Goal: Task Accomplishment & Management: Manage account settings

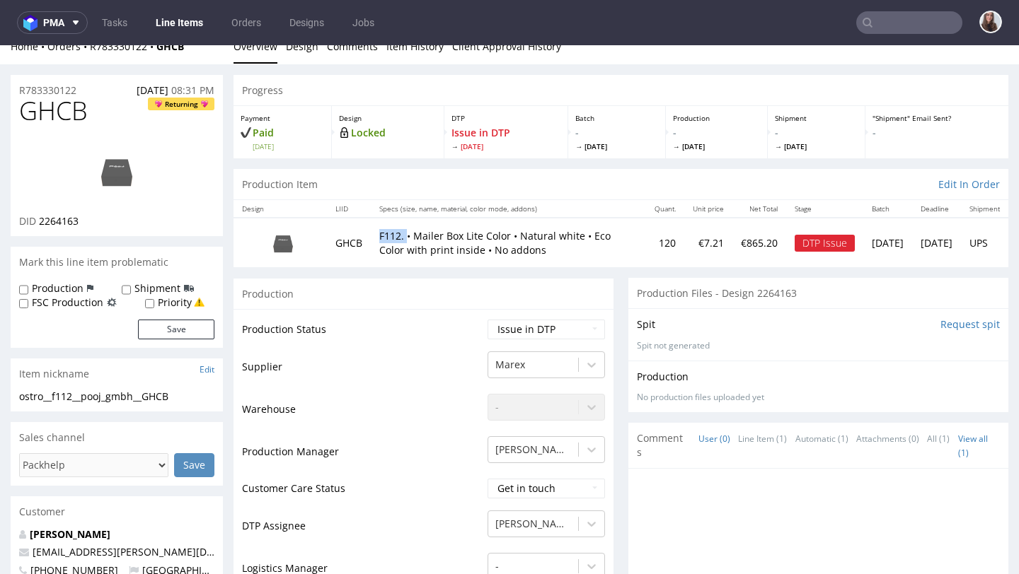
scroll to position [21, 0]
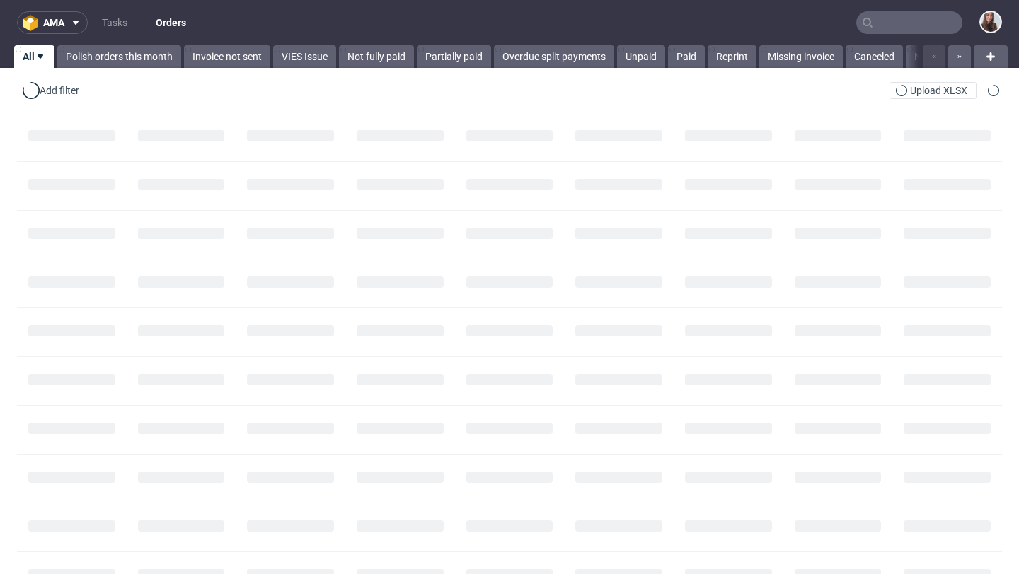
click at [892, 16] on input "text" at bounding box center [909, 22] width 106 height 23
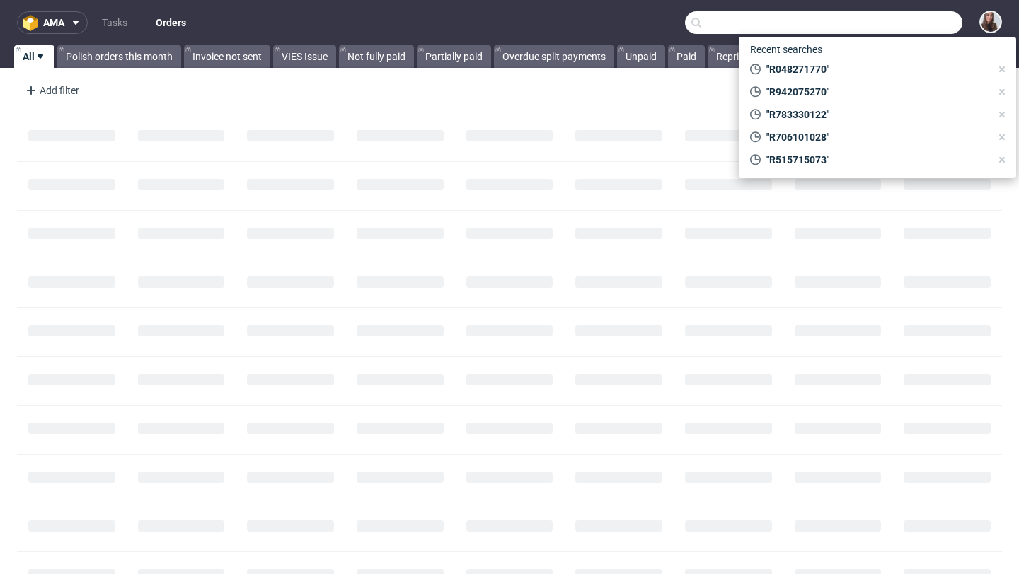
paste input "R000824250"
type input "R000824250"
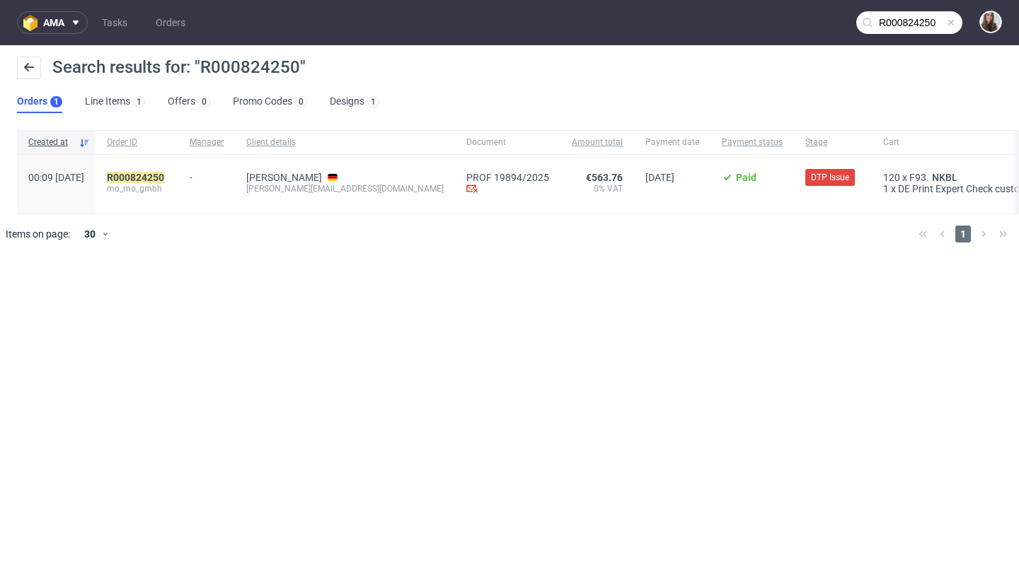
click at [167, 183] on span "mo_mo_gmbh" at bounding box center [137, 188] width 60 height 11
click at [177, 162] on div "R000824250 mo_mo_gmbh" at bounding box center [136, 184] width 83 height 59
click at [164, 178] on mark "R000824250" at bounding box center [135, 177] width 57 height 11
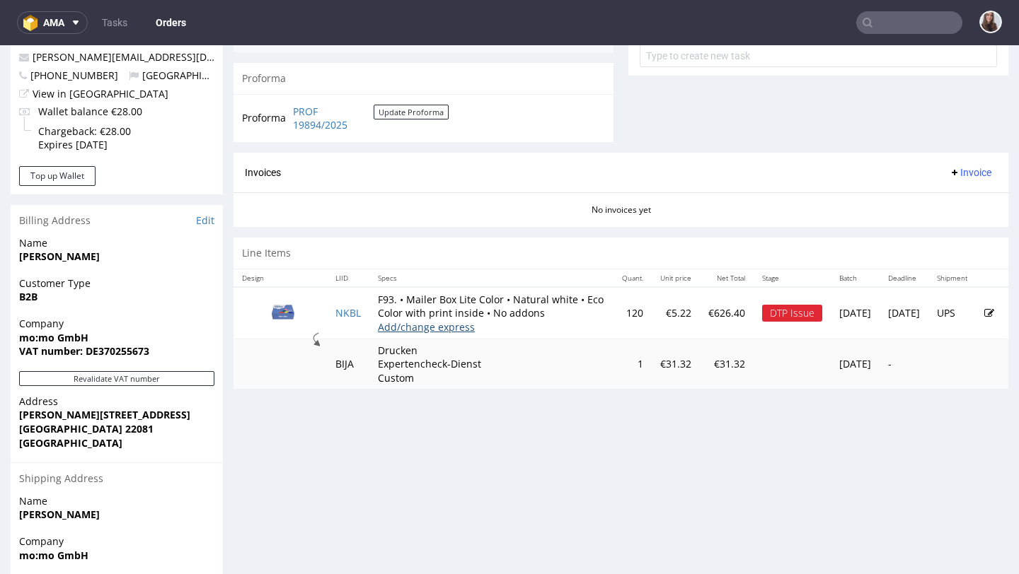
scroll to position [551, 0]
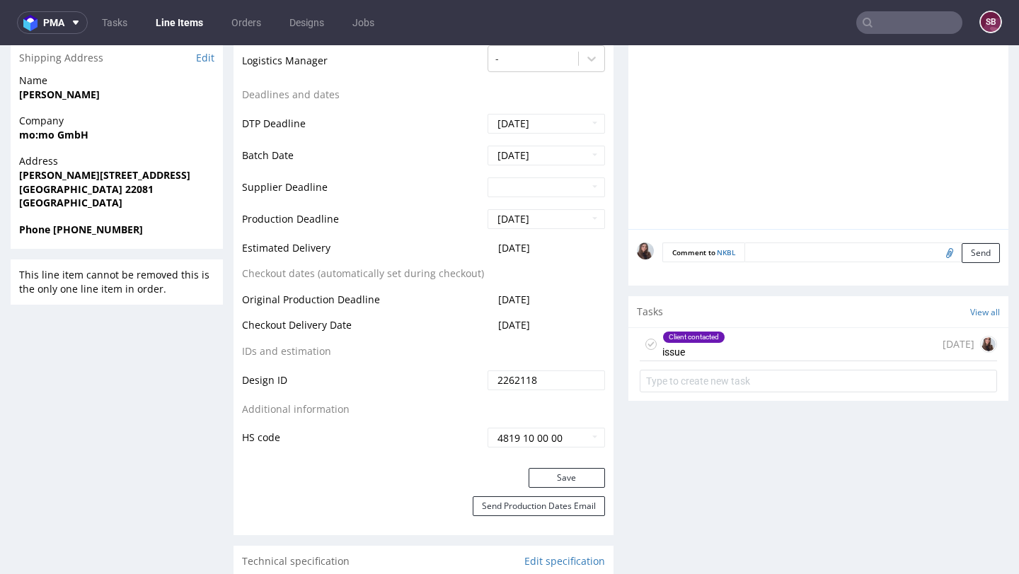
scroll to position [580, 0]
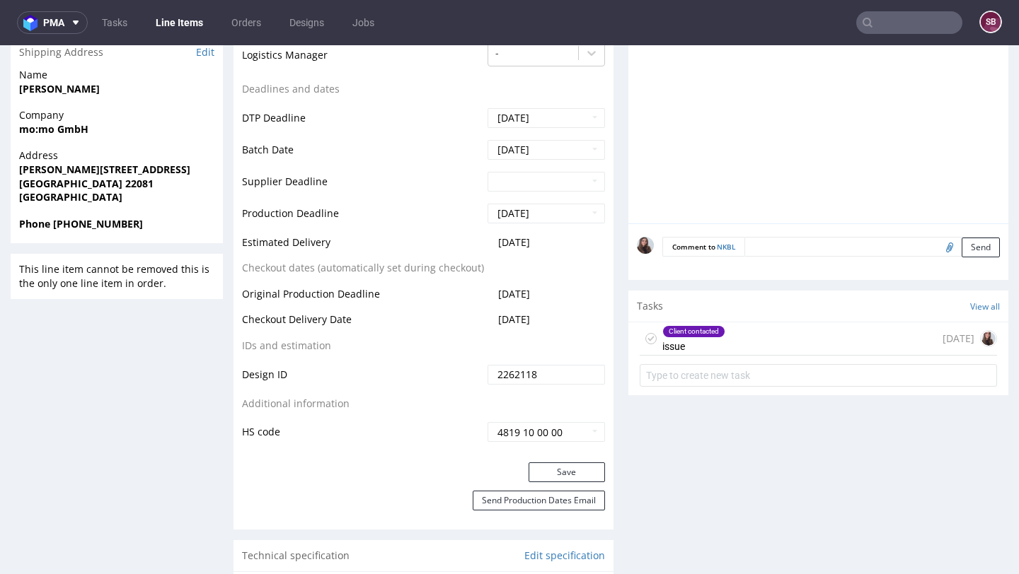
click at [683, 330] on div "Client contacted" at bounding box center [694, 331] width 62 height 11
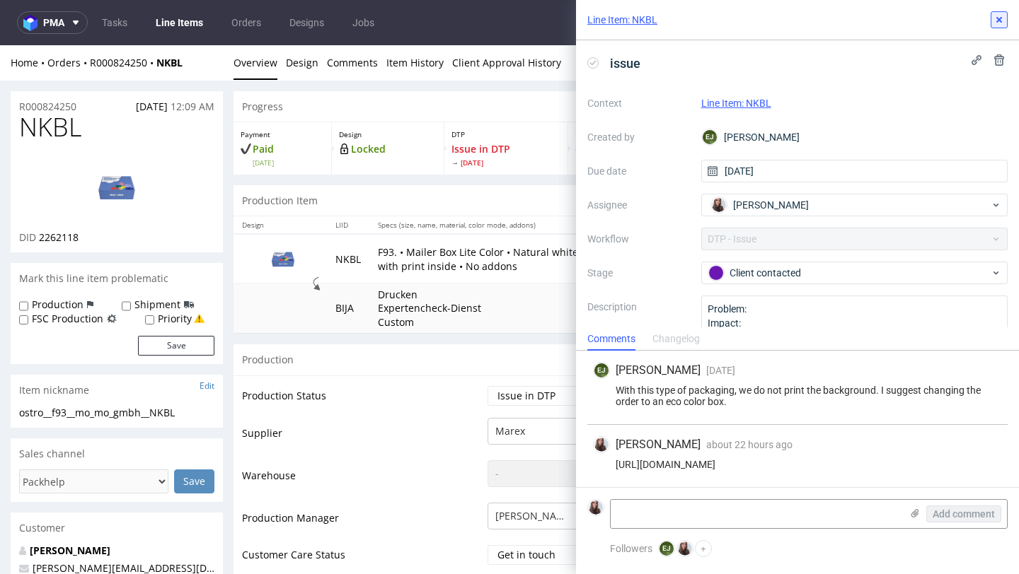
click at [1000, 23] on icon at bounding box center [998, 19] width 11 height 11
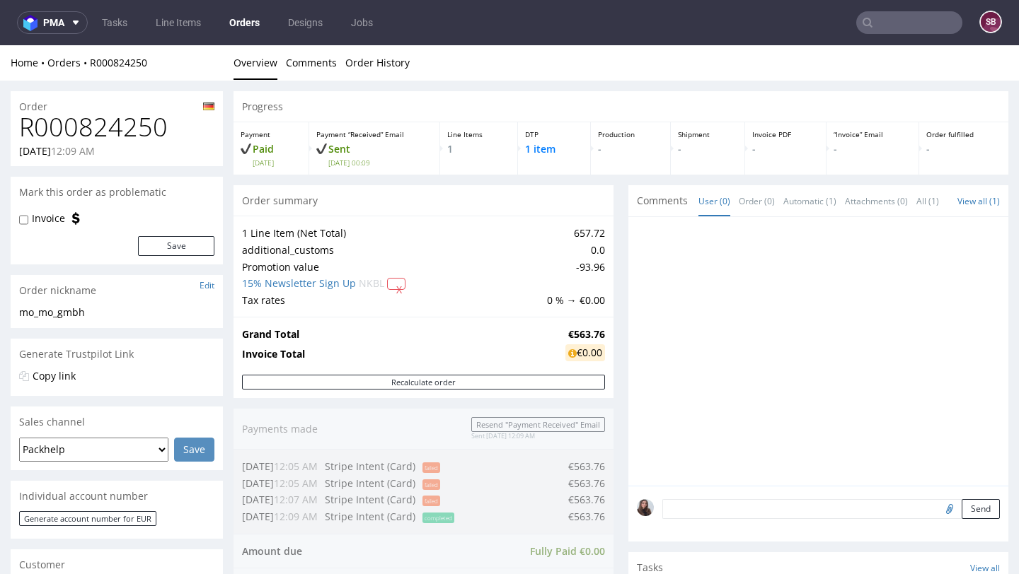
click at [906, 24] on input "text" at bounding box center [909, 22] width 106 height 23
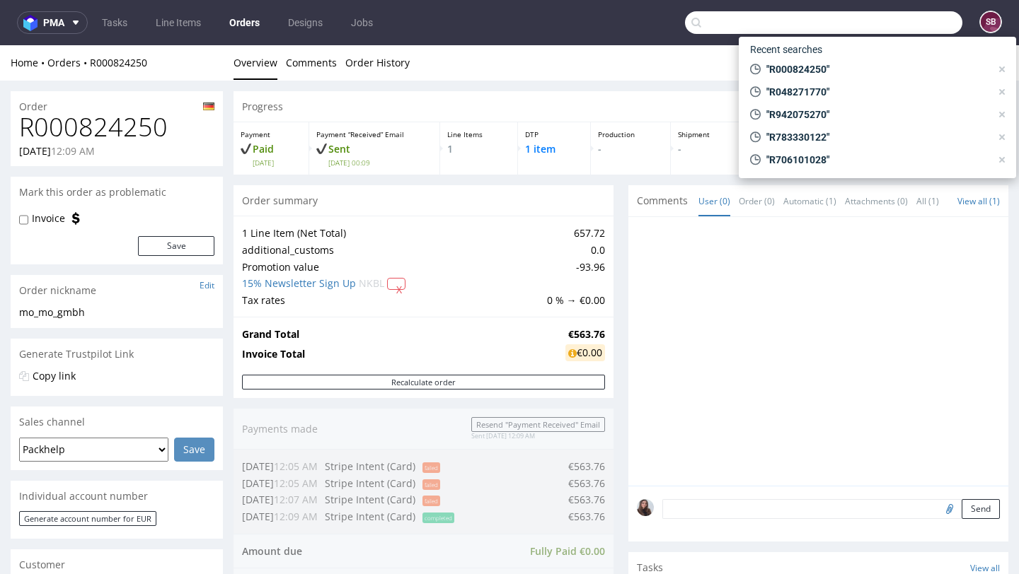
paste input "R584302954"
type input "R584302954"
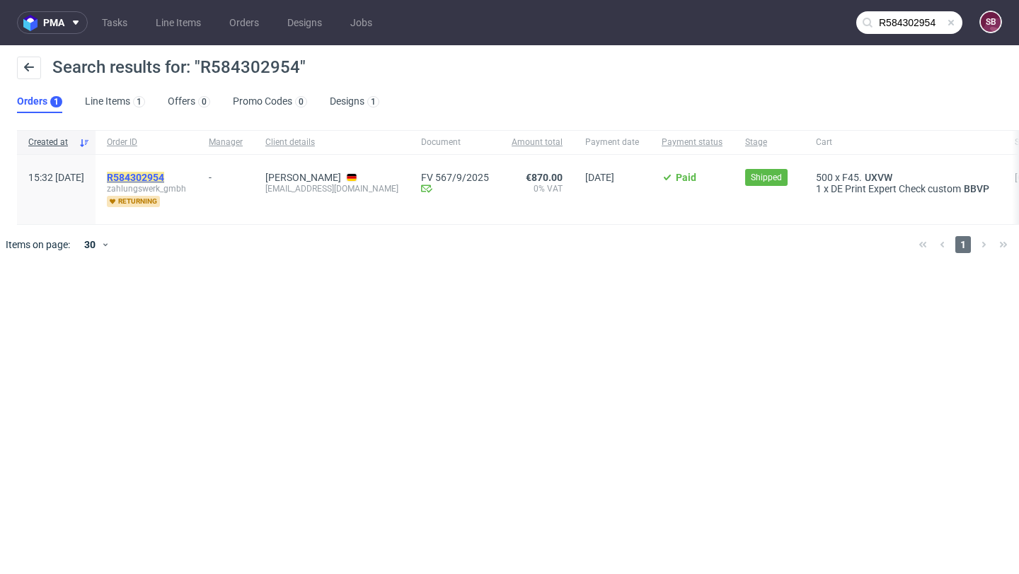
click at [164, 179] on mark "R584302954" at bounding box center [135, 177] width 57 height 11
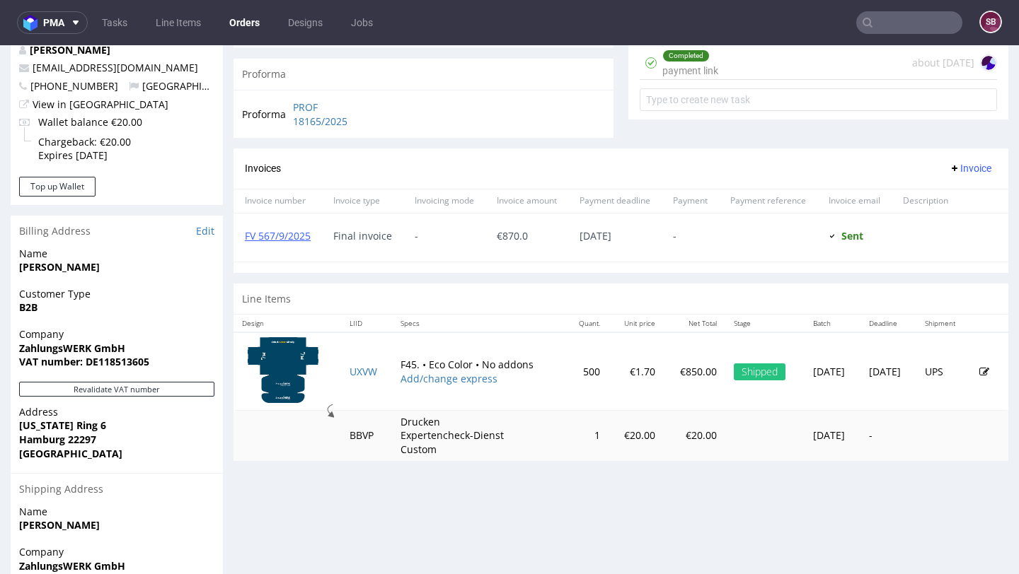
scroll to position [552, 0]
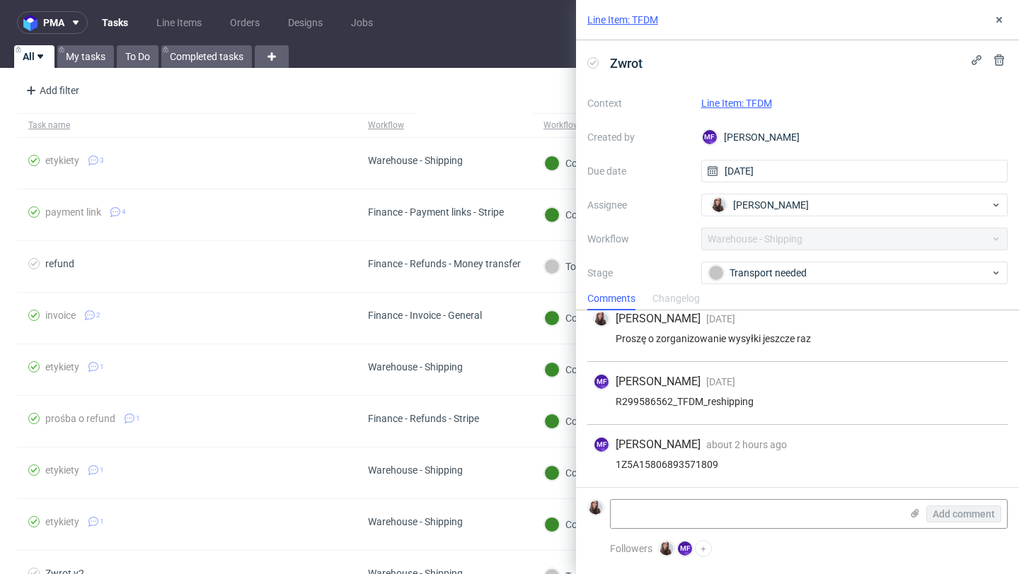
scroll to position [262, 0]
click at [726, 456] on div "MF [PERSON_NAME] about 2 hours ago [DATE] 12:31 1Z5A15806893571809" at bounding box center [797, 456] width 420 height 62
drag, startPoint x: 726, startPoint y: 463, endPoint x: 615, endPoint y: 463, distance: 111.8
click at [615, 463] on div "1Z5A15806893571809" at bounding box center [797, 464] width 409 height 11
copy div "1Z5A15806893571809"
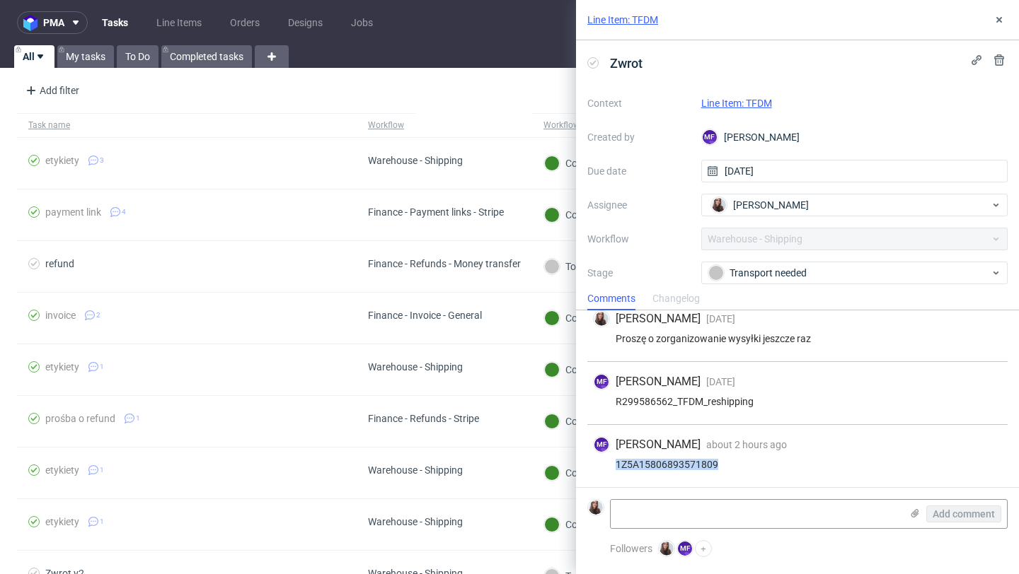
click at [645, 17] on link "Line Item: TFDM" at bounding box center [622, 20] width 71 height 14
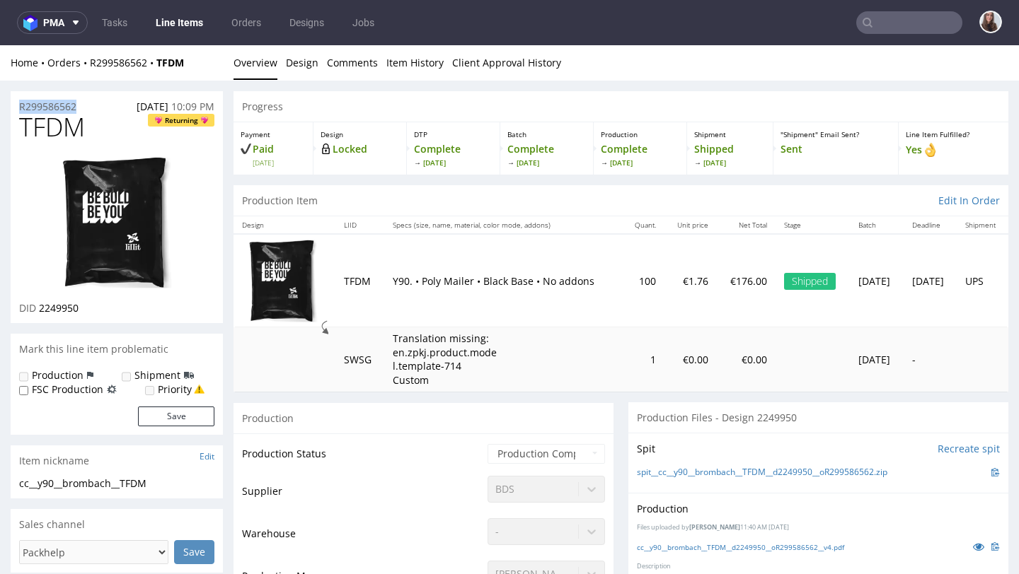
drag, startPoint x: 89, startPoint y: 112, endPoint x: 12, endPoint y: 109, distance: 77.2
click at [12, 109] on div "R299586562 [DATE] 10:09 PM" at bounding box center [117, 102] width 212 height 23
copy p "R299586562"
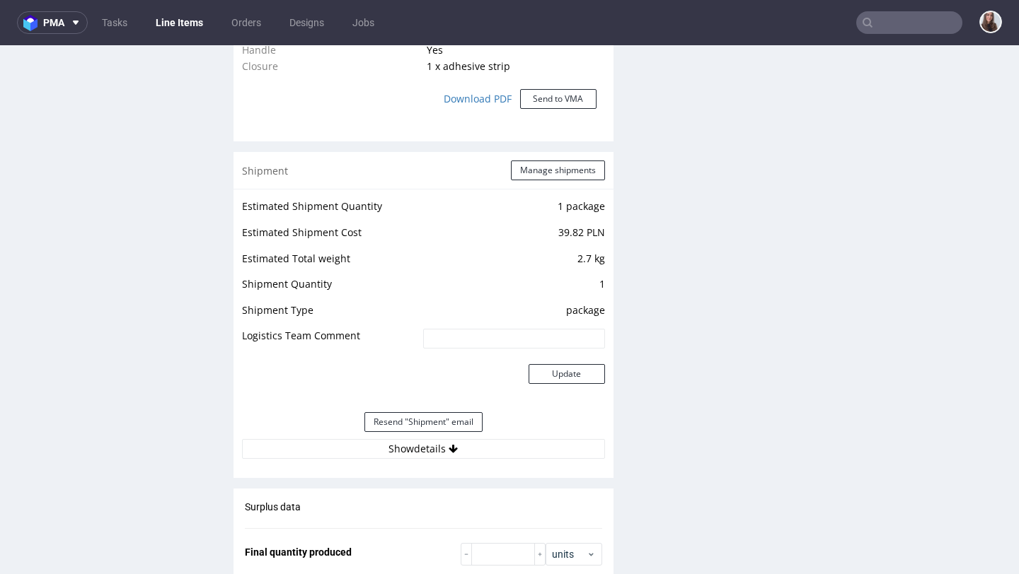
scroll to position [1454, 0]
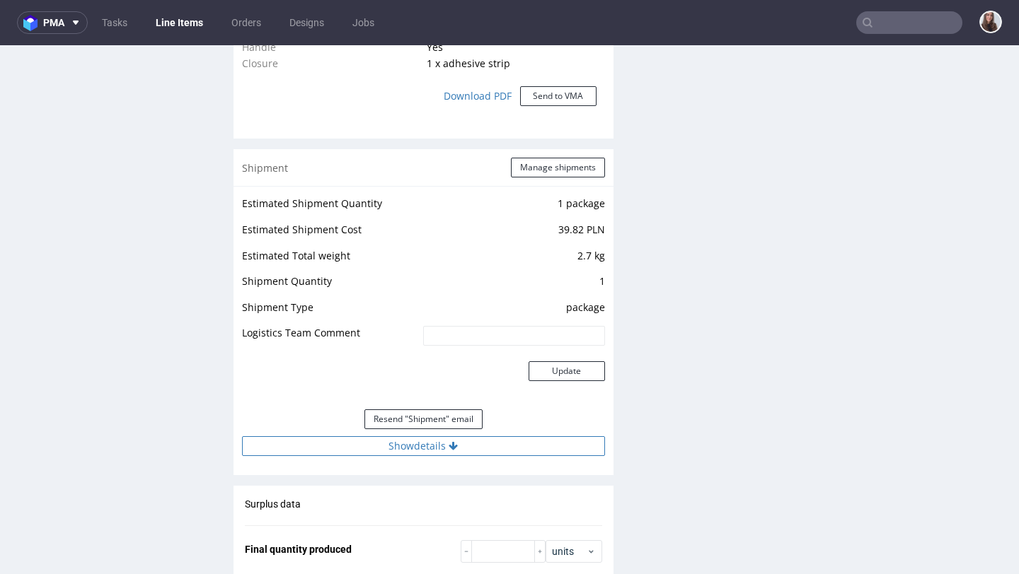
click at [401, 455] on button "Show details" at bounding box center [423, 446] width 363 height 20
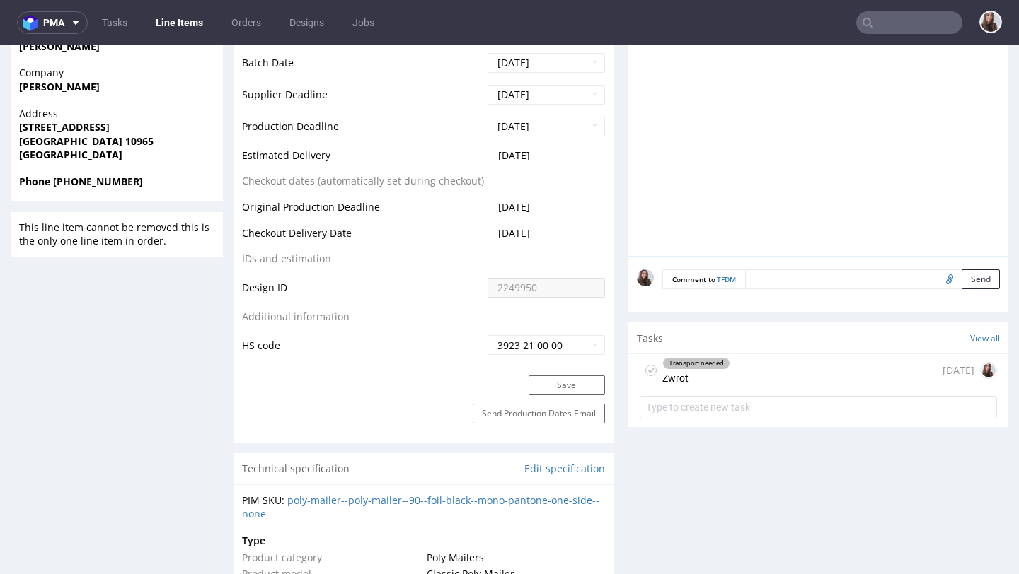
scroll to position [685, 0]
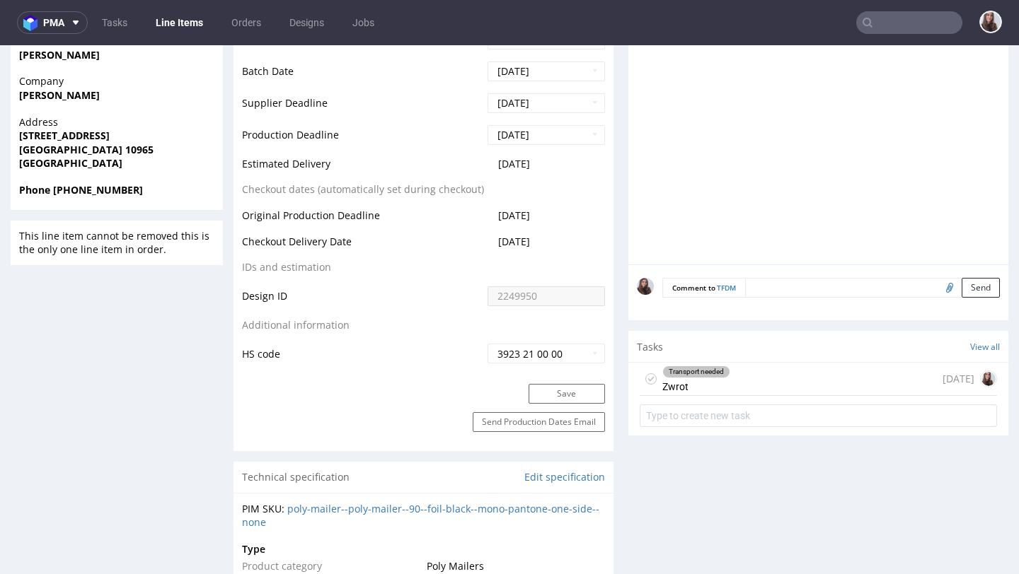
click at [729, 386] on div "Transport needed Zwrot [DATE]" at bounding box center [817, 379] width 357 height 33
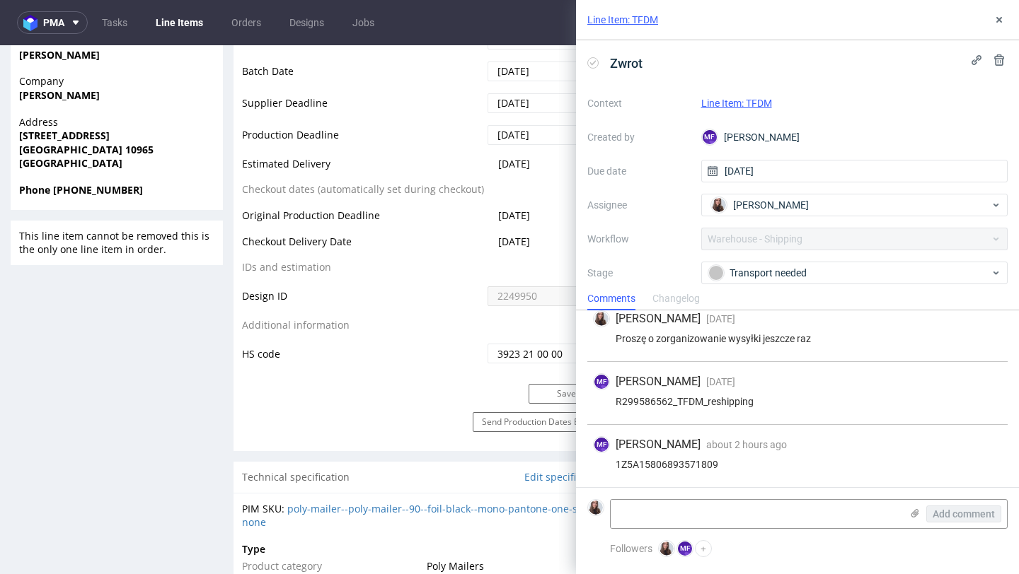
scroll to position [262, 0]
drag, startPoint x: 736, startPoint y: 461, endPoint x: 616, endPoint y: 464, distance: 120.3
click at [616, 464] on div "1Z5A15806893571809" at bounding box center [797, 464] width 409 height 11
copy div "1Z5A15806893571809"
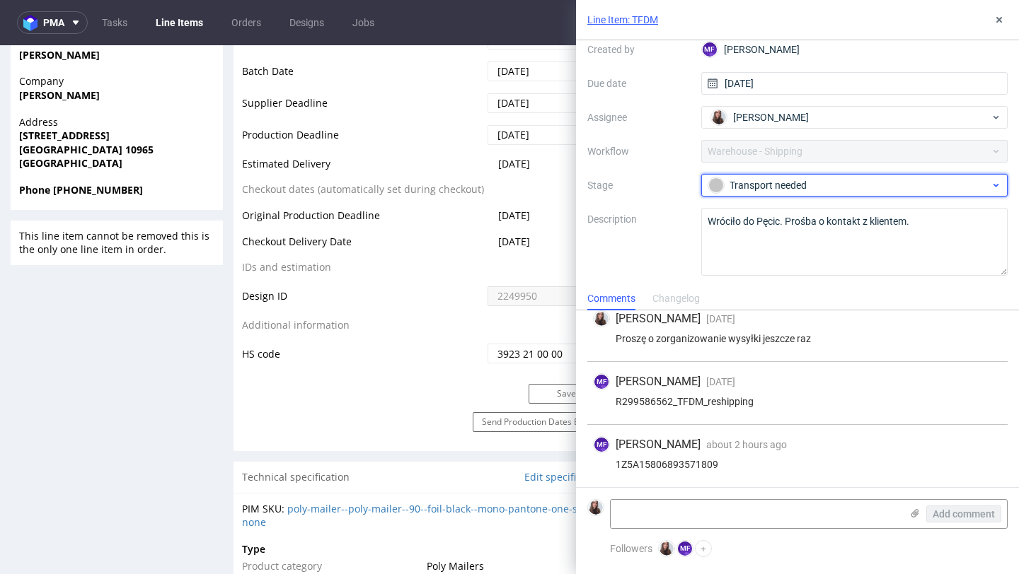
click at [802, 179] on div "Transport needed" at bounding box center [849, 186] width 282 height 16
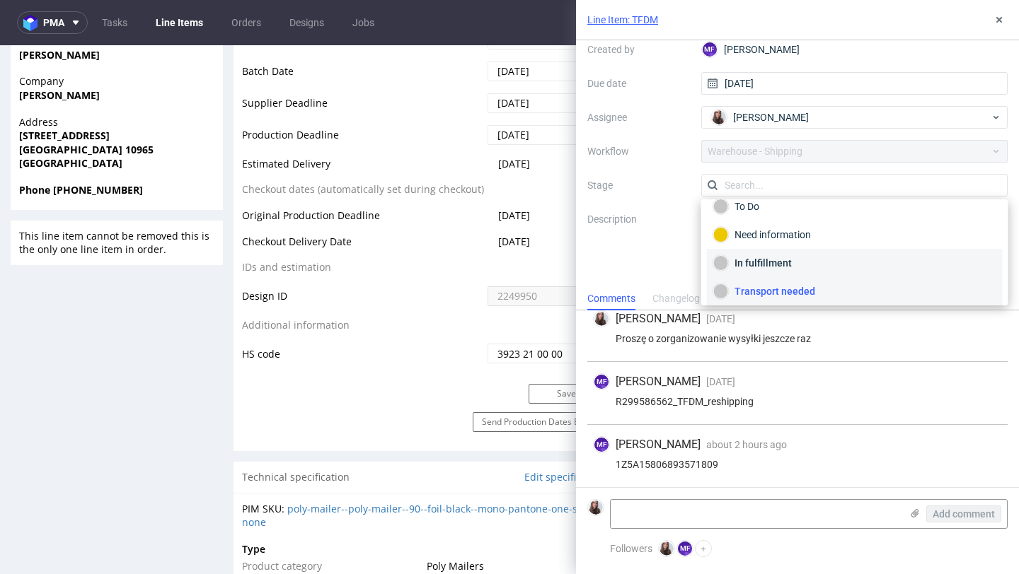
scroll to position [75, 0]
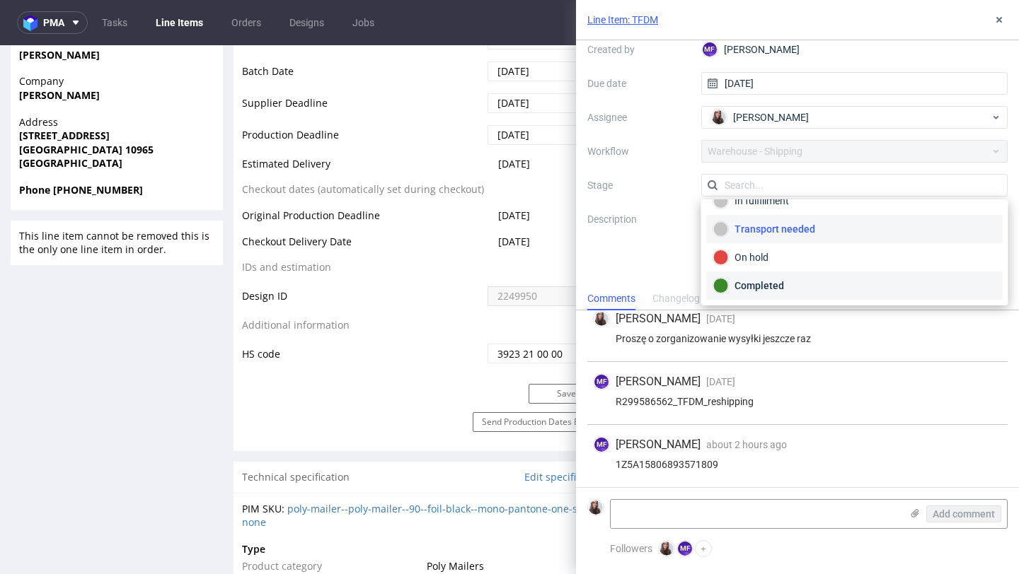
click at [785, 282] on div "Completed" at bounding box center [854, 286] width 283 height 16
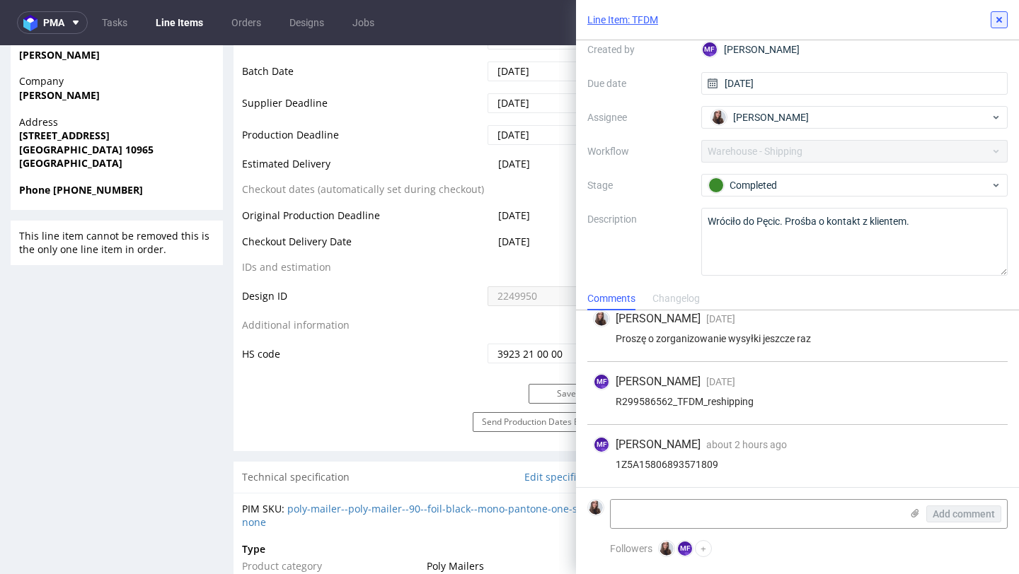
click at [999, 19] on use at bounding box center [999, 20] width 6 height 6
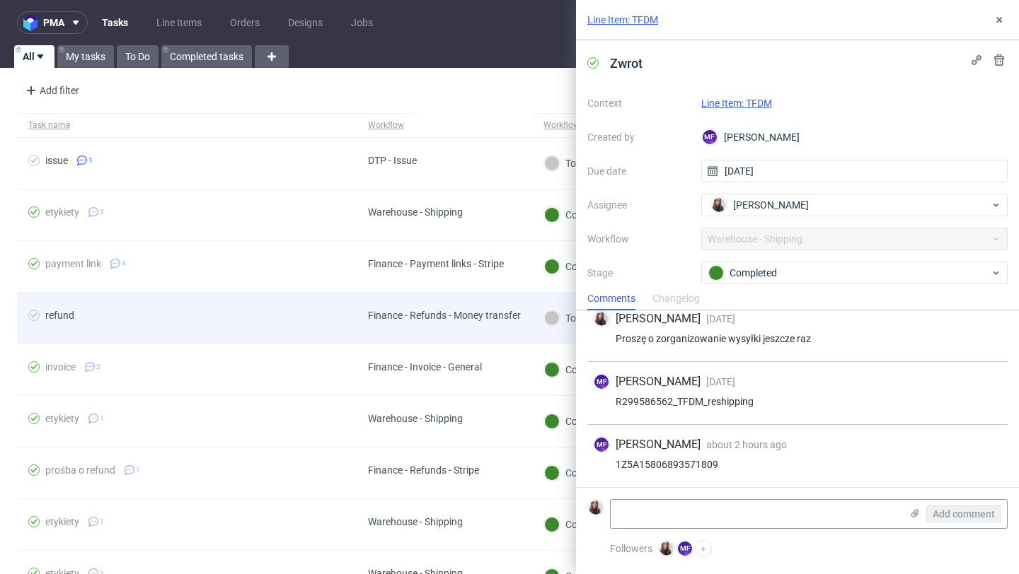
scroll to position [262, 0]
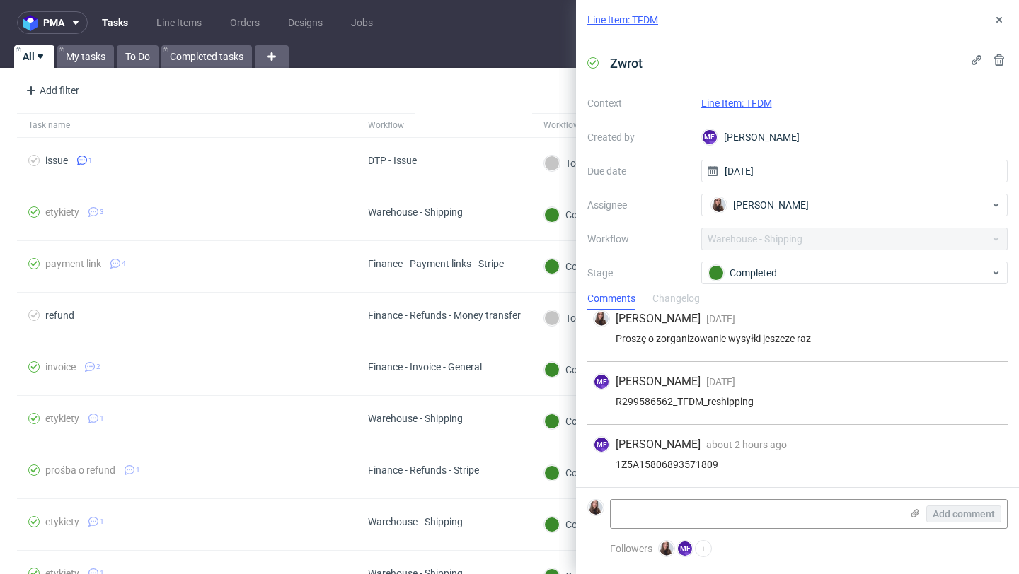
click at [755, 100] on link "Line Item: TFDM" at bounding box center [736, 103] width 71 height 11
click at [997, 10] on div "Line Item: TFDM" at bounding box center [797, 20] width 443 height 40
click at [1000, 13] on button at bounding box center [998, 19] width 17 height 17
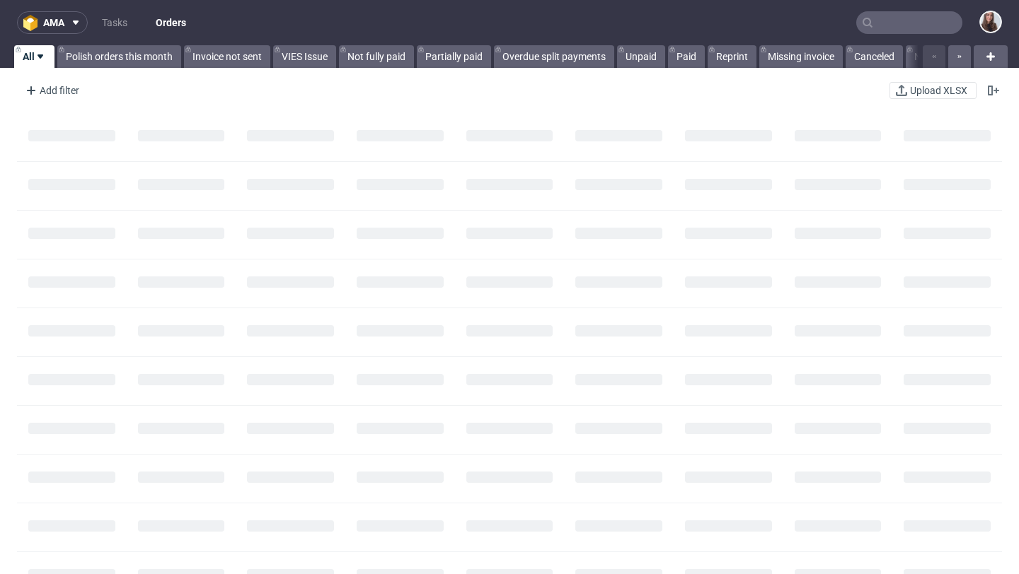
click at [890, 30] on input "text" at bounding box center [909, 22] width 106 height 23
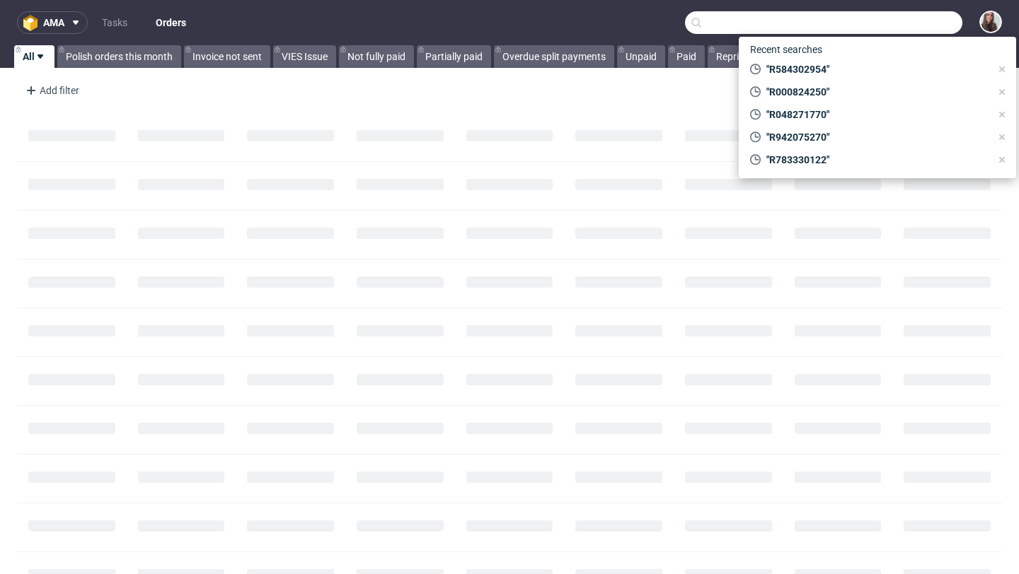
paste input "R783330122"
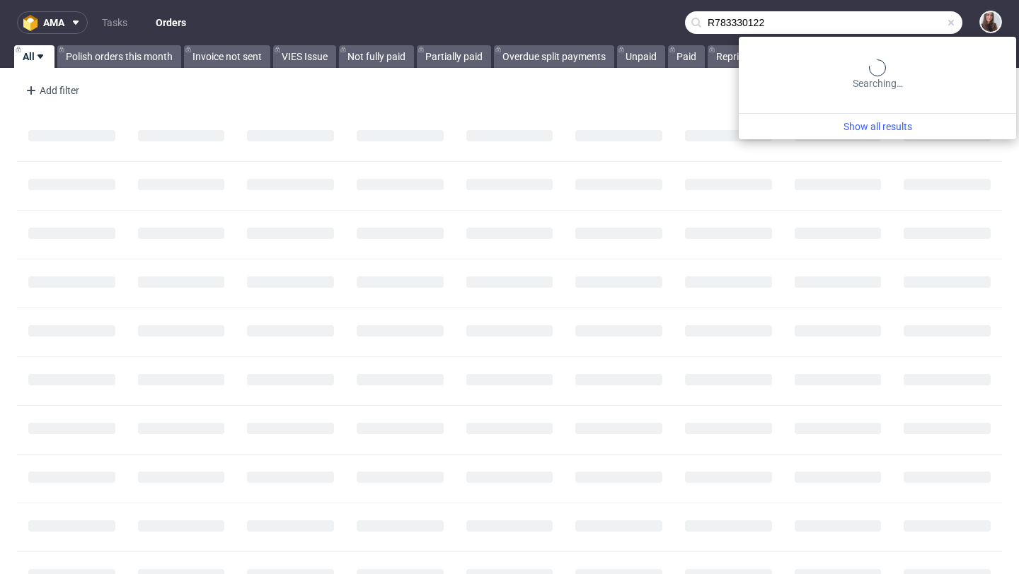
type input "R783330122"
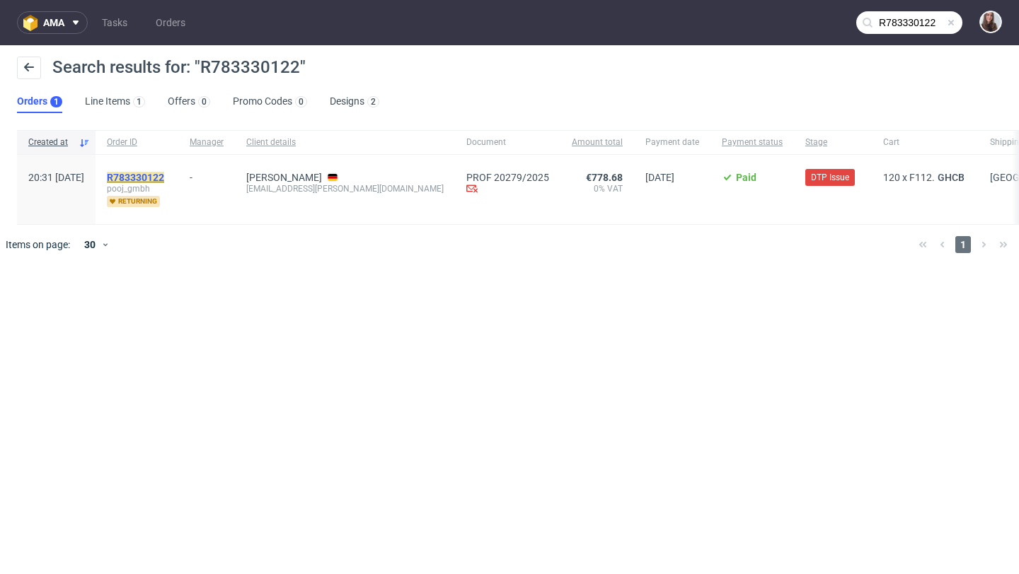
click at [164, 182] on mark "R783330122" at bounding box center [135, 177] width 57 height 11
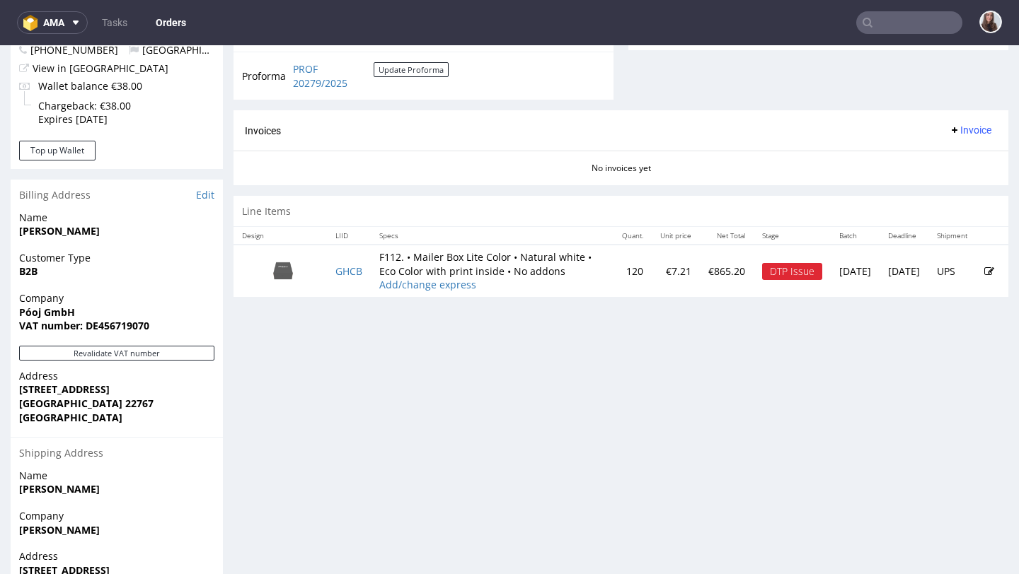
scroll to position [579, 0]
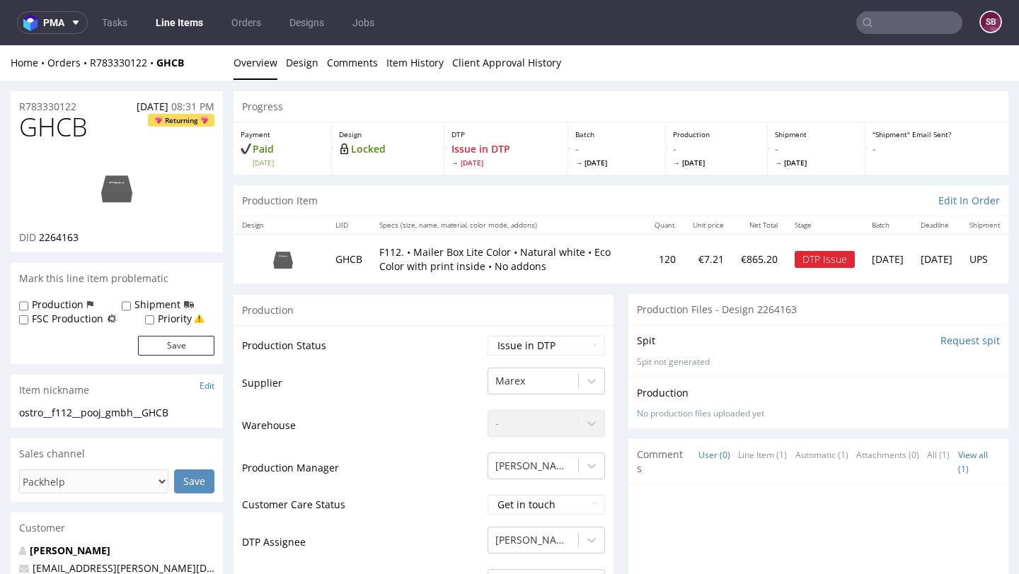
click at [883, 28] on input "text" at bounding box center [909, 22] width 106 height 23
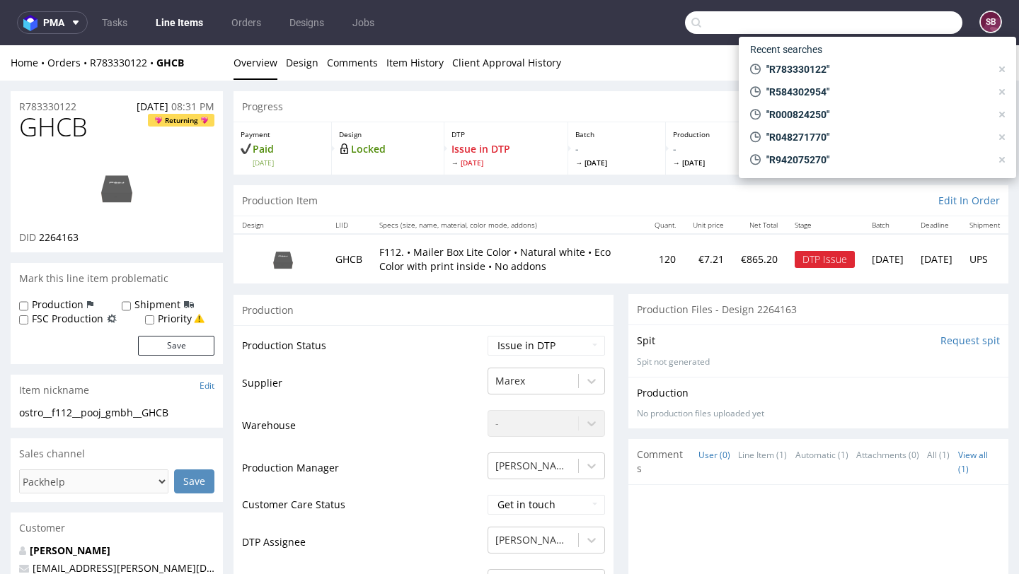
paste input "R000824250"
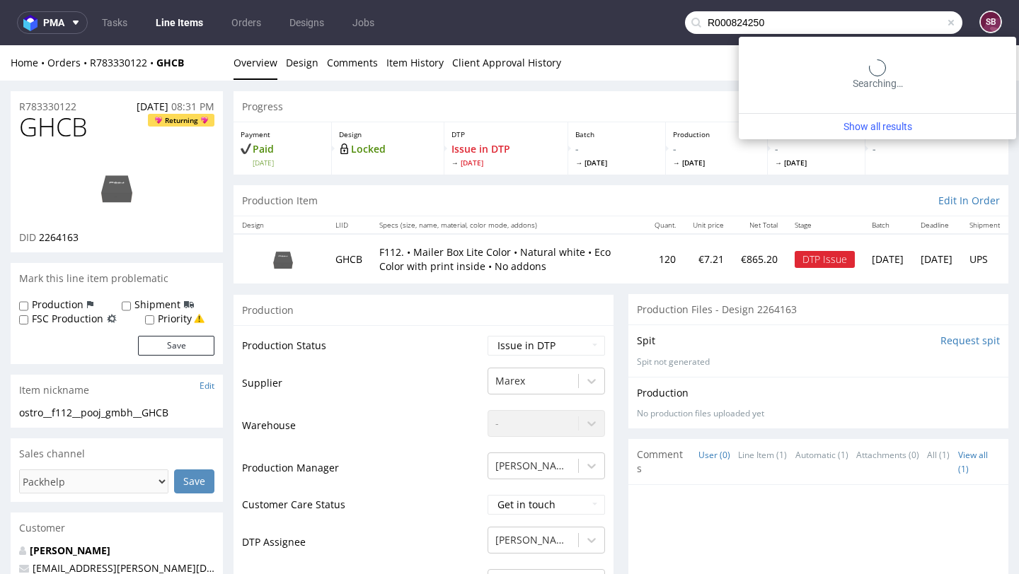
type input "R000824250"
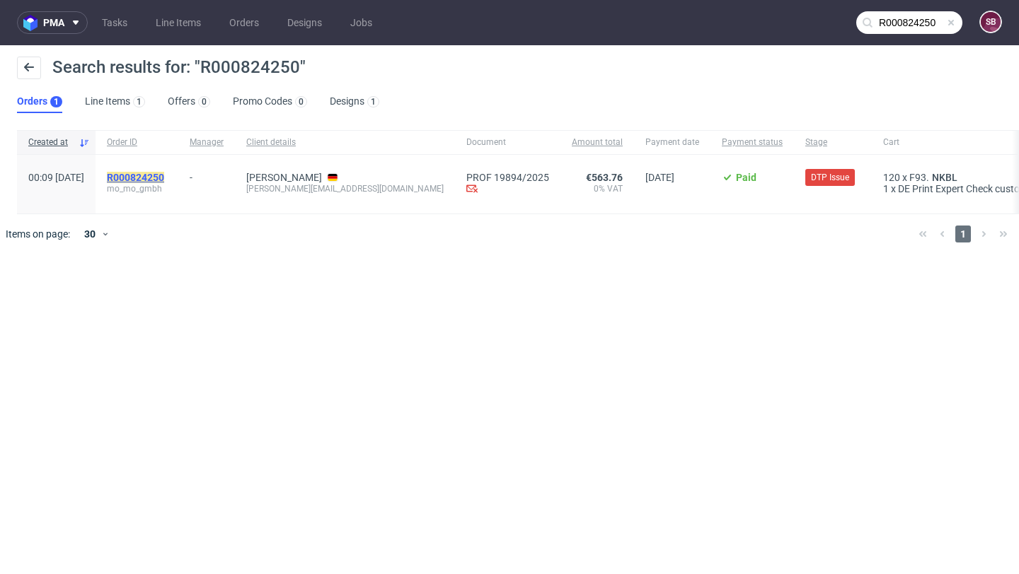
click at [164, 179] on mark "R000824250" at bounding box center [135, 177] width 57 height 11
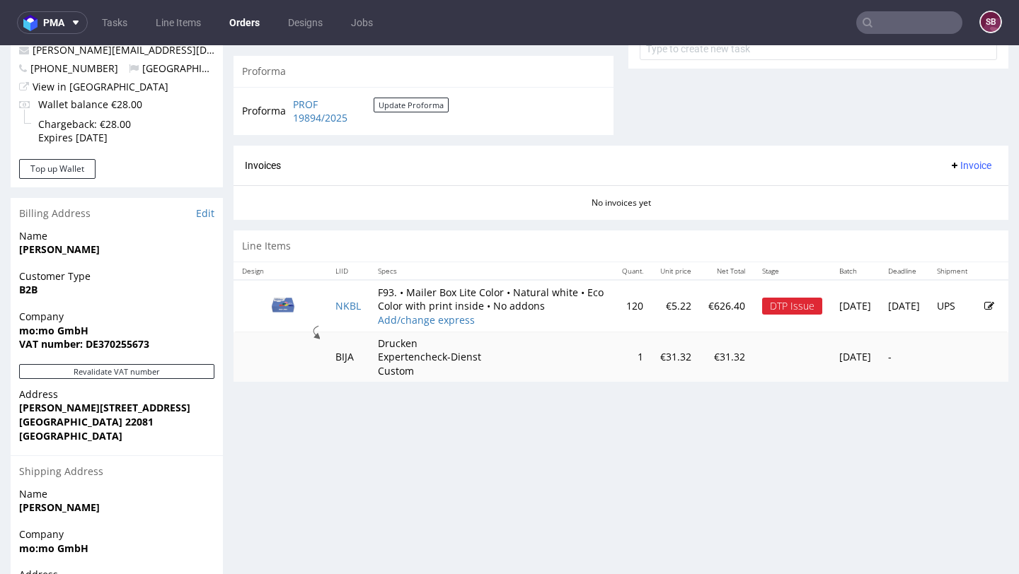
scroll to position [579, 0]
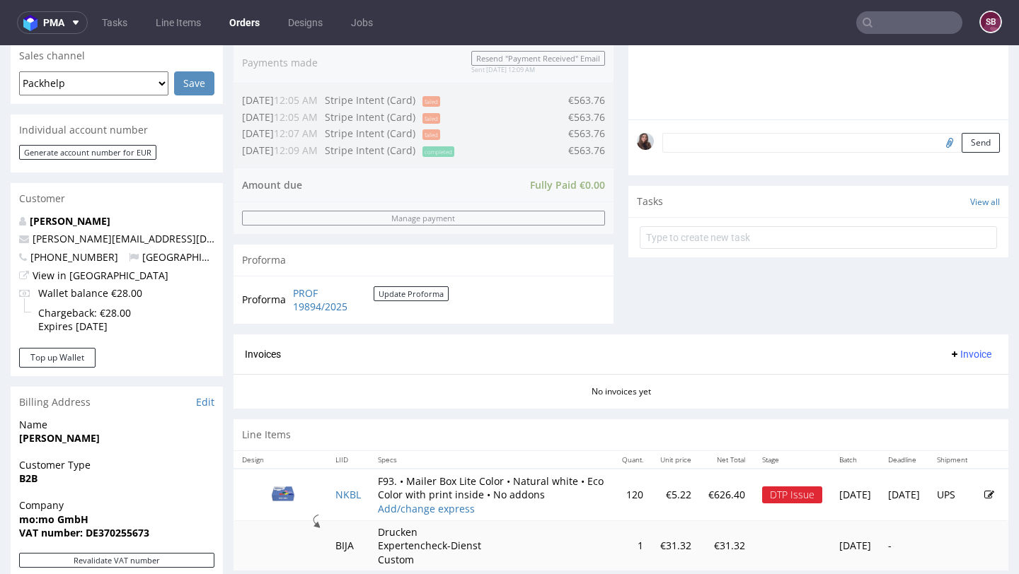
scroll to position [367, 0]
click at [984, 497] on icon at bounding box center [989, 494] width 10 height 10
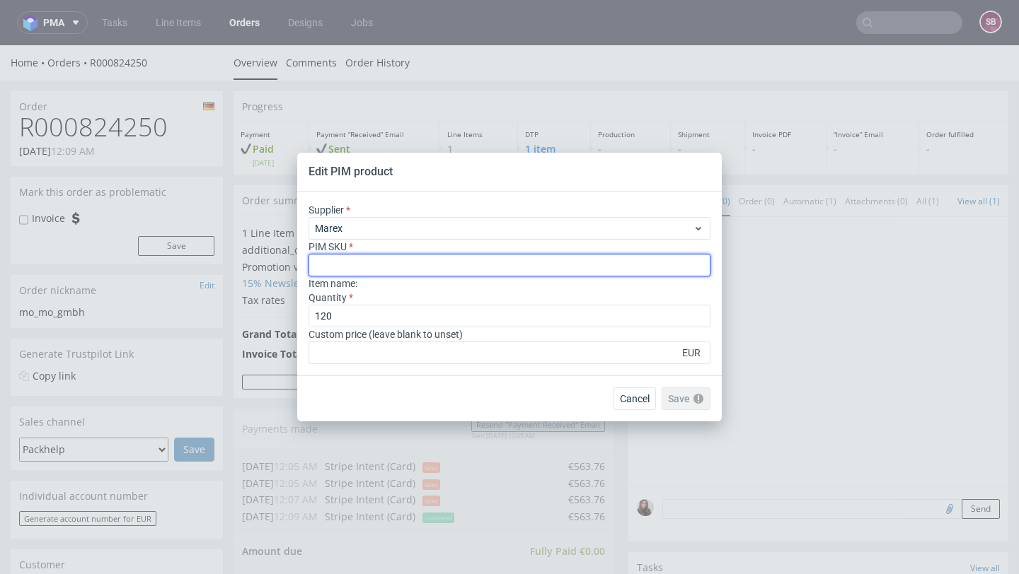
click at [465, 265] on input "text" at bounding box center [509, 265] width 402 height 23
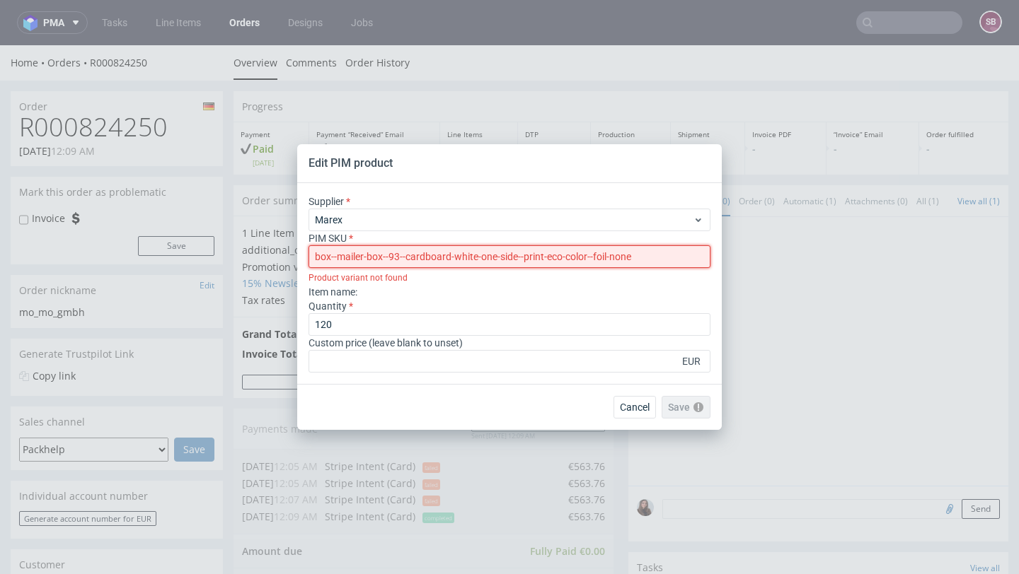
click at [317, 258] on input "box--mailer-box--93--cardboard-white-one-side--print-eco-color--foil-none" at bounding box center [509, 256] width 402 height 23
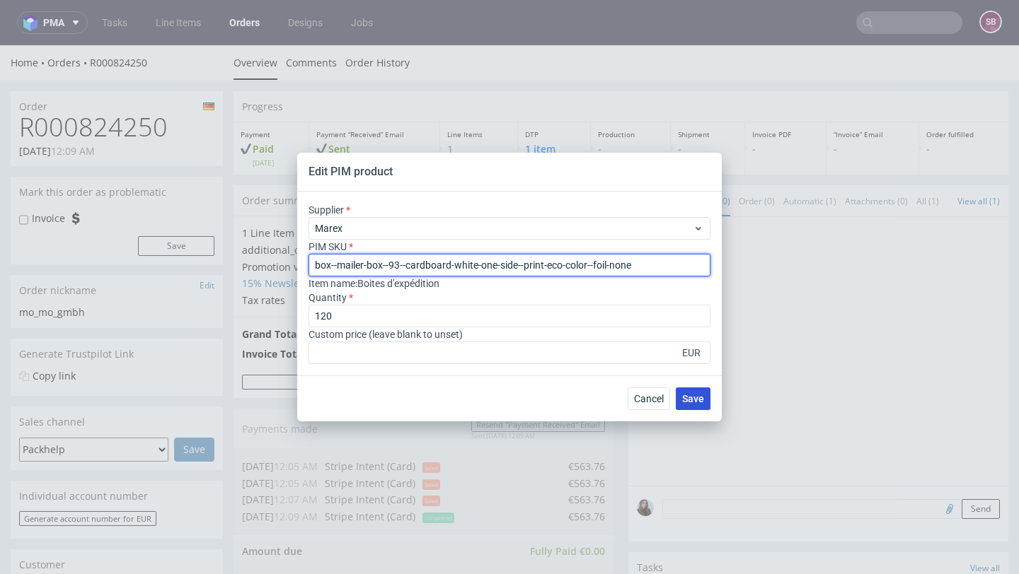
type input "box--mailer-box--93--cardboard-white-one-side--print-eco-color--foil-none"
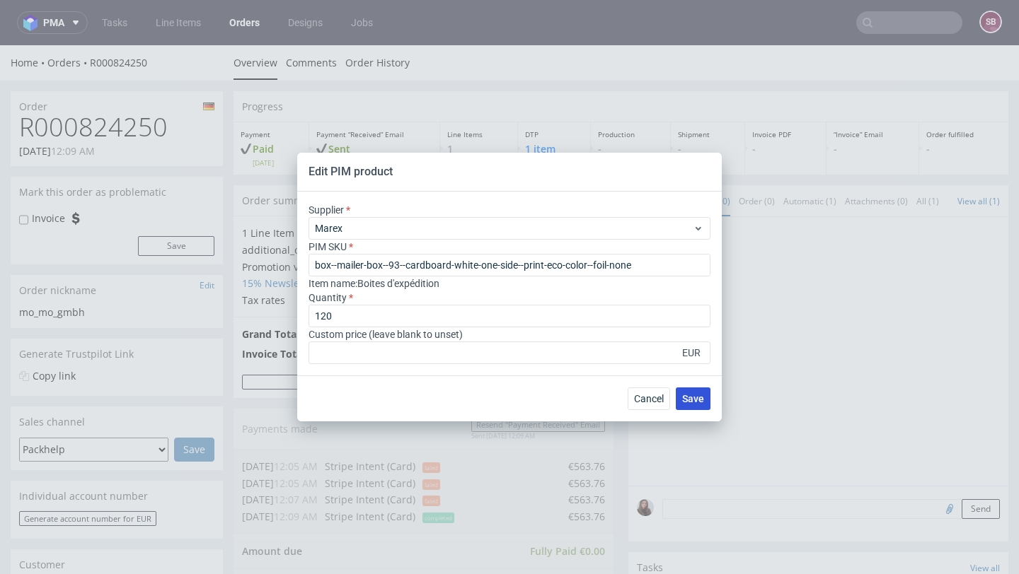
click at [690, 388] on button "Save" at bounding box center [693, 399] width 35 height 23
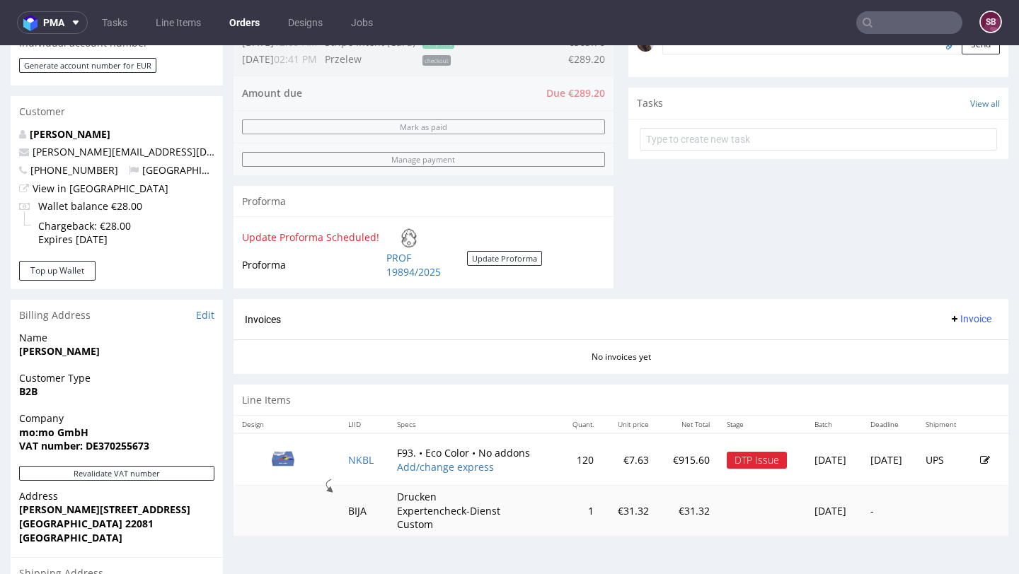
scroll to position [563, 0]
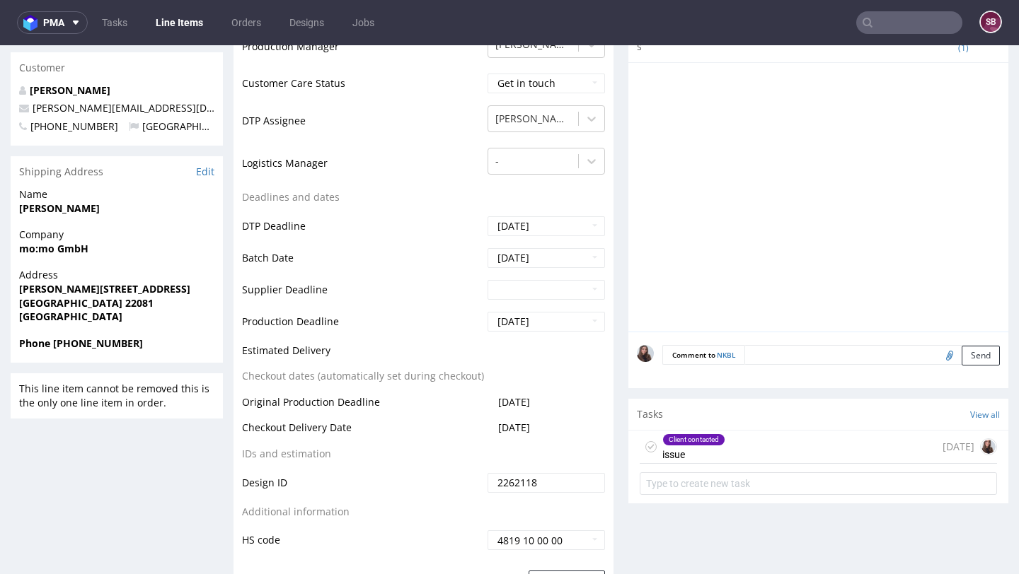
scroll to position [465, 0]
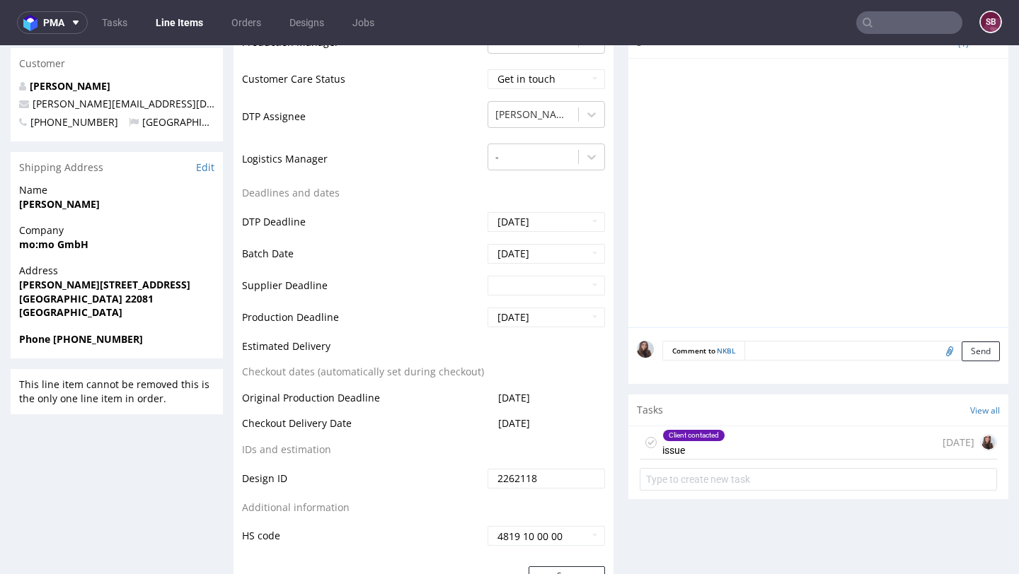
click at [727, 443] on div "Client contacted issue 5 days ago" at bounding box center [817, 443] width 357 height 33
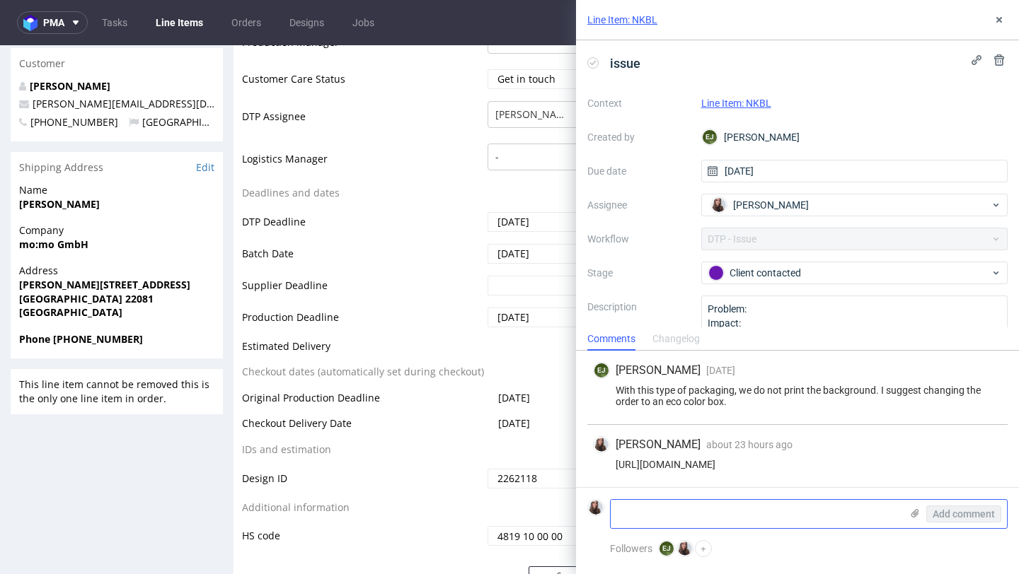
click at [709, 506] on textarea at bounding box center [755, 514] width 290 height 28
type textarea "s"
type textarea "SKU to eco color changed"
click at [949, 506] on button "Add comment" at bounding box center [963, 514] width 75 height 17
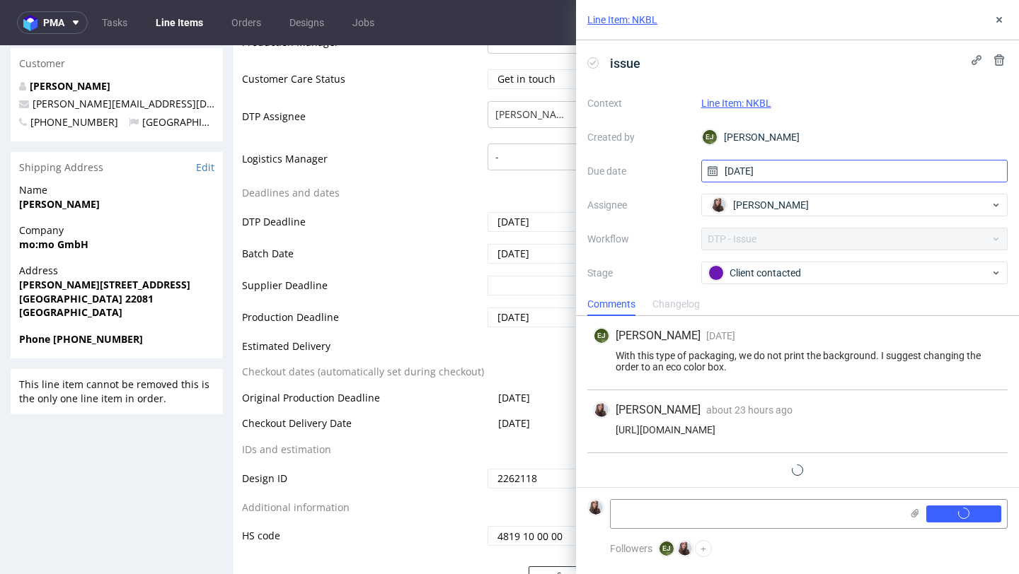
scroll to position [23, 0]
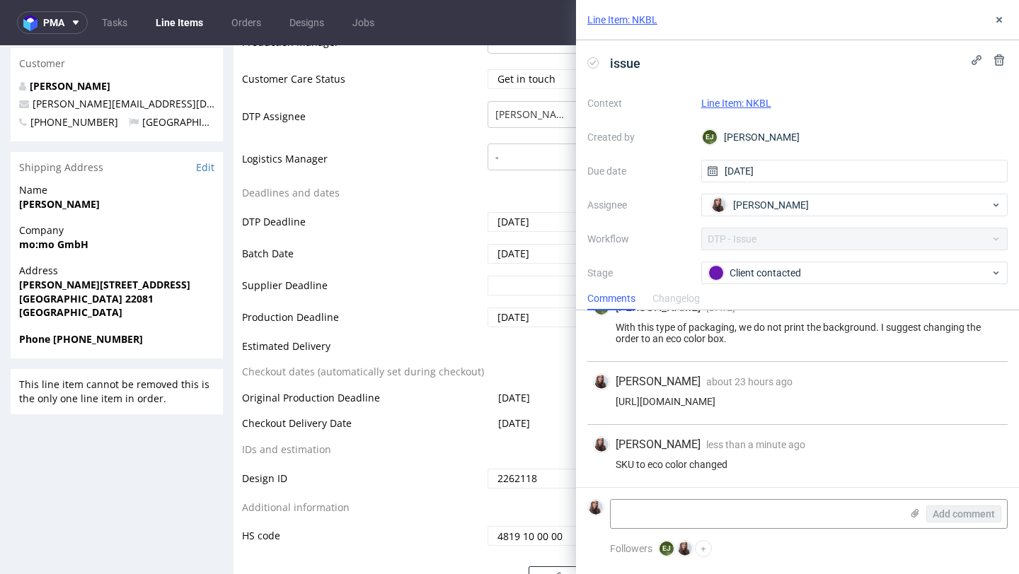
click at [763, 109] on div "Line Item: NKBL" at bounding box center [854, 103] width 307 height 17
click at [753, 103] on link "Line Item: NKBL" at bounding box center [736, 103] width 70 height 11
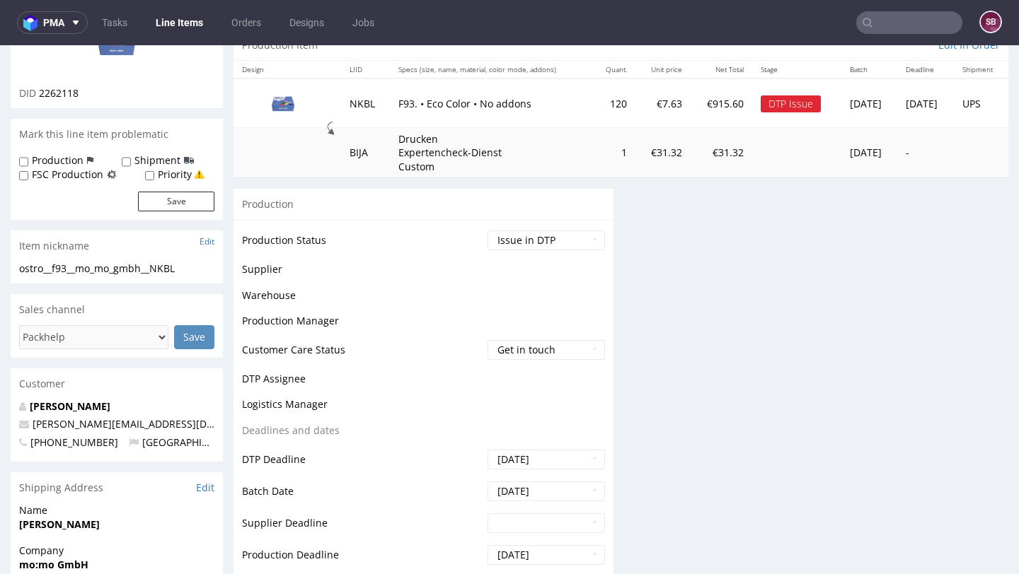
scroll to position [162, 0]
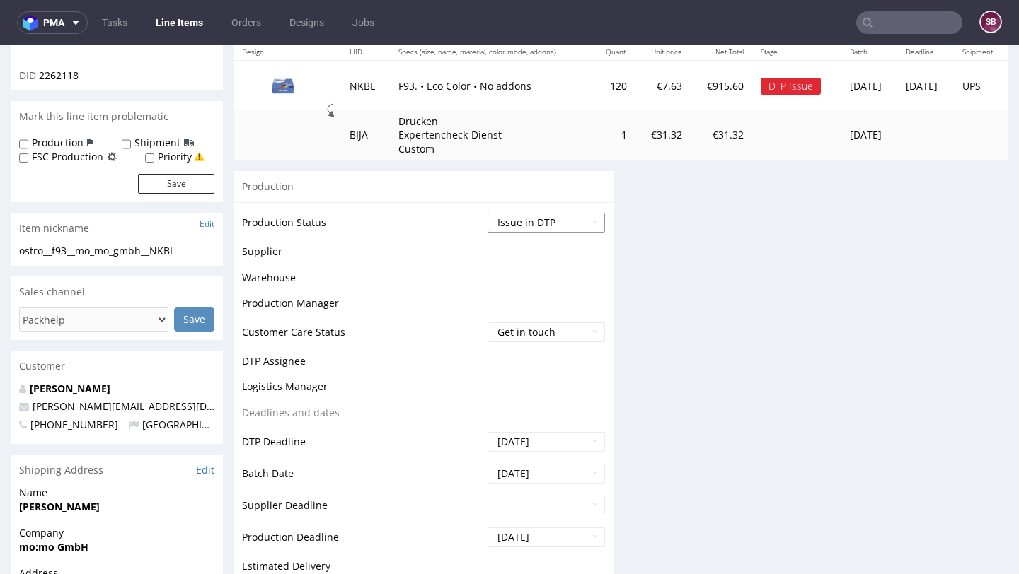
click at [540, 221] on select "Waiting for Artwork Waiting for Diecut Waiting for Mockup Waiting for DTP Waiti…" at bounding box center [545, 223] width 117 height 20
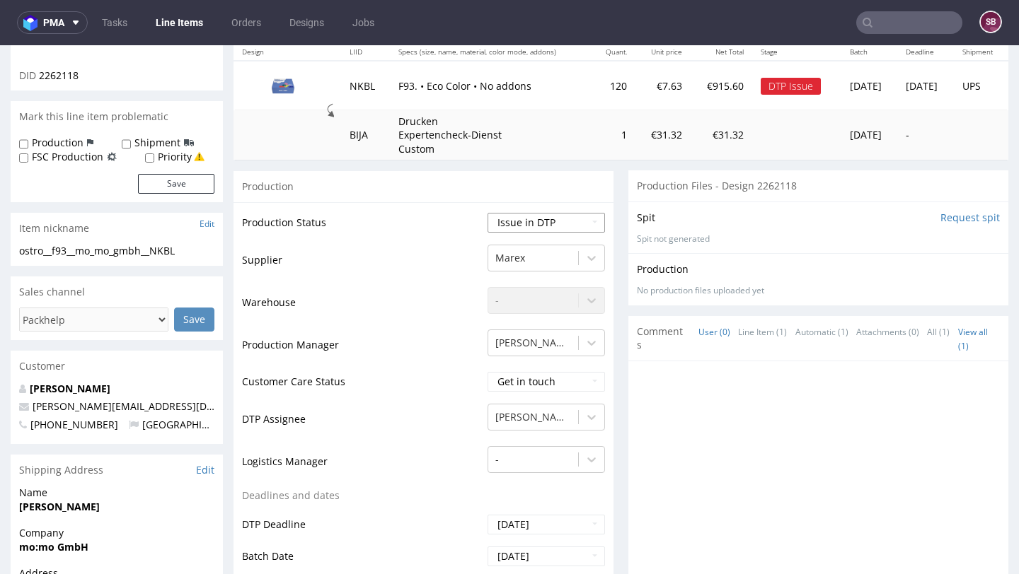
select select "back_for_dtp"
click at [487, 213] on select "Waiting for Artwork Waiting for Diecut Waiting for Mockup Waiting for DTP Waiti…" at bounding box center [545, 223] width 117 height 20
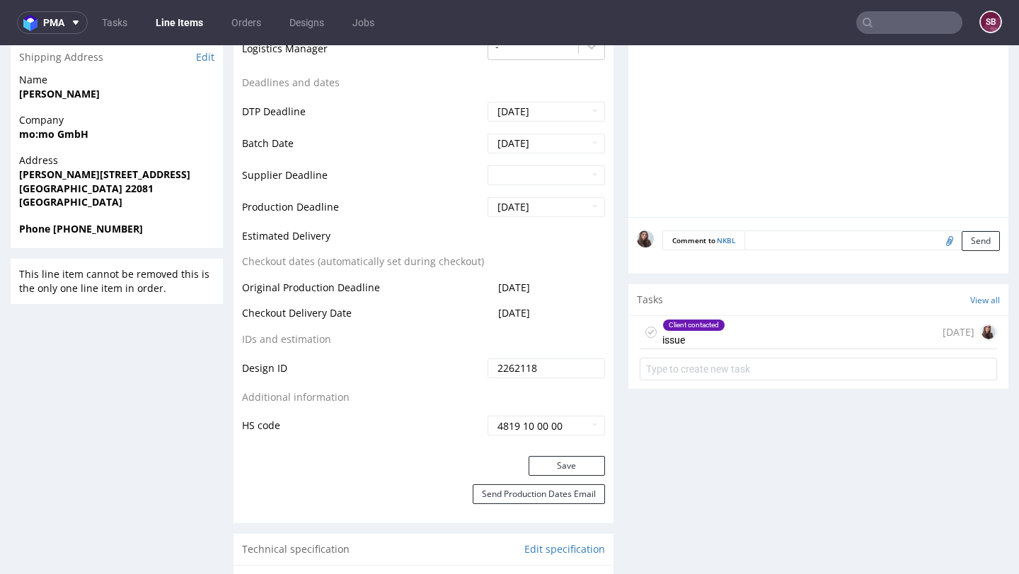
scroll to position [589, 0]
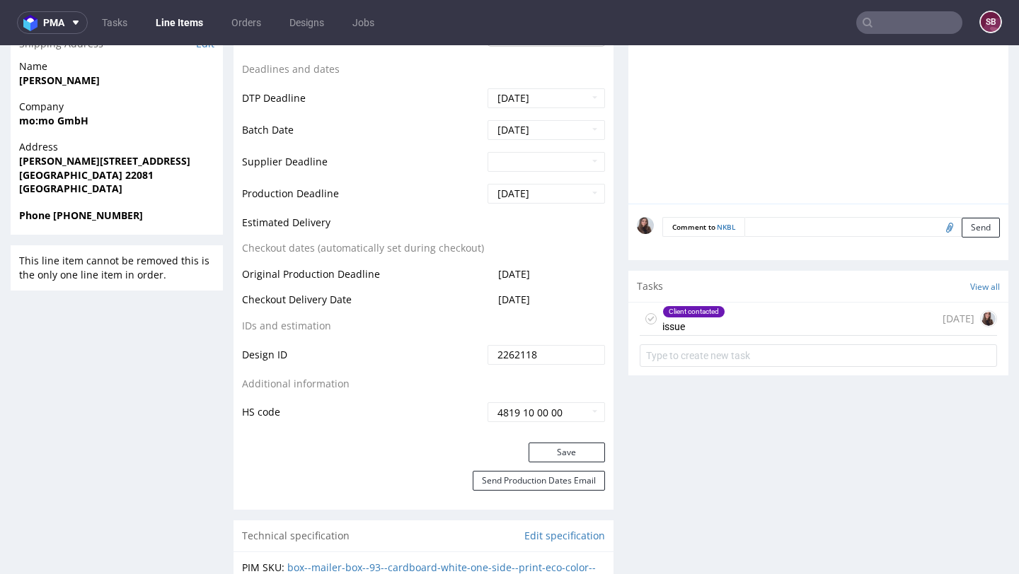
click at [561, 463] on div "Save" at bounding box center [423, 457] width 380 height 28
click at [557, 451] on button "Save" at bounding box center [566, 453] width 76 height 20
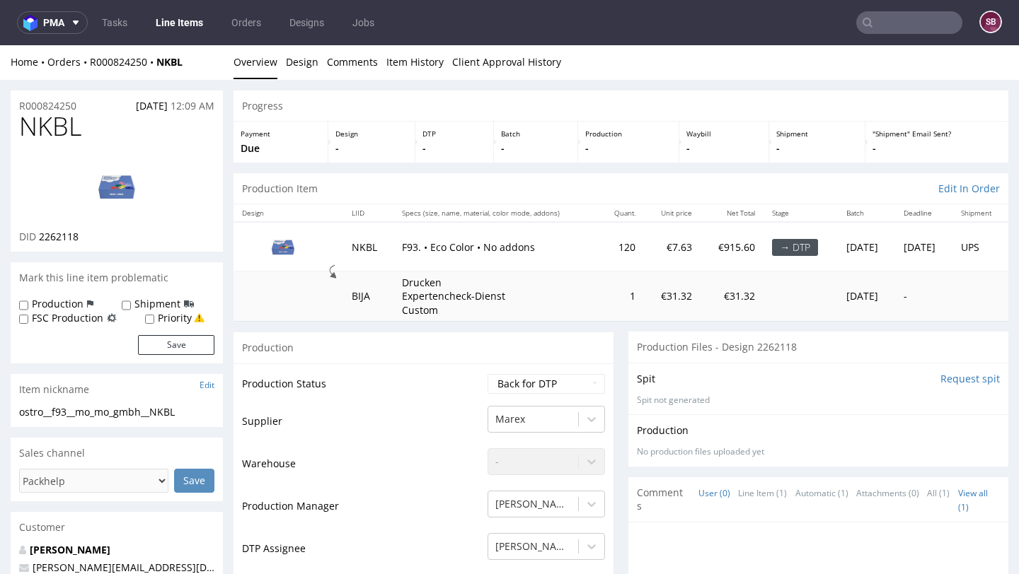
scroll to position [0, 0]
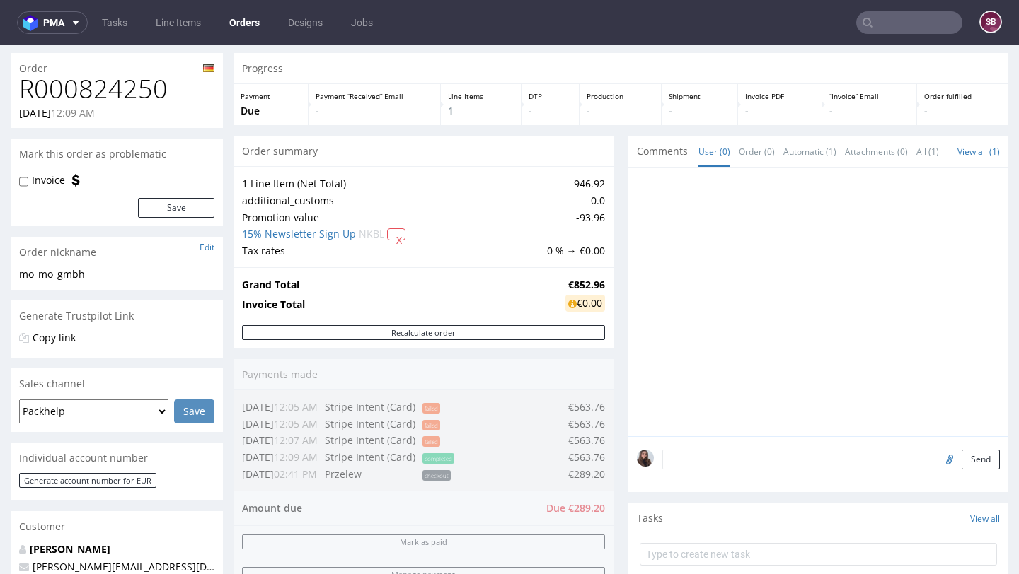
scroll to position [39, 0]
click at [394, 238] on button "X" at bounding box center [396, 234] width 18 height 12
click at [366, 205] on link "Yes" at bounding box center [370, 202] width 40 height 21
click at [392, 234] on button "X" at bounding box center [396, 234] width 18 height 12
click at [381, 207] on link "Yes" at bounding box center [370, 202] width 40 height 21
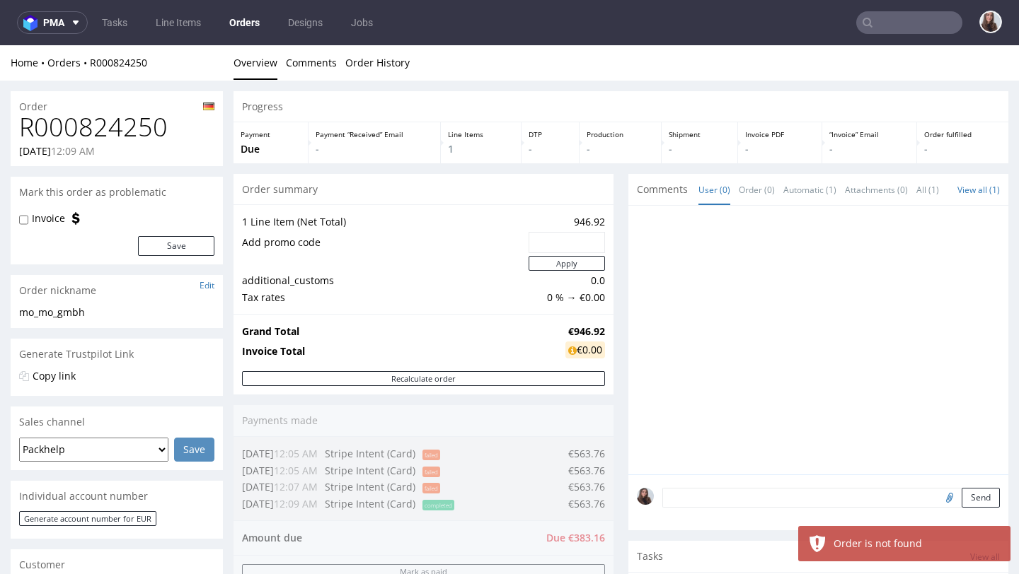
click at [550, 240] on input "text" at bounding box center [566, 243] width 57 height 20
paste input "BOXSEASON2025"
type input "BOXSEASON2025"
click at [555, 262] on button "Apply" at bounding box center [566, 263] width 76 height 15
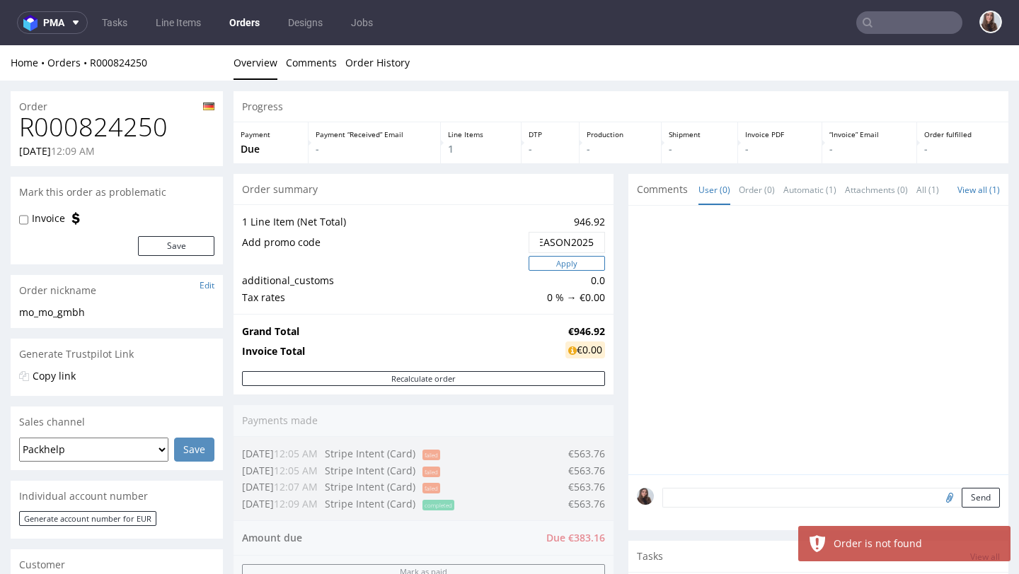
scroll to position [0, 0]
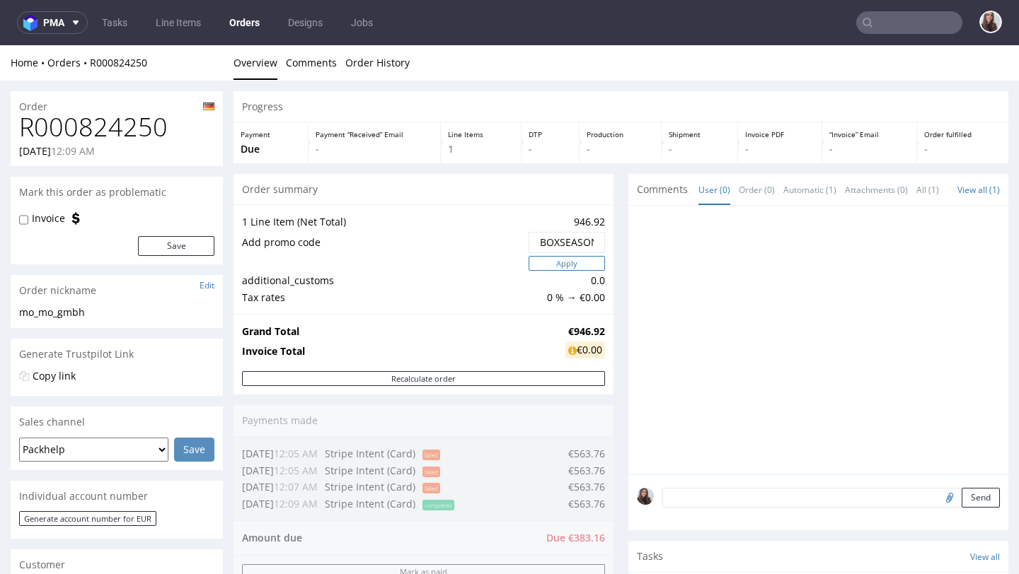
click at [562, 265] on button "Apply" at bounding box center [566, 263] width 76 height 15
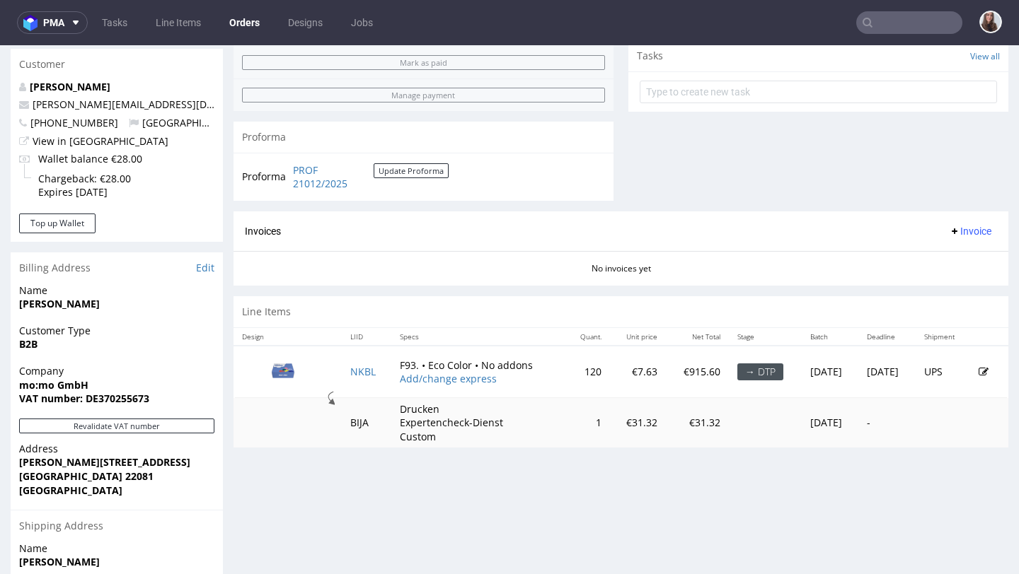
scroll to position [515, 0]
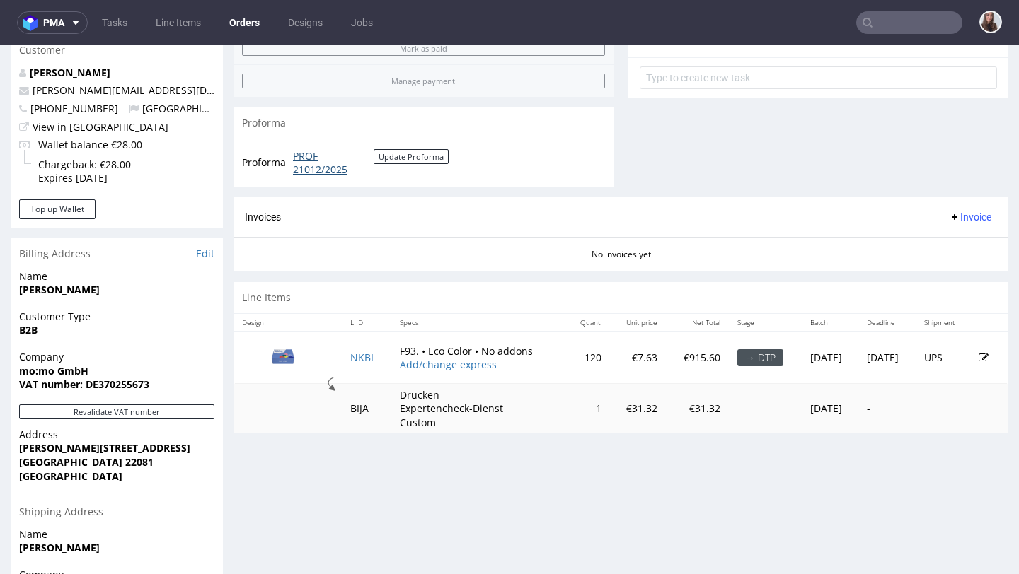
click at [311, 173] on link "PROF 21012/2025" at bounding box center [333, 163] width 81 height 28
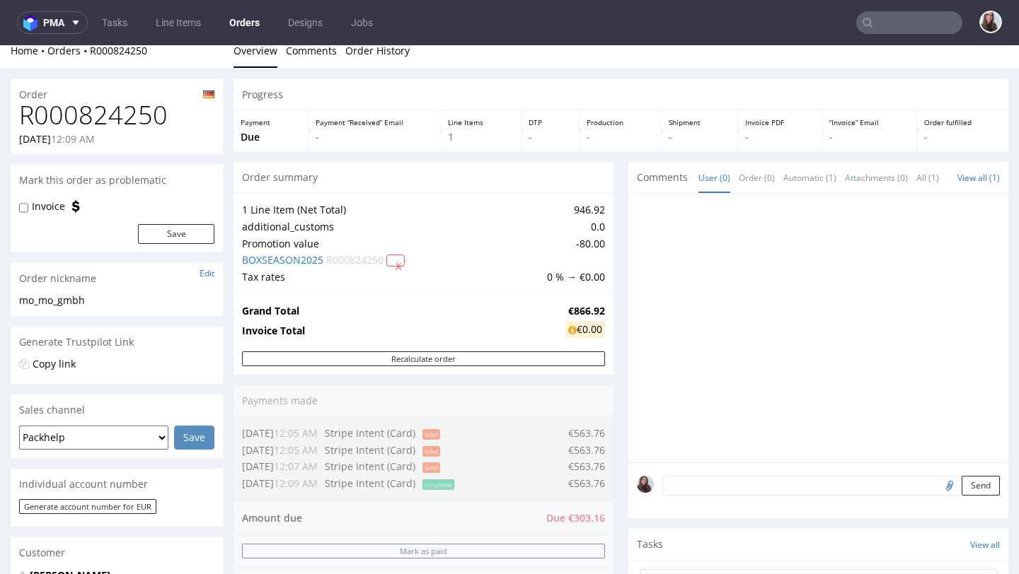
scroll to position [0, 0]
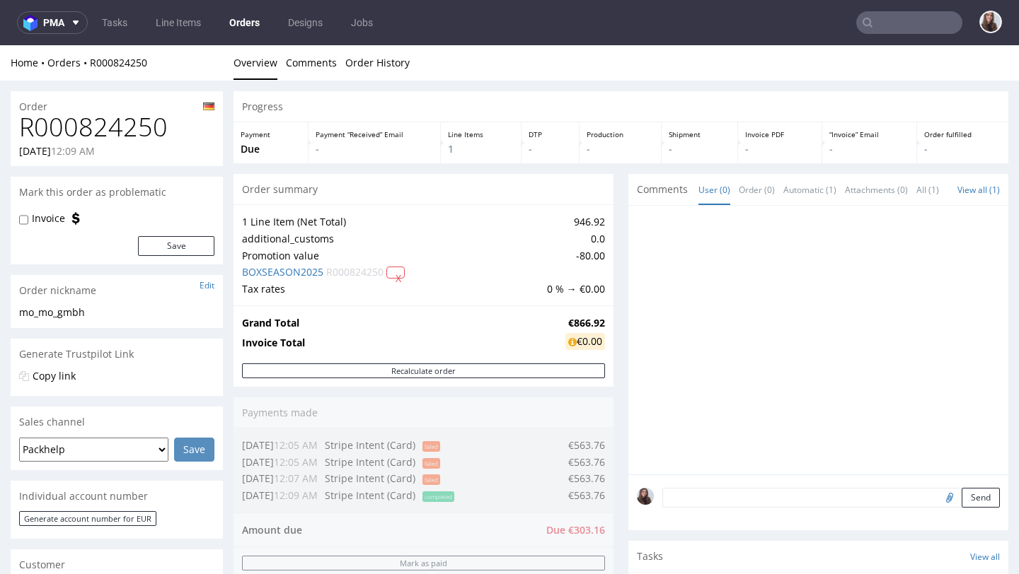
click at [399, 281] on td "Tax rates" at bounding box center [392, 289] width 301 height 17
click at [402, 274] on button "X" at bounding box center [395, 273] width 18 height 12
click at [387, 236] on link "Yes" at bounding box center [379, 241] width 40 height 21
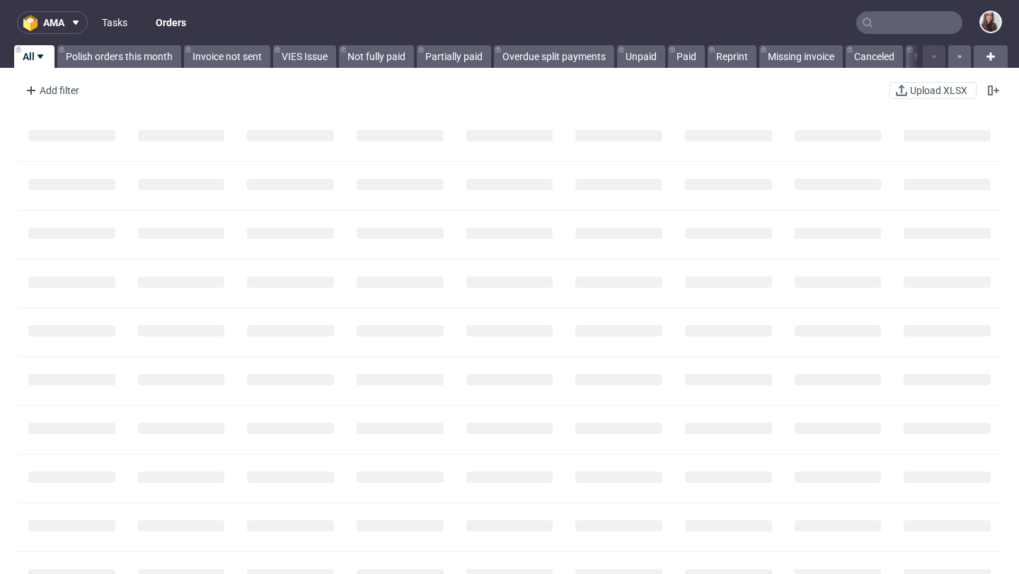
click at [115, 28] on link "Tasks" at bounding box center [114, 22] width 42 height 23
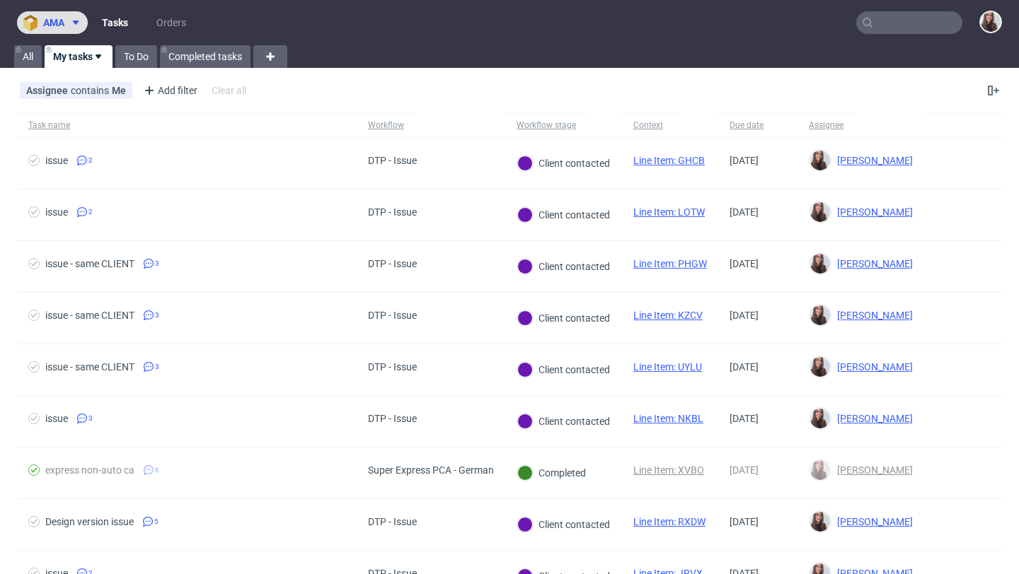
click at [69, 27] on span at bounding box center [72, 22] width 17 height 11
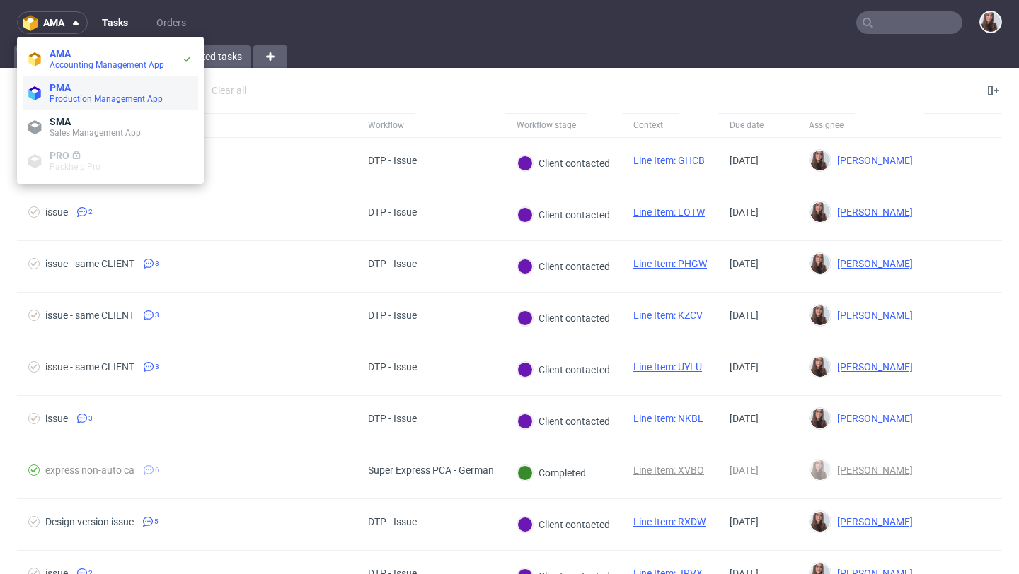
click at [87, 88] on span "PMA" at bounding box center [121, 87] width 143 height 11
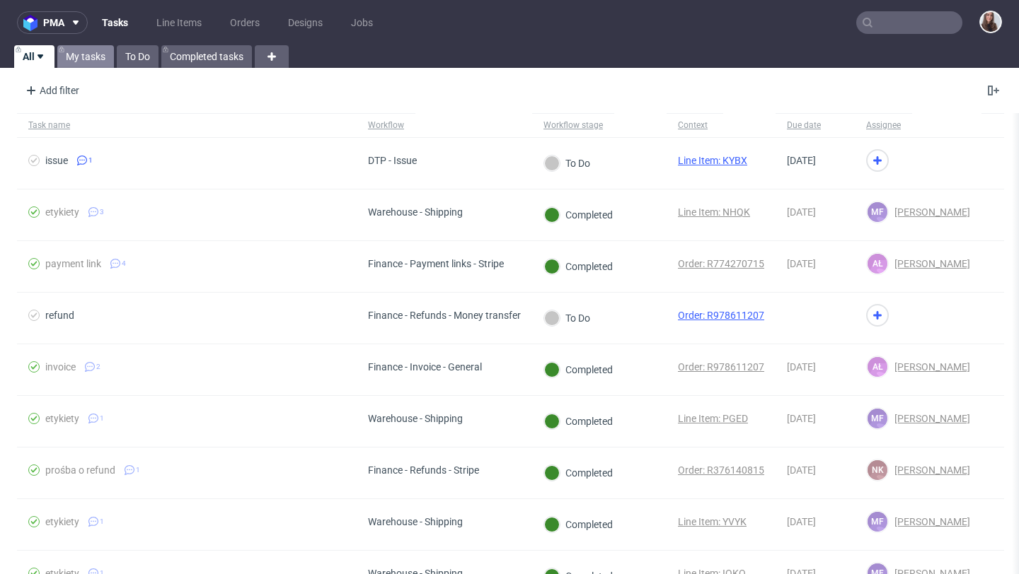
click at [95, 53] on link "My tasks" at bounding box center [85, 56] width 57 height 23
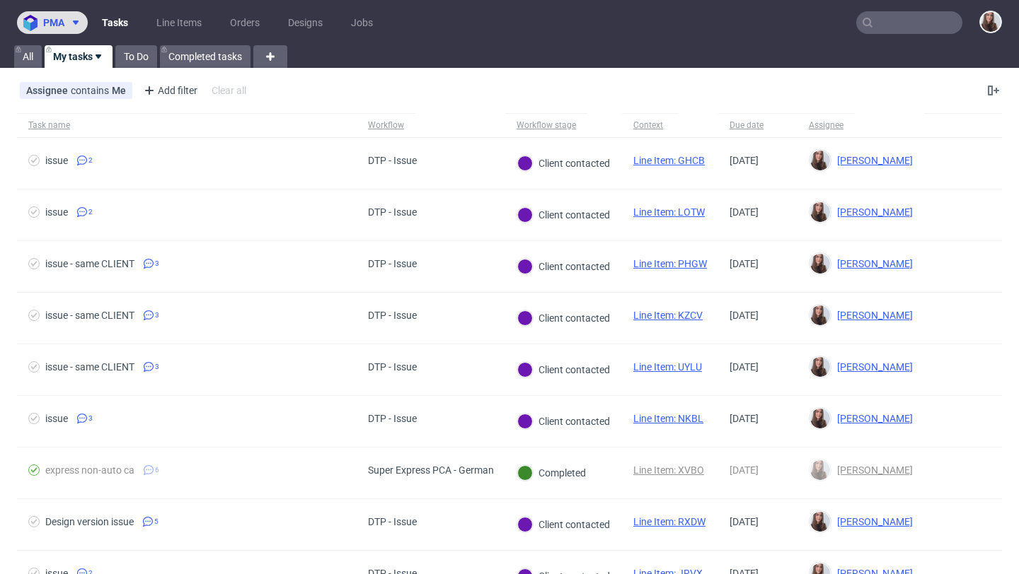
click at [59, 27] on span "pma" at bounding box center [53, 23] width 21 height 10
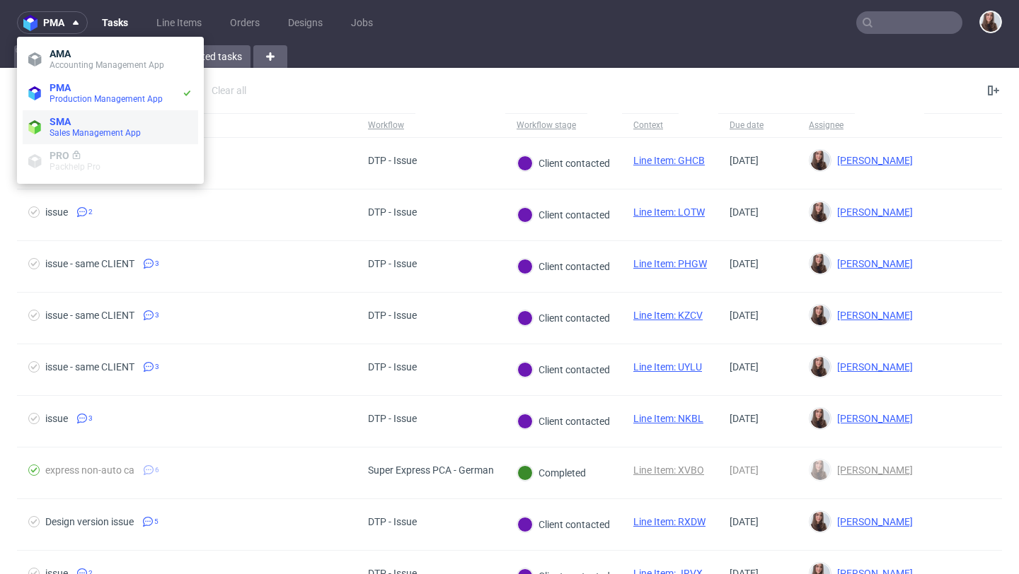
click at [79, 121] on span "SMA" at bounding box center [121, 121] width 143 height 11
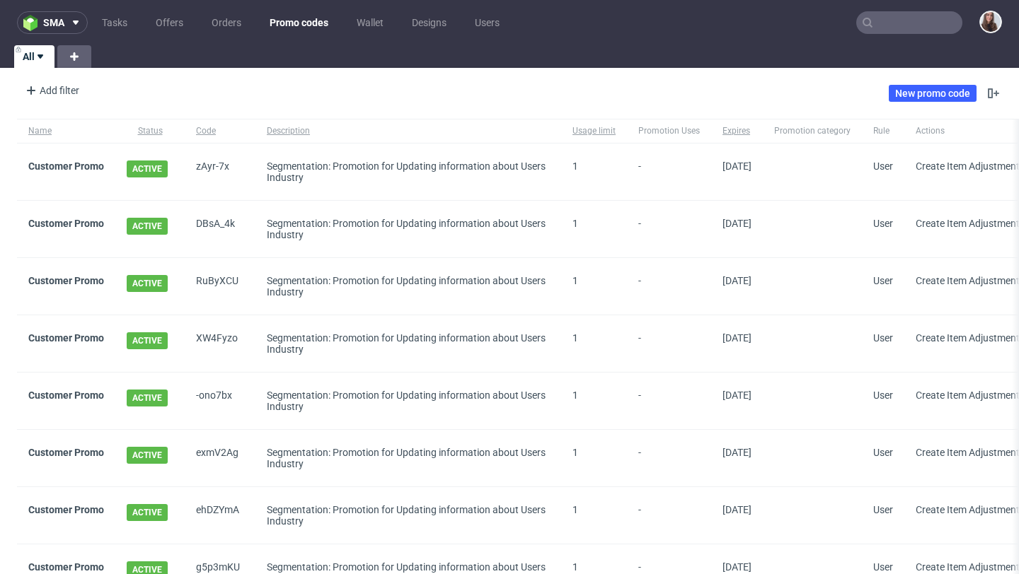
click at [306, 24] on link "Promo codes" at bounding box center [299, 22] width 76 height 23
click at [930, 93] on link "New promo code" at bounding box center [932, 93] width 88 height 17
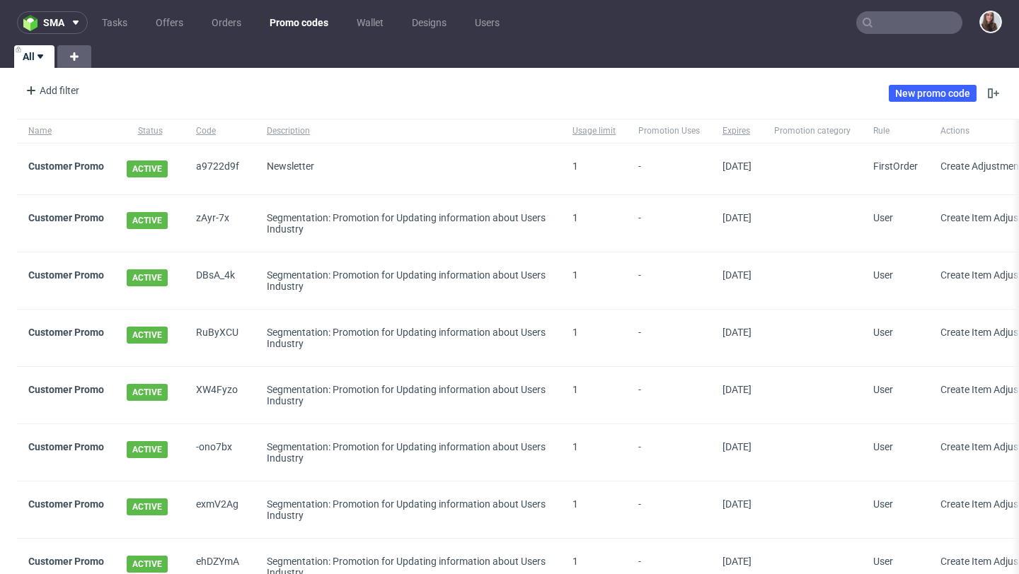
click at [199, 167] on span "a9722d9f" at bounding box center [220, 169] width 48 height 17
drag, startPoint x: 245, startPoint y: 166, endPoint x: 190, endPoint y: 166, distance: 54.5
click at [190, 166] on div "a9722d9f" at bounding box center [220, 169] width 71 height 51
copy span "a9722d9f"
click at [147, 170] on span "ACTIVE" at bounding box center [147, 169] width 41 height 17
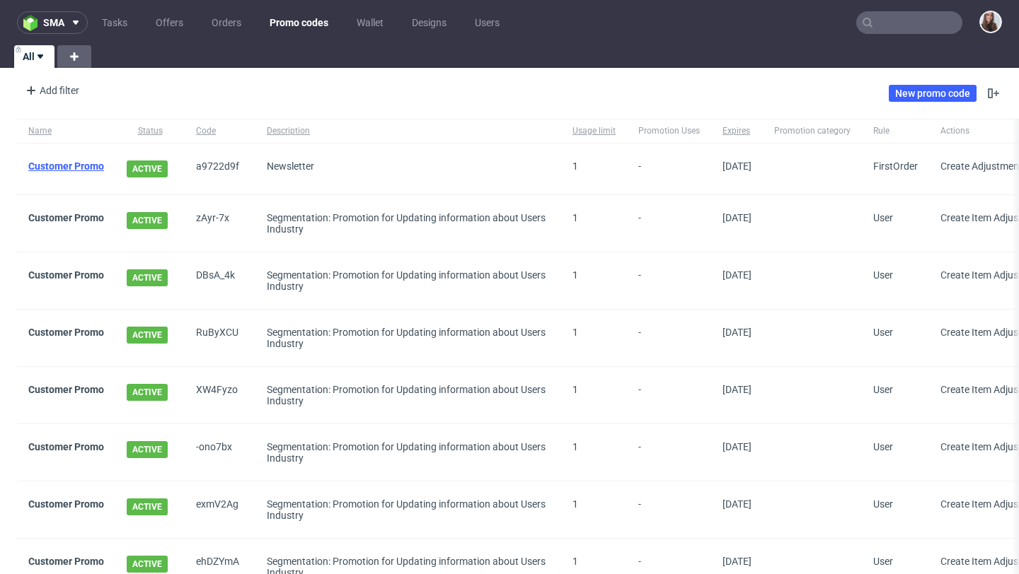
click at [86, 171] on link "Customer Promo" at bounding box center [66, 166] width 76 height 11
click at [175, 195] on div "ACTIVE" at bounding box center [149, 223] width 69 height 57
click at [173, 175] on div "ACTIVE" at bounding box center [149, 169] width 69 height 51
click at [199, 158] on div "a9722d9f" at bounding box center [220, 169] width 71 height 51
click at [217, 163] on span "a9722d9f" at bounding box center [220, 169] width 48 height 17
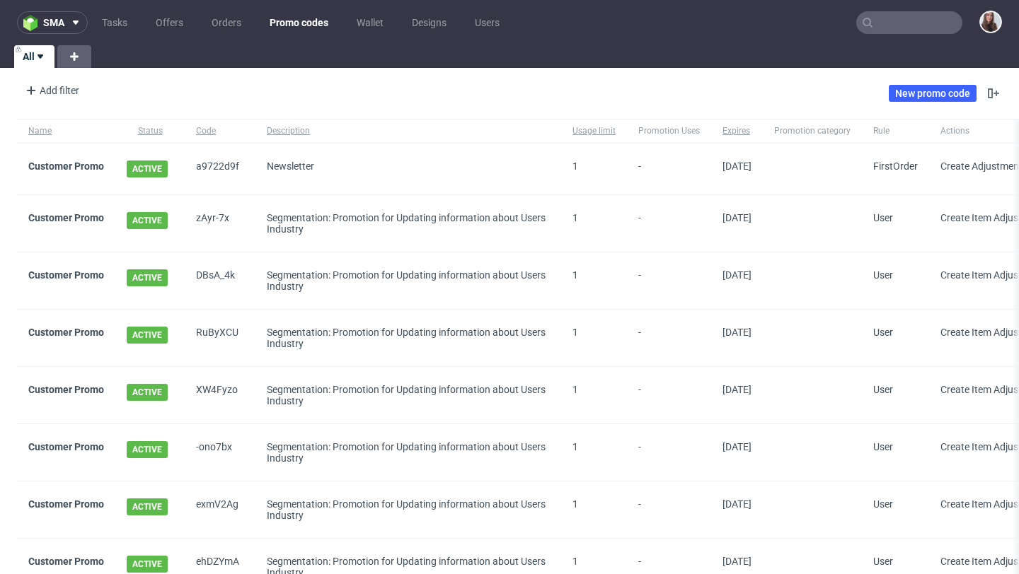
click at [229, 166] on span "a9722d9f" at bounding box center [220, 169] width 48 height 17
click at [282, 173] on span "Newsletter" at bounding box center [408, 169] width 283 height 17
drag, startPoint x: 252, startPoint y: 166, endPoint x: 196, endPoint y: 166, distance: 55.9
click at [196, 166] on div "a9722d9f" at bounding box center [220, 169] width 71 height 51
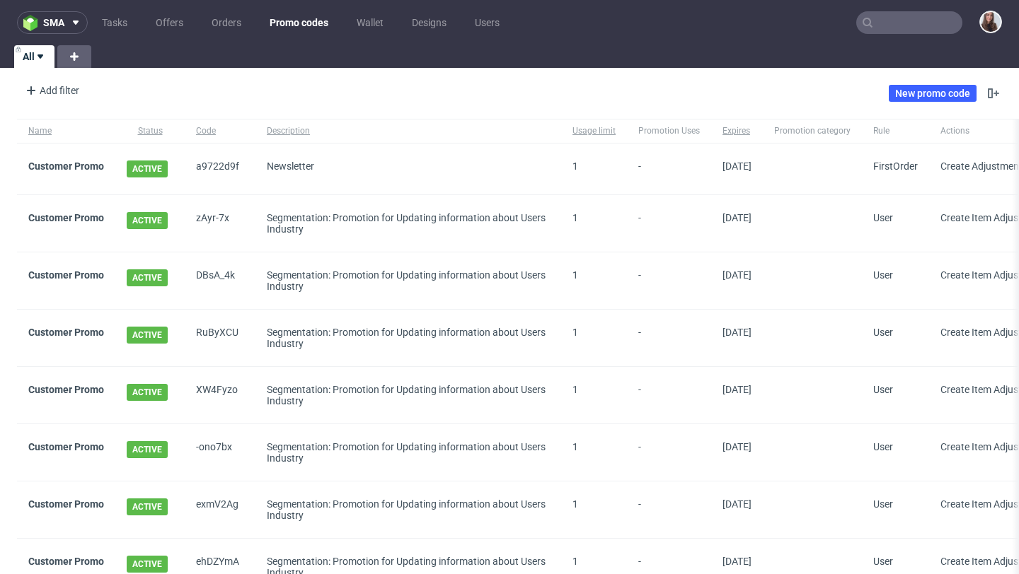
click at [220, 163] on span "a9722d9f" at bounding box center [220, 169] width 48 height 17
click at [284, 170] on div "Newsletter" at bounding box center [408, 166] width 283 height 11
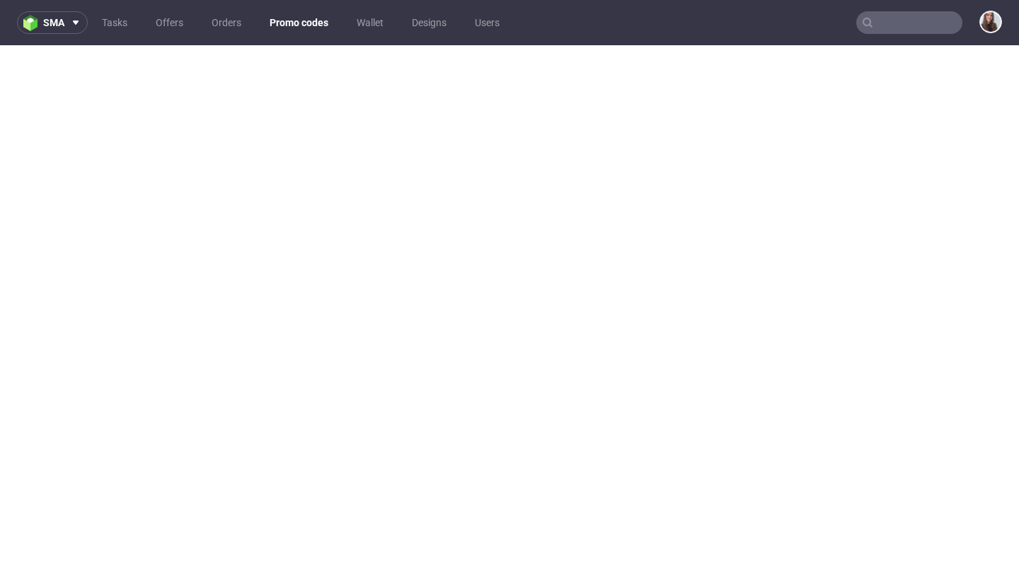
click at [309, 21] on link "Promo codes" at bounding box center [299, 22] width 76 height 23
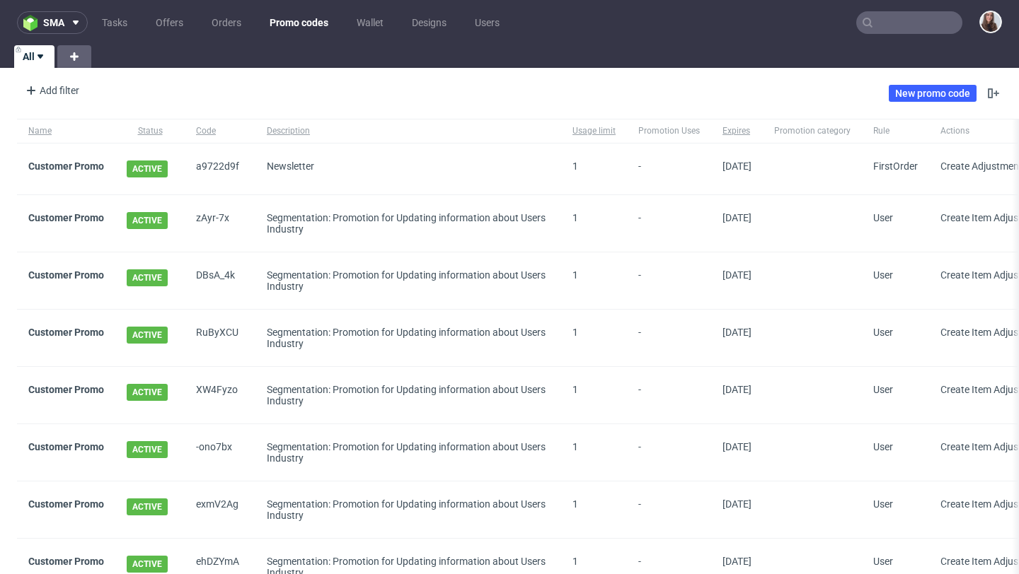
click at [908, 103] on div "New promo code" at bounding box center [944, 93] width 113 height 23
click at [907, 95] on link "New promo code" at bounding box center [932, 93] width 88 height 17
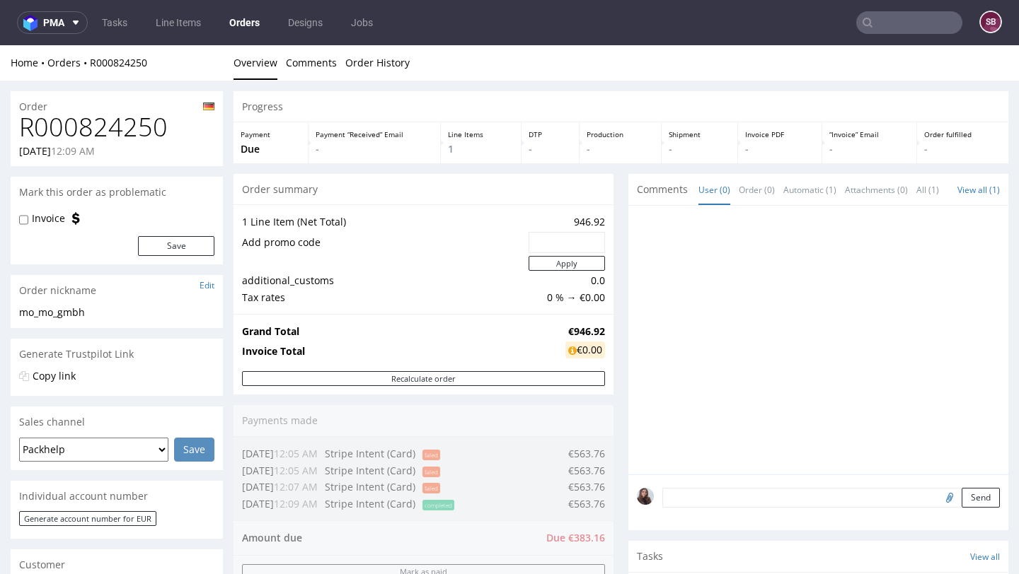
click at [570, 239] on input "text" at bounding box center [566, 243] width 57 height 20
paste input "a9722d9f"
click at [564, 262] on button "Apply" at bounding box center [566, 263] width 76 height 15
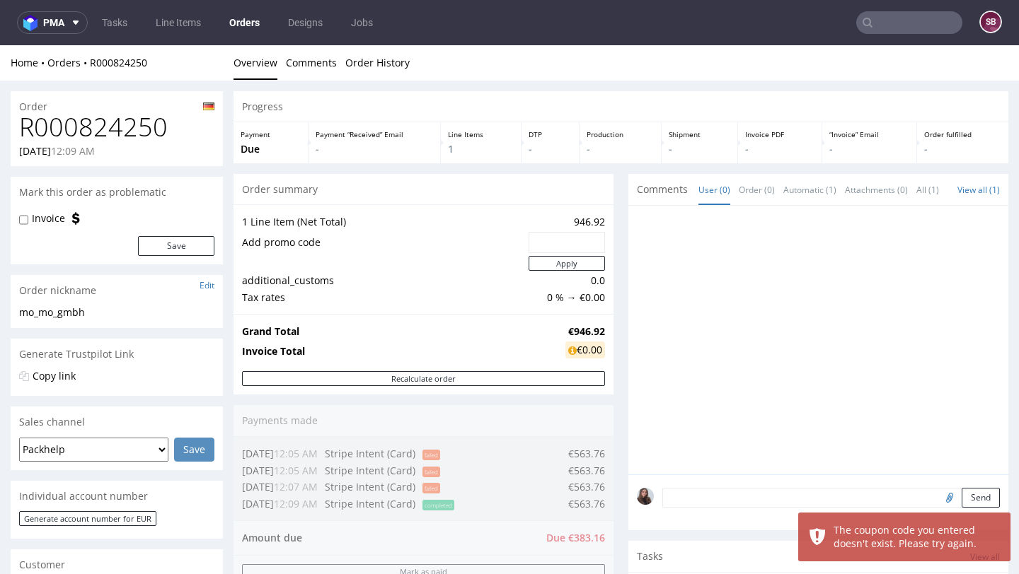
click at [562, 245] on input "text" at bounding box center [566, 243] width 57 height 20
paste input "a9722d9f"
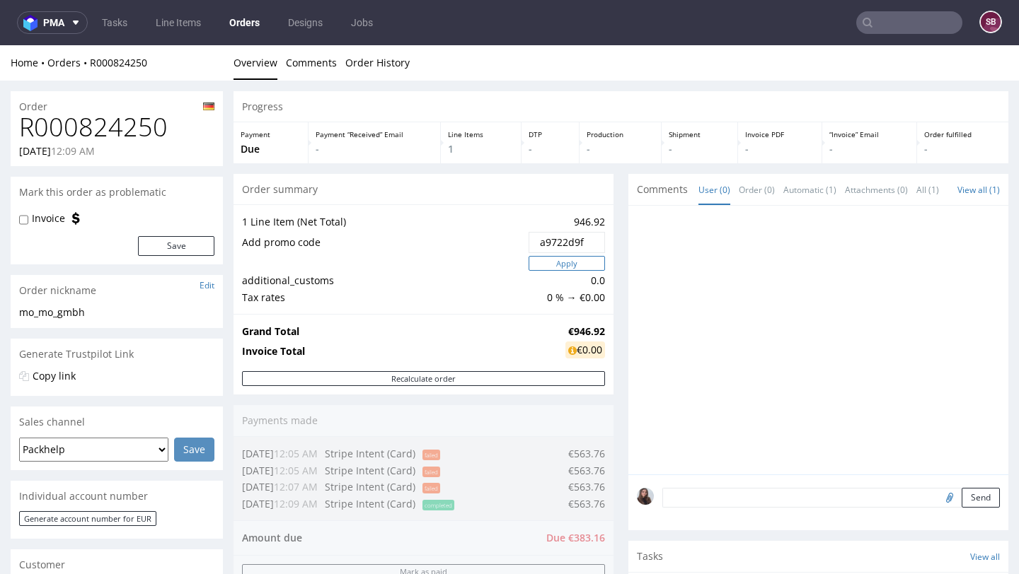
click at [555, 263] on button "Apply" at bounding box center [566, 263] width 76 height 15
click at [540, 233] on input "text" at bounding box center [566, 243] width 57 height 20
paste input "a9722d9f"
type input "a9722d9f"
click at [558, 267] on button "Apply" at bounding box center [566, 263] width 76 height 15
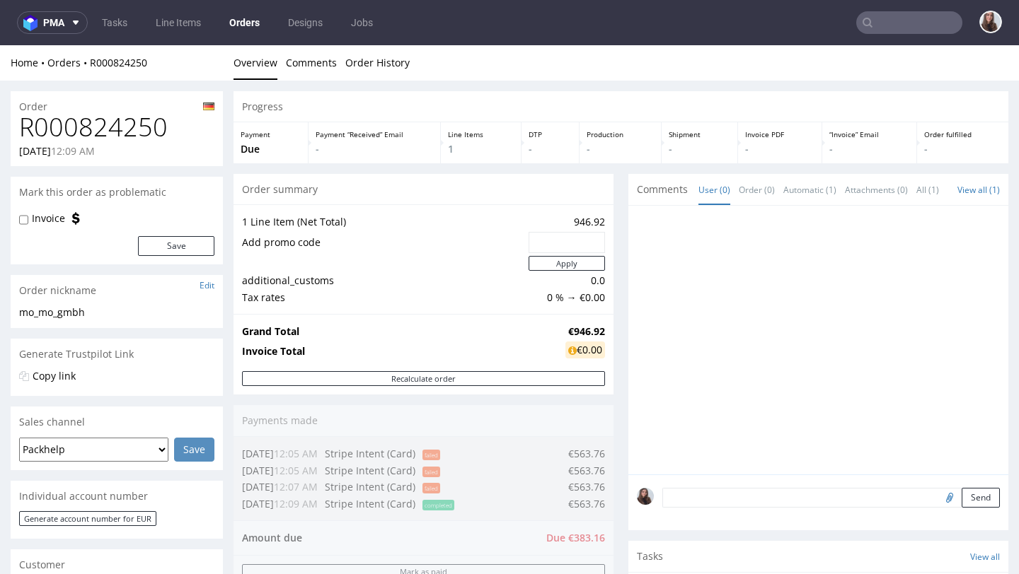
click at [564, 241] on input "text" at bounding box center [566, 243] width 57 height 20
paste input "a9722d9f"
click at [528, 256] on button "Apply" at bounding box center [566, 263] width 76 height 15
drag, startPoint x: 599, startPoint y: 330, endPoint x: 552, endPoint y: 330, distance: 47.4
click at [552, 330] on div "Grand Total €946.92 Invoice Total €0.00" at bounding box center [423, 342] width 380 height 57
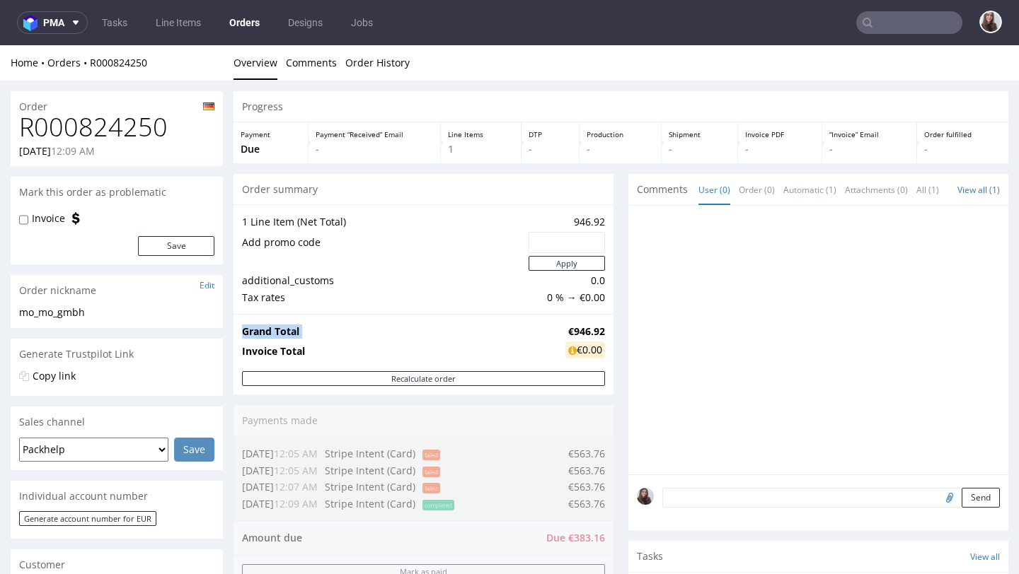
drag, startPoint x: 552, startPoint y: 330, endPoint x: 601, endPoint y: 332, distance: 48.9
click at [601, 332] on div "Grand Total €946.92 Invoice Total €0.00" at bounding box center [423, 342] width 380 height 57
drag, startPoint x: 601, startPoint y: 332, endPoint x: 555, endPoint y: 330, distance: 45.3
click at [555, 330] on div "Grand Total €946.92 Invoice Total €0.00" at bounding box center [423, 342] width 380 height 57
copy tbody "Grand Total"
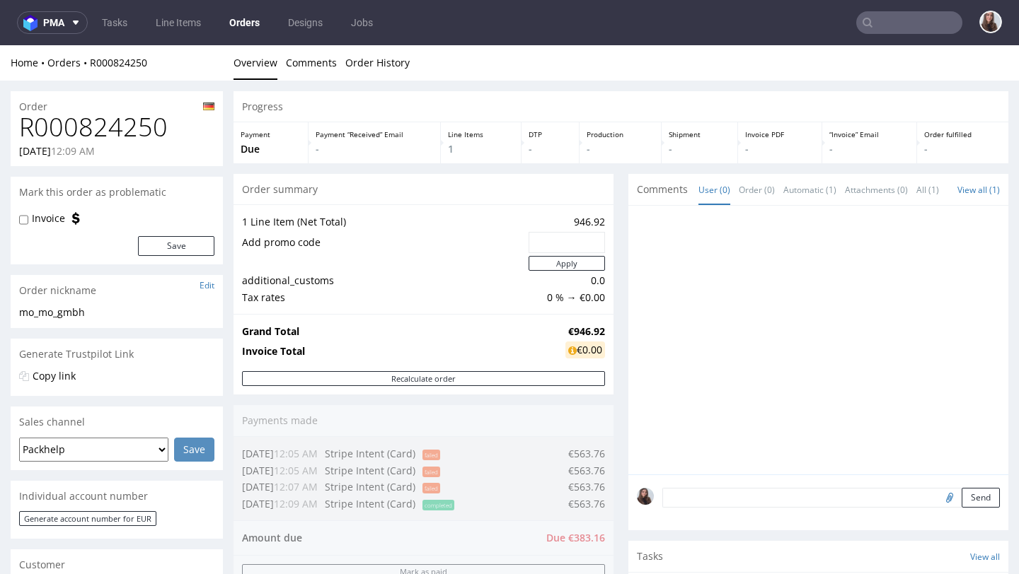
click at [547, 240] on input "text" at bounding box center [566, 243] width 57 height 20
paste input "BOXSEASON2025"
type input "BOXSEASON2025"
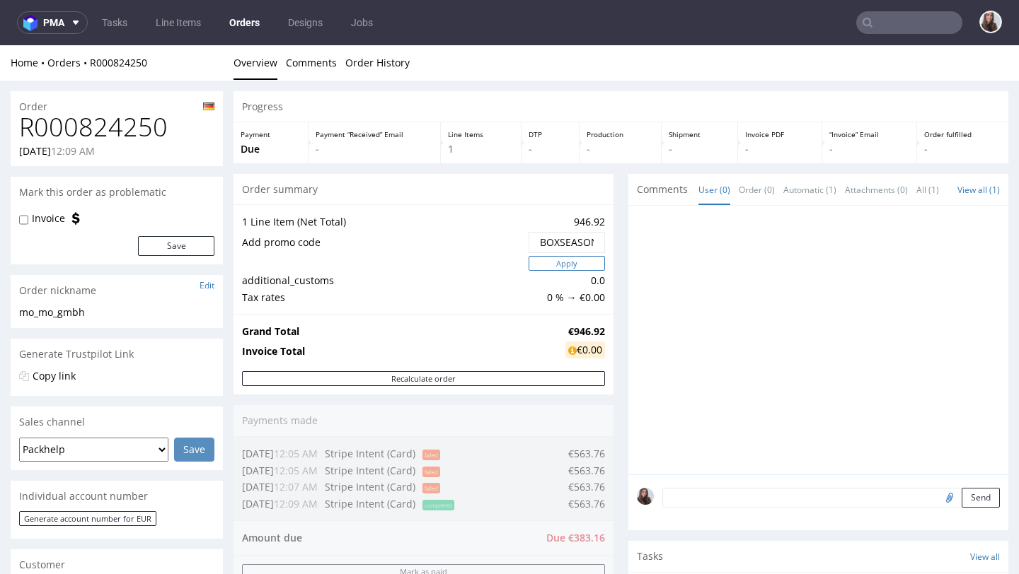
click at [562, 265] on button "Apply" at bounding box center [566, 263] width 76 height 15
click at [569, 263] on button "Apply" at bounding box center [566, 263] width 76 height 15
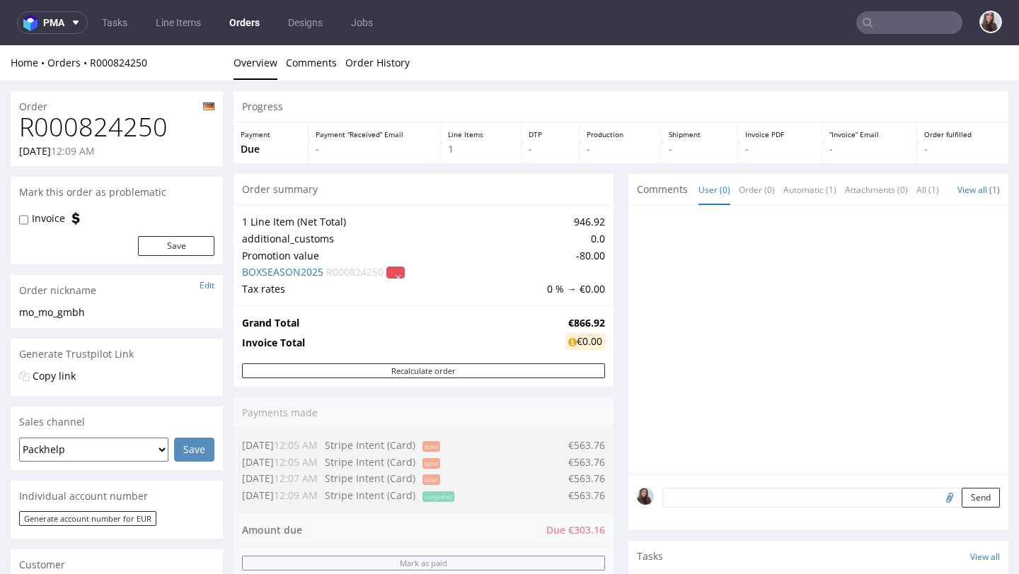
click at [400, 276] on button "X" at bounding box center [395, 273] width 18 height 12
click at [385, 236] on link "Yes" at bounding box center [379, 241] width 40 height 21
click at [405, 276] on button "X" at bounding box center [395, 273] width 18 height 12
click at [389, 245] on link "Yes" at bounding box center [379, 241] width 40 height 21
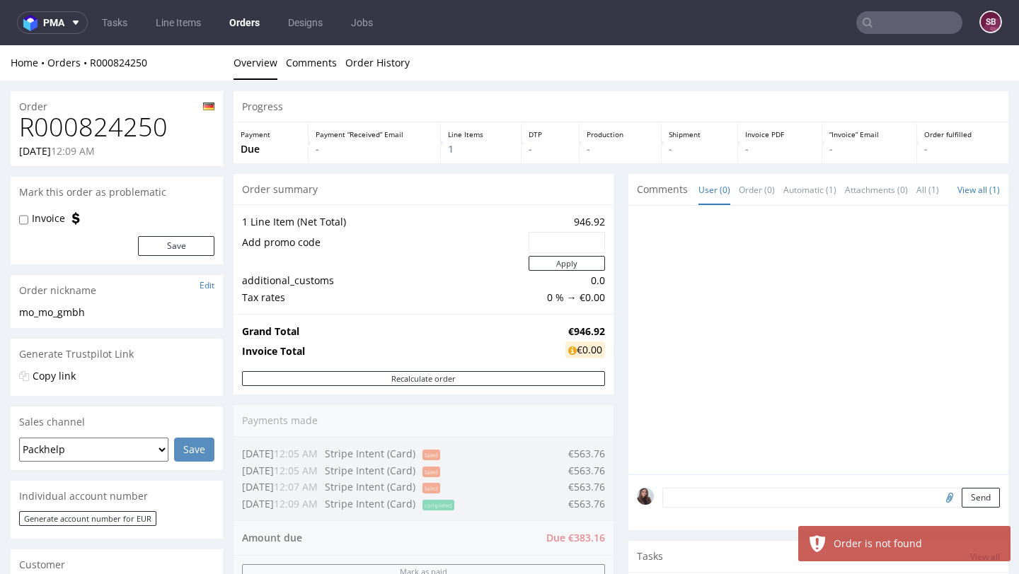
click at [564, 240] on input "text" at bounding box center [566, 243] width 57 height 20
paste input "a9722d9f"
type input "a9722d9f"
click at [567, 265] on button "Apply" at bounding box center [566, 263] width 76 height 15
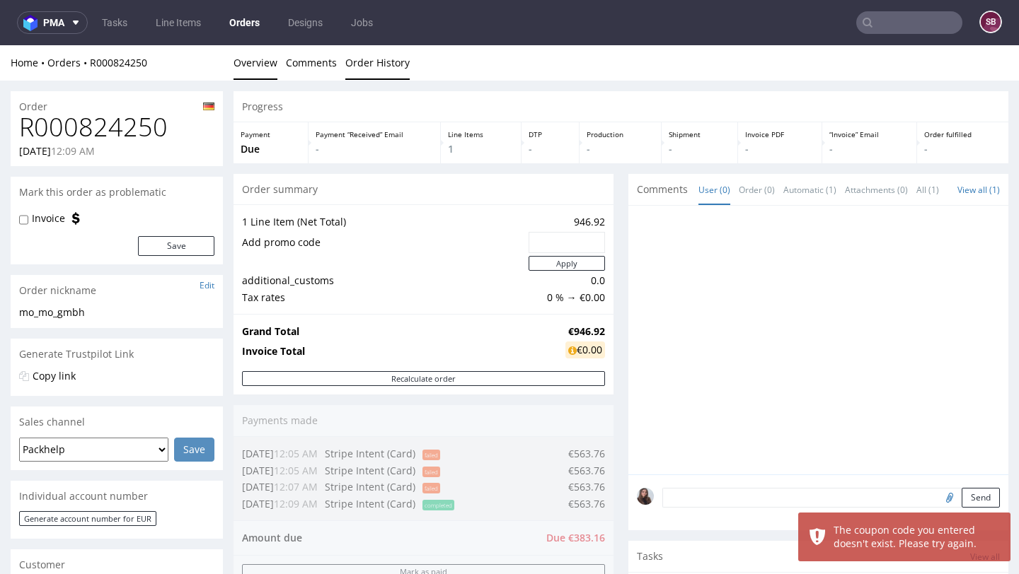
click at [359, 55] on link "Order History" at bounding box center [377, 62] width 64 height 35
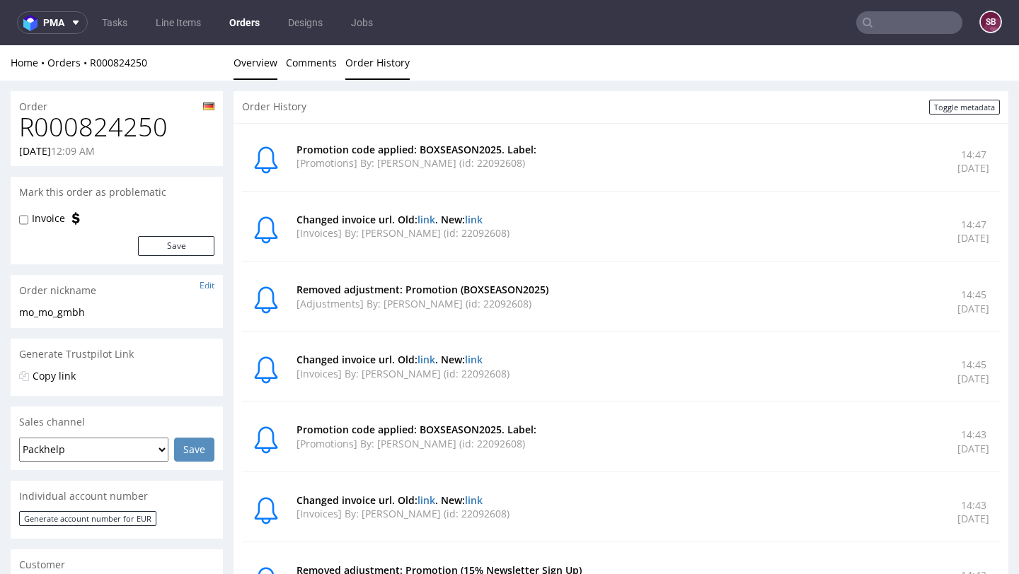
click at [264, 69] on link "Overview" at bounding box center [255, 62] width 44 height 35
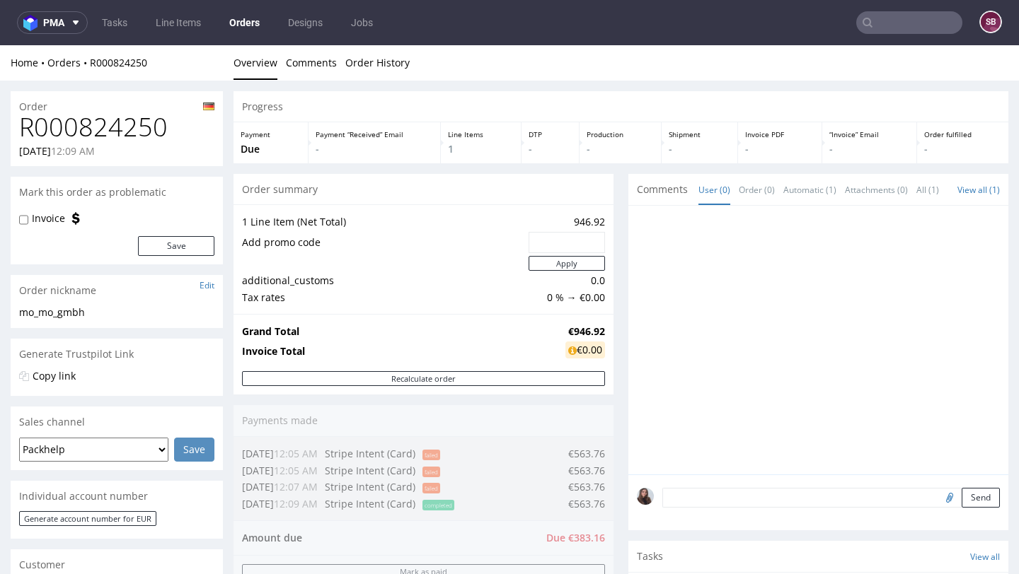
click at [572, 242] on input "text" at bounding box center [566, 243] width 57 height 20
paste input "a9722d9f"
type input "a9722d9f"
click at [568, 266] on button "Apply" at bounding box center [566, 263] width 76 height 15
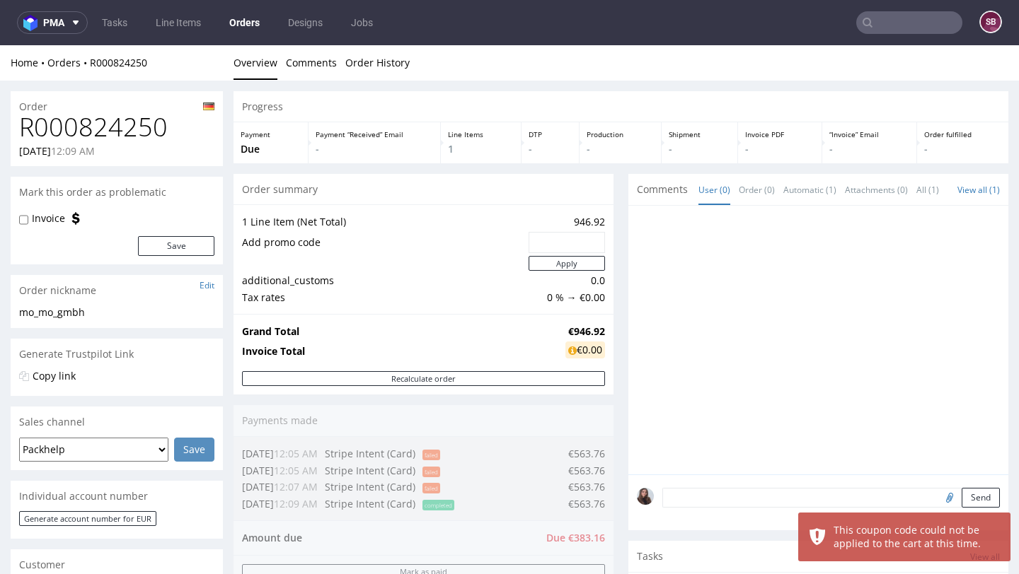
click at [569, 244] on input "text" at bounding box center [566, 243] width 57 height 20
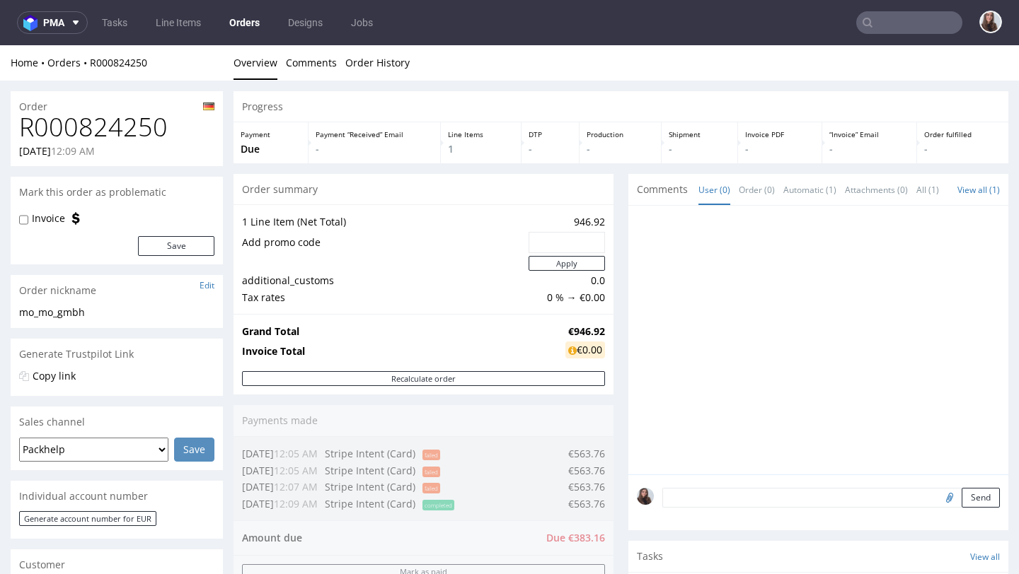
click at [550, 241] on input "text" at bounding box center [566, 243] width 57 height 20
paste input "a9722d9f"
type input "a9722d9f"
click at [553, 265] on button "Apply" at bounding box center [566, 263] width 76 height 15
click at [551, 234] on input "text" at bounding box center [566, 243] width 57 height 20
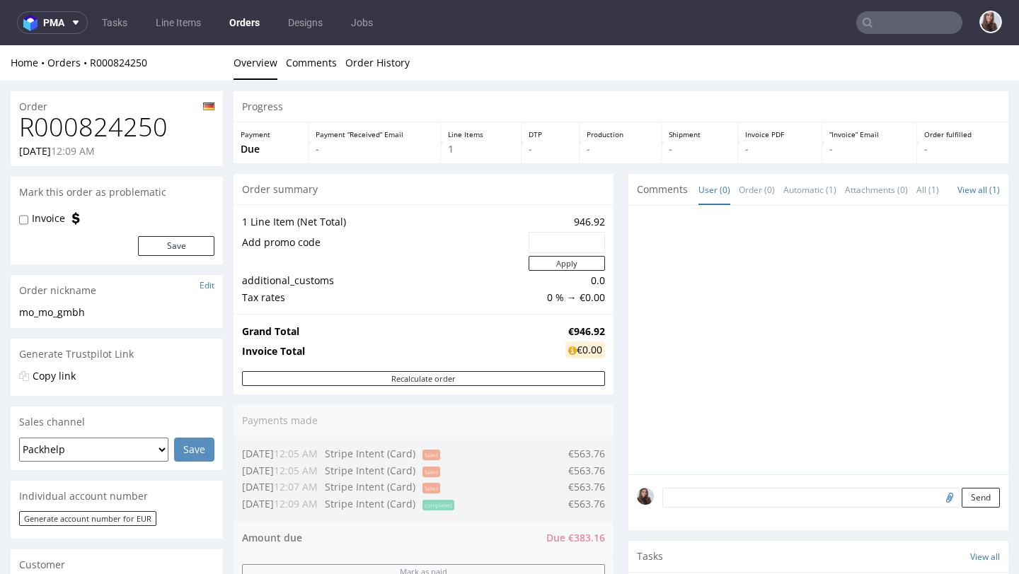
paste input "da40f720"
click at [558, 269] on button "Apply" at bounding box center [566, 263] width 76 height 15
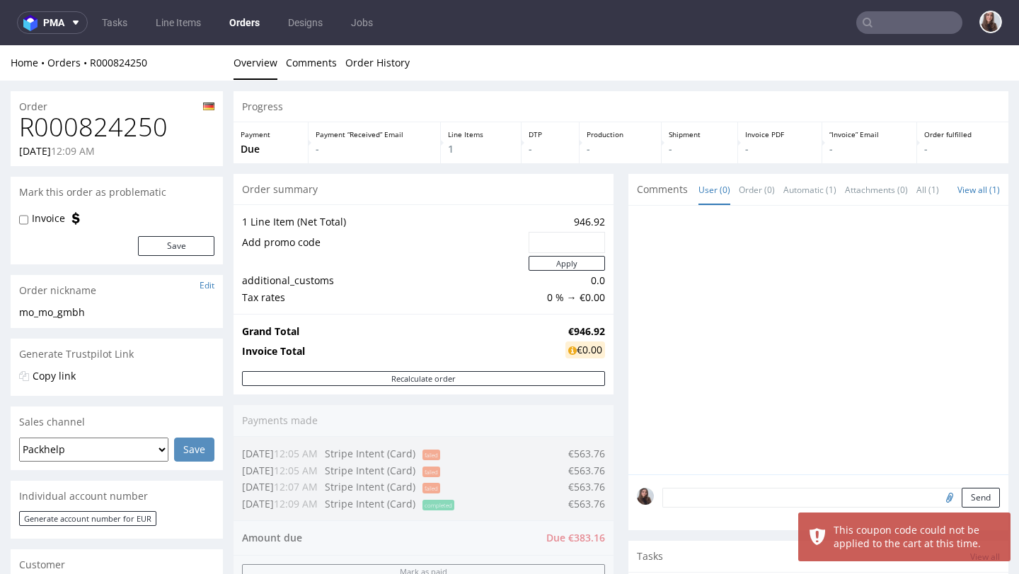
click at [547, 245] on input "text" at bounding box center [566, 243] width 57 height 20
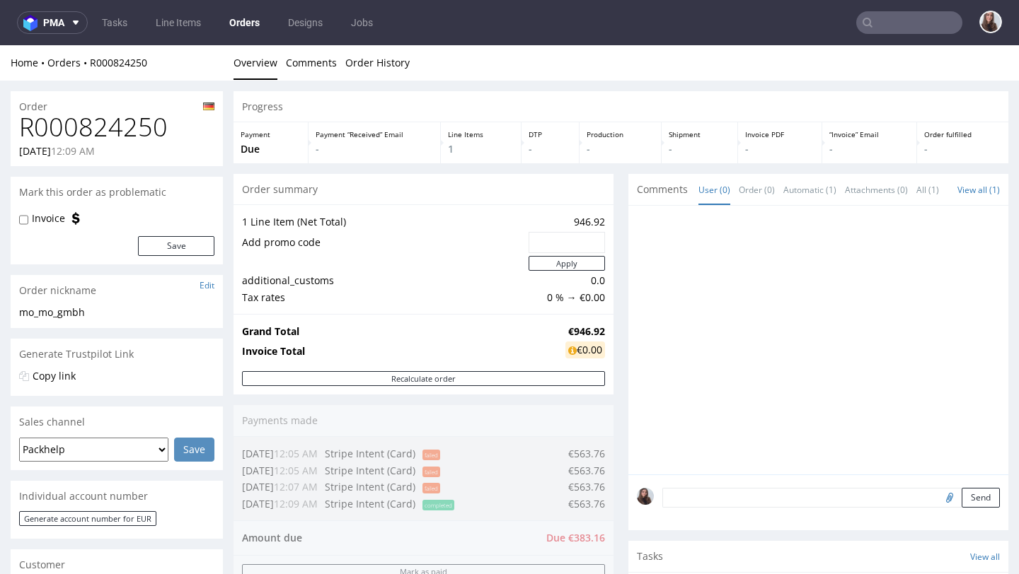
click at [567, 240] on input "text" at bounding box center [566, 243] width 57 height 20
paste input "da40f720"
click at [560, 264] on button "Apply" at bounding box center [566, 263] width 76 height 15
click at [571, 240] on input "text" at bounding box center [566, 243] width 57 height 20
paste input "da40f720"
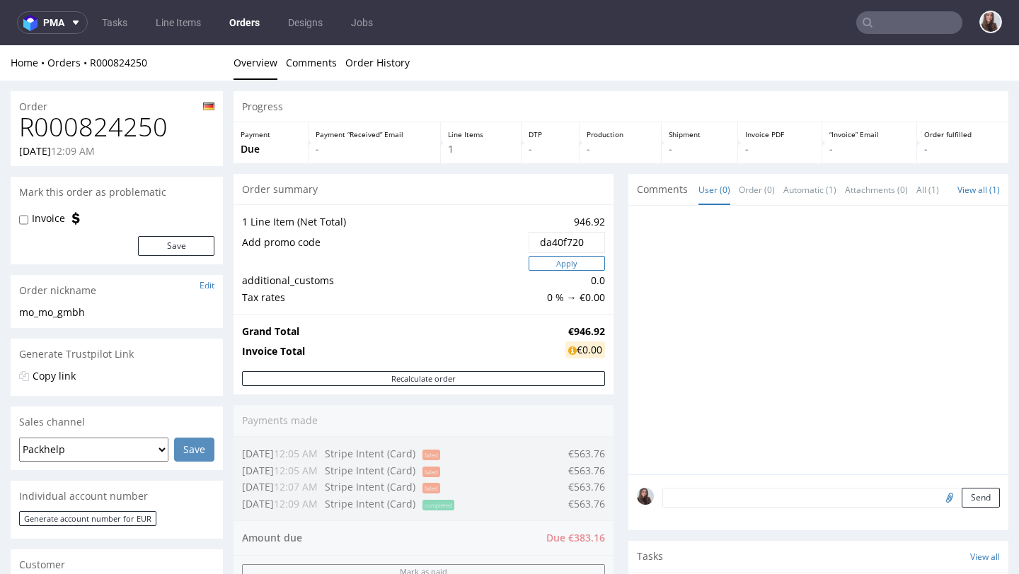
click at [560, 269] on button "Apply" at bounding box center [566, 263] width 76 height 15
click at [574, 238] on input "text" at bounding box center [566, 243] width 57 height 20
paste input "da40f720"
click at [568, 260] on button "Apply" at bounding box center [566, 263] width 76 height 15
click at [538, 238] on input "text" at bounding box center [566, 243] width 57 height 20
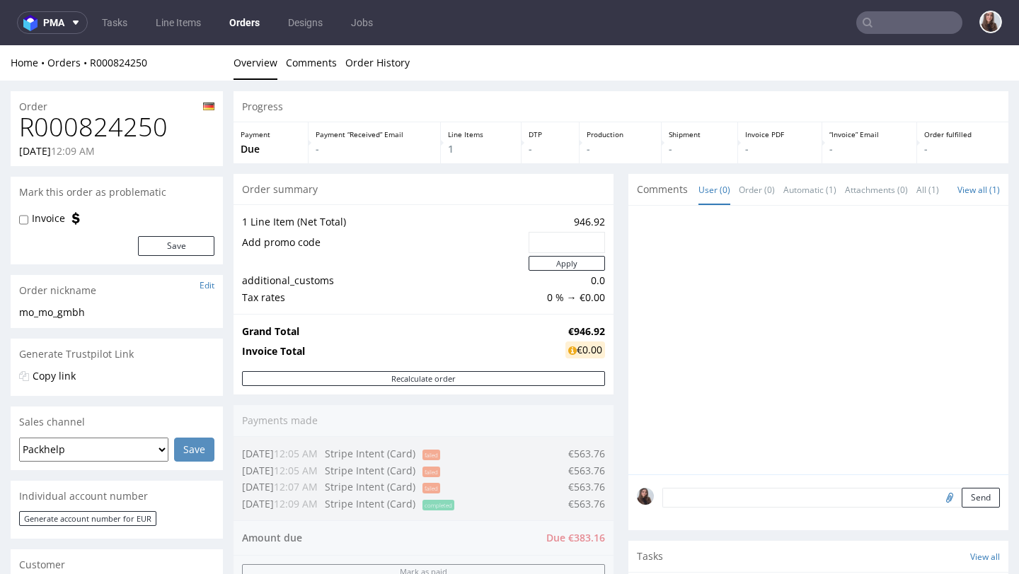
paste input "11c12c52"
type input "11c12c52"
click at [565, 266] on button "Apply" at bounding box center [566, 263] width 76 height 15
click at [576, 262] on button "Apply" at bounding box center [566, 263] width 76 height 15
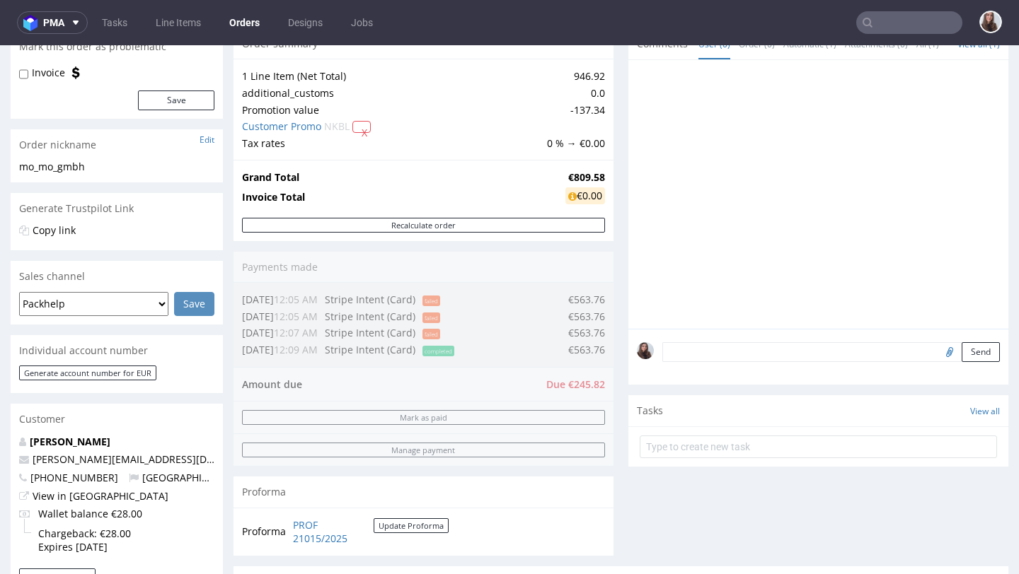
scroll to position [190, 0]
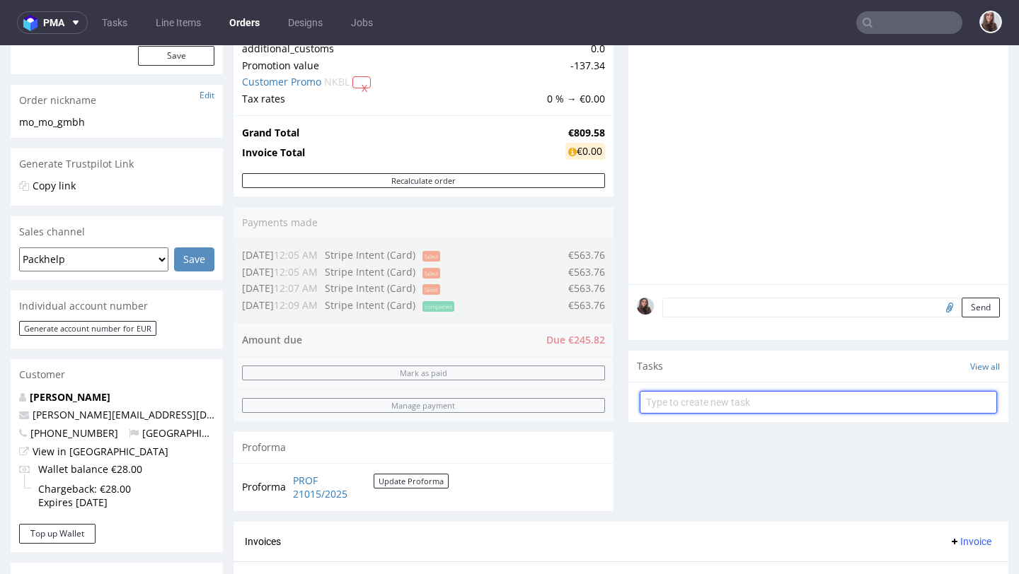
click at [721, 408] on input "text" at bounding box center [817, 402] width 357 height 23
type input "payment link"
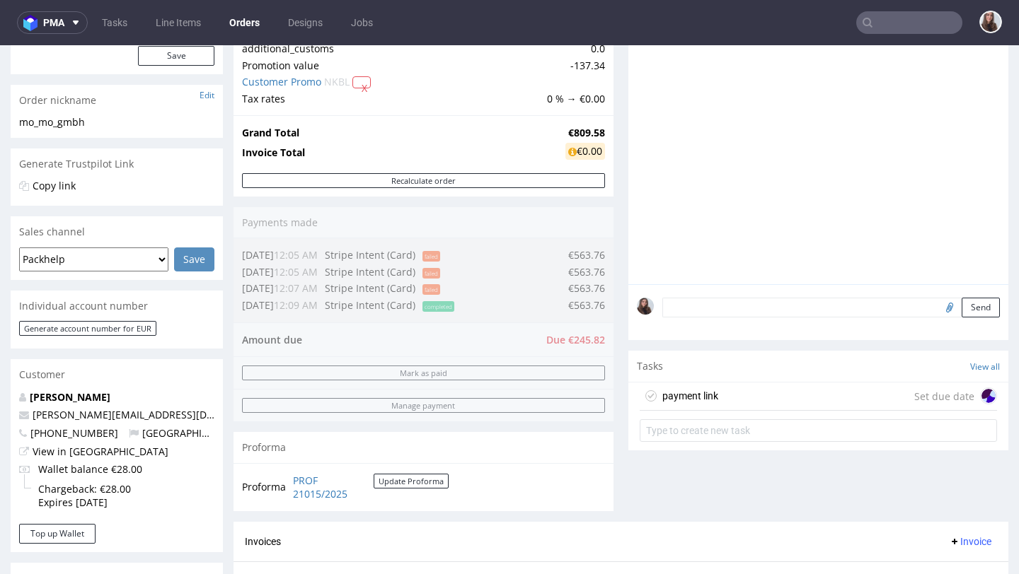
click at [753, 397] on div "payment link Set due date" at bounding box center [817, 397] width 357 height 28
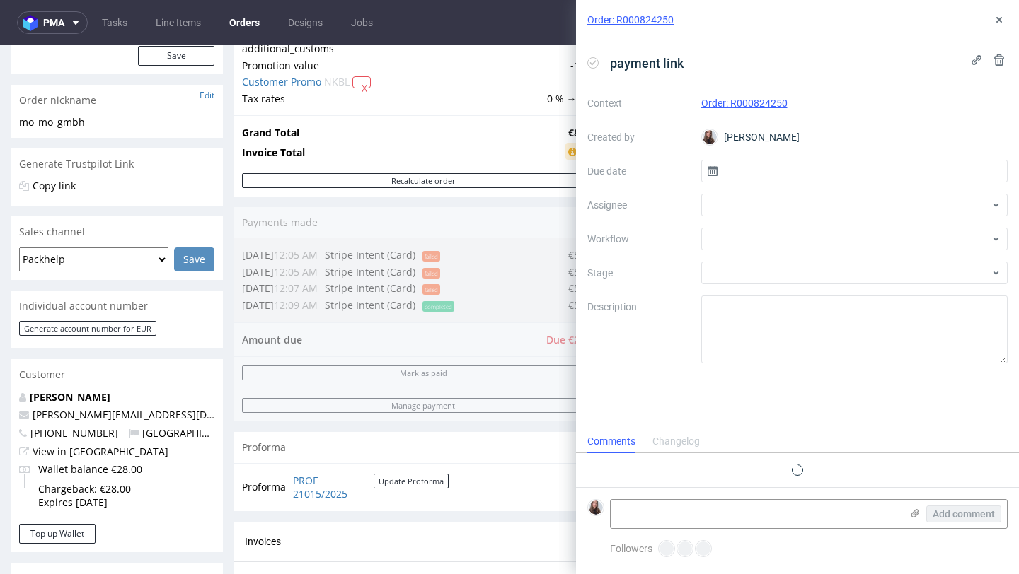
scroll to position [11, 0]
click at [769, 169] on input "text" at bounding box center [854, 171] width 307 height 23
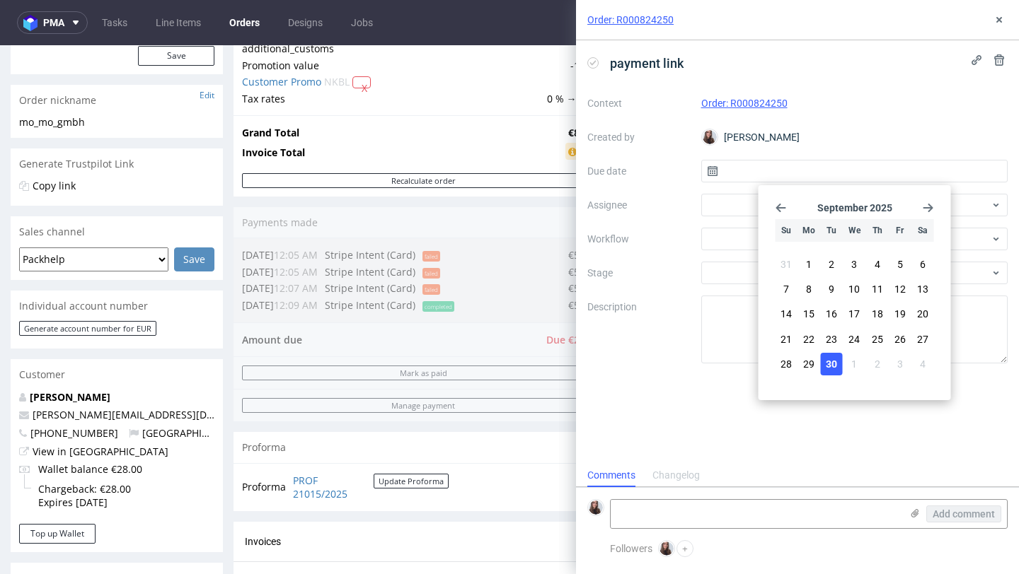
click at [834, 361] on span "30" at bounding box center [830, 364] width 11 height 14
type input "[DATE]"
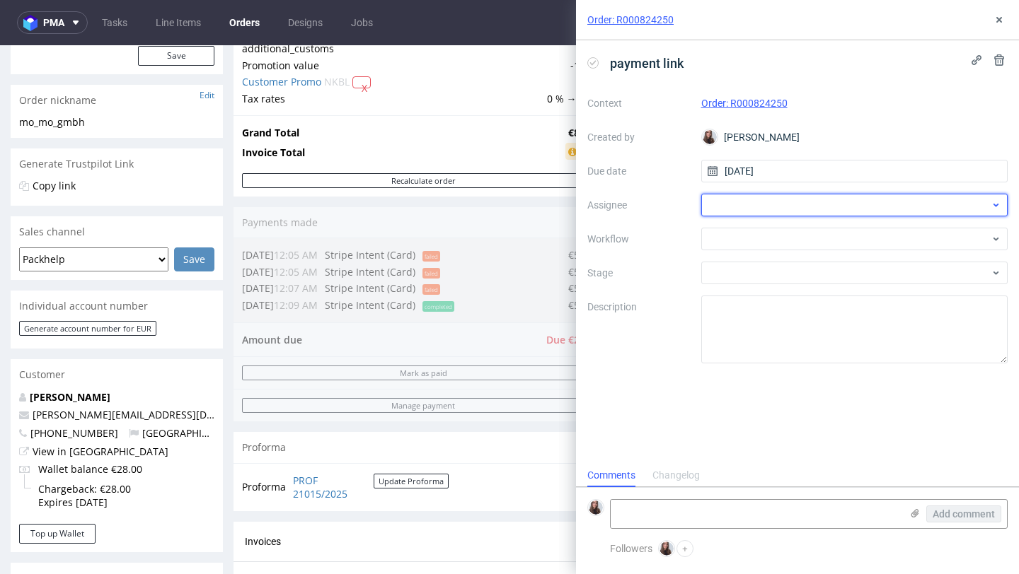
click at [781, 205] on div at bounding box center [854, 205] width 307 height 23
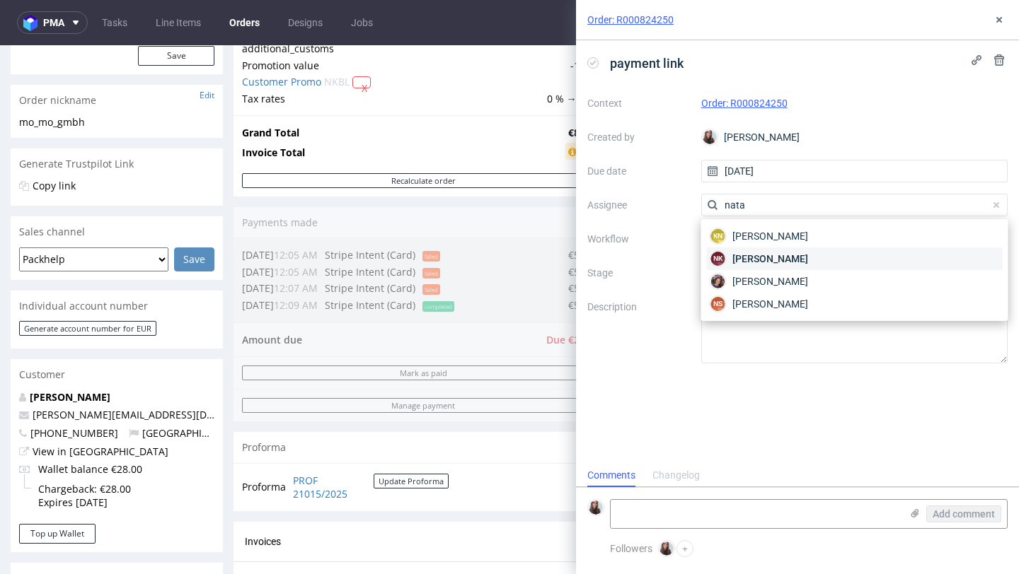
type input "nata"
click at [831, 250] on div "NK [PERSON_NAME]" at bounding box center [855, 259] width 296 height 23
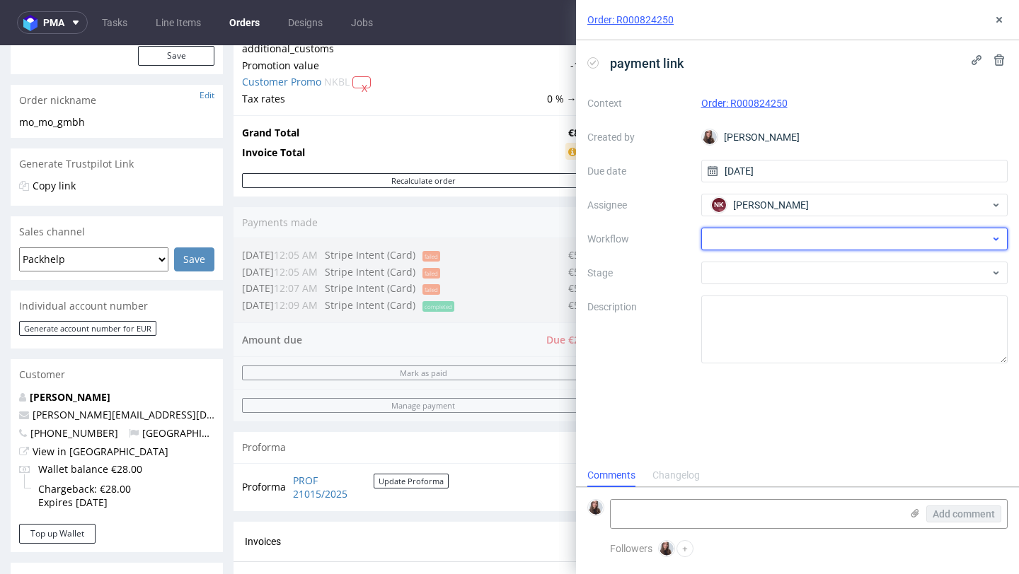
click at [770, 231] on div at bounding box center [854, 239] width 307 height 23
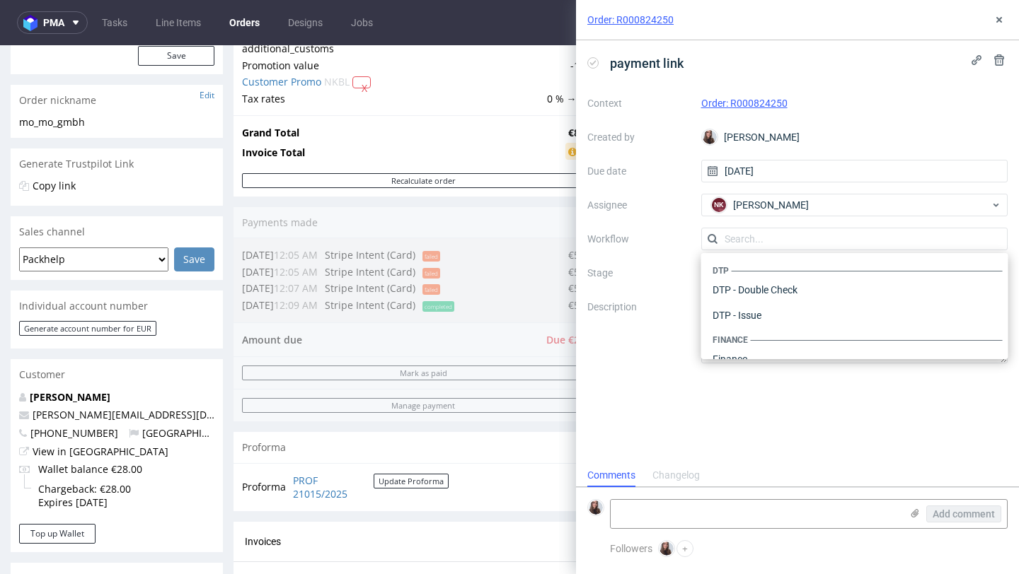
scroll to position [870, 0]
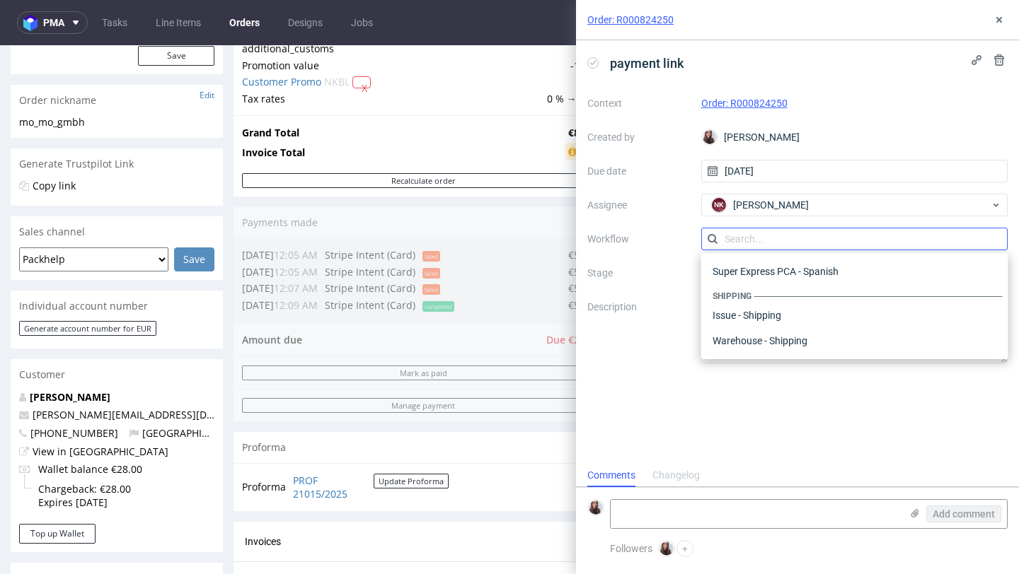
type input "a"
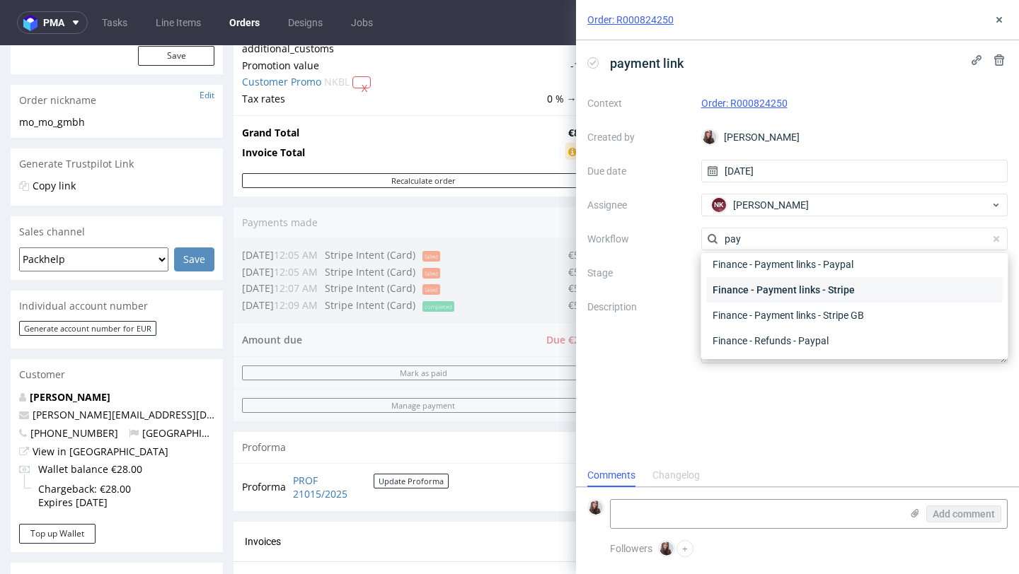
type input "pay"
click at [847, 289] on div "Finance - Payment links - Stripe" at bounding box center [855, 289] width 296 height 25
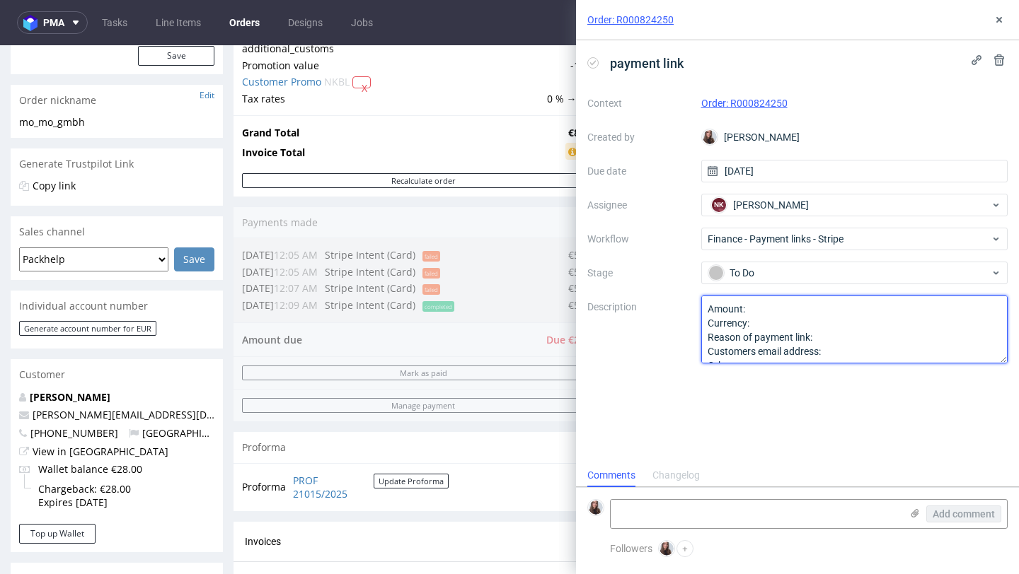
click at [767, 313] on textarea "Amount: Currency: Reason of payment link: Customers email address: Other:" at bounding box center [854, 330] width 307 height 68
click at [871, 339] on textarea "Amount: Currency: Reason of payment link: Customers email address: Other:" at bounding box center [854, 330] width 307 height 68
type textarea "Amount: Euro Currency: Reason of payment link: change of SKU Customers email ad…"
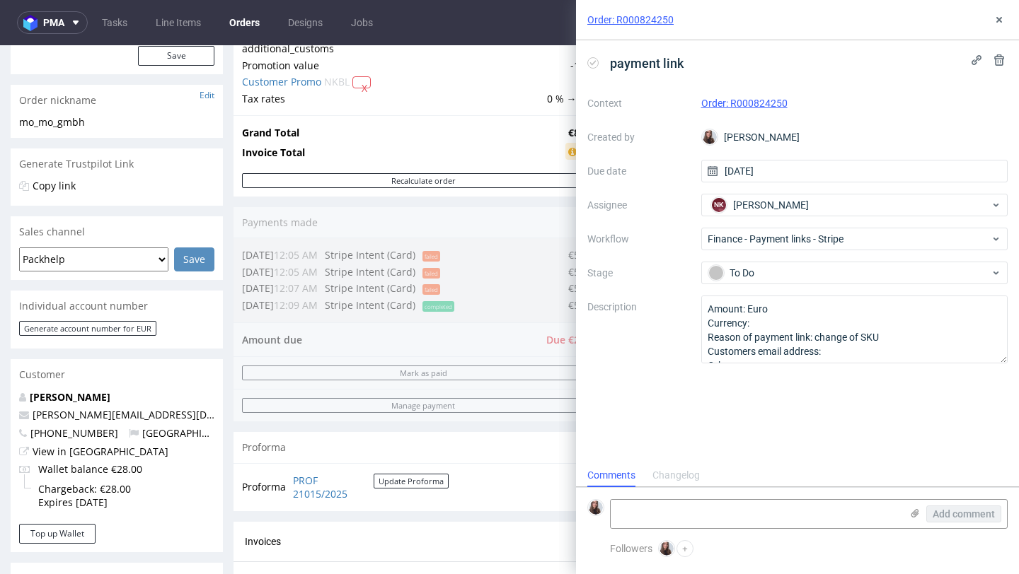
click at [543, 340] on div "Order summary 1 Line Item (Net Total) 946.92 additional_customs 0.0 Promotion v…" at bounding box center [423, 253] width 380 height 538
click at [1004, 19] on button at bounding box center [998, 19] width 17 height 17
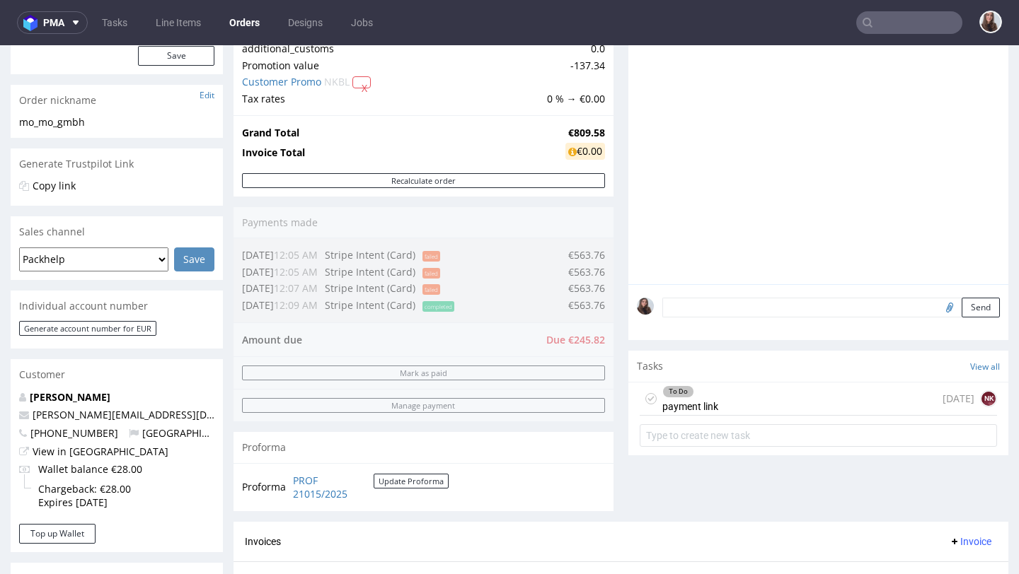
click at [708, 398] on div "To Do payment link" at bounding box center [690, 399] width 56 height 33
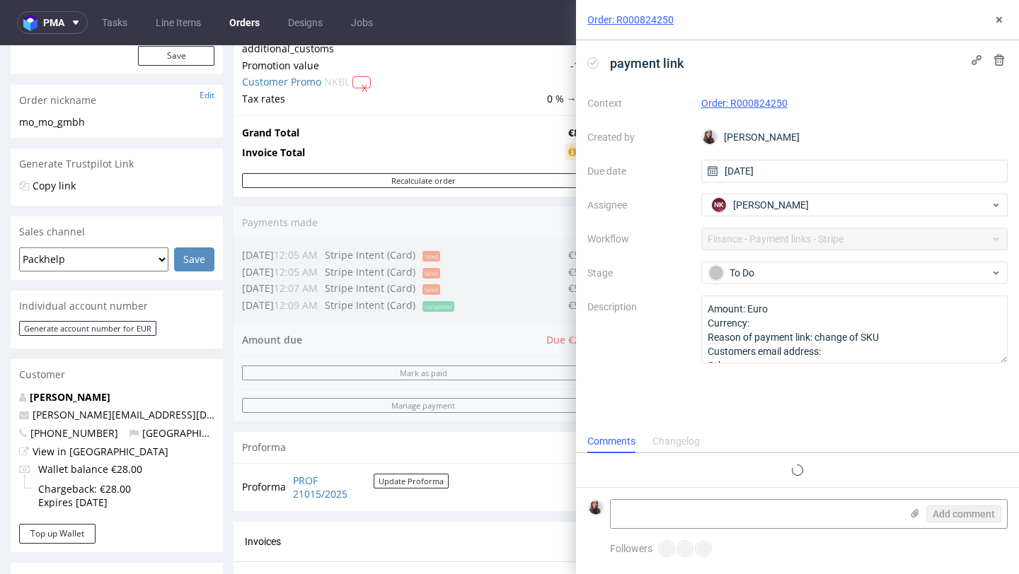
scroll to position [11, 0]
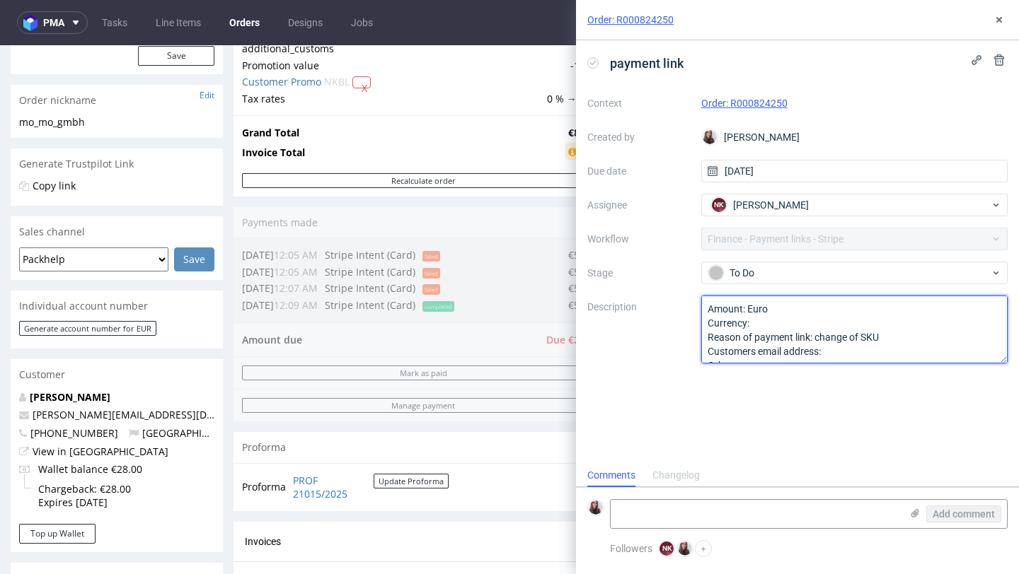
click at [818, 323] on textarea "Amount: Euro Currency: Reason of payment link: change of SKU Customers email ad…" at bounding box center [854, 330] width 307 height 68
click at [774, 308] on textarea "Amount: Euro Currency: Reason of payment link: change of SKU Customers email ad…" at bounding box center [854, 330] width 307 height 68
type textarea "Amount: 245, Currency: euro Reason of payment link: change of SKU Customers ema…"
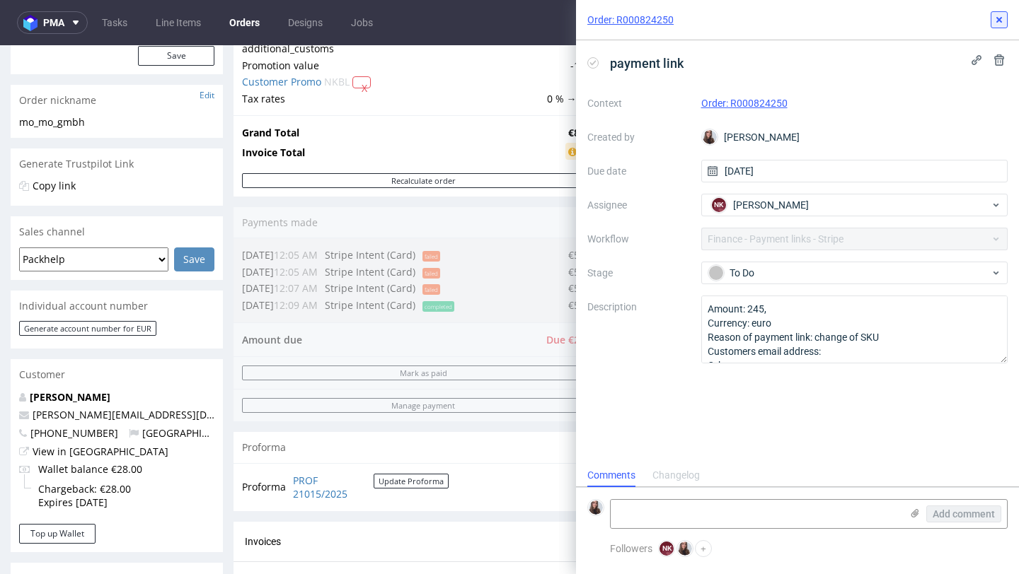
click at [990, 24] on button at bounding box center [998, 19] width 17 height 17
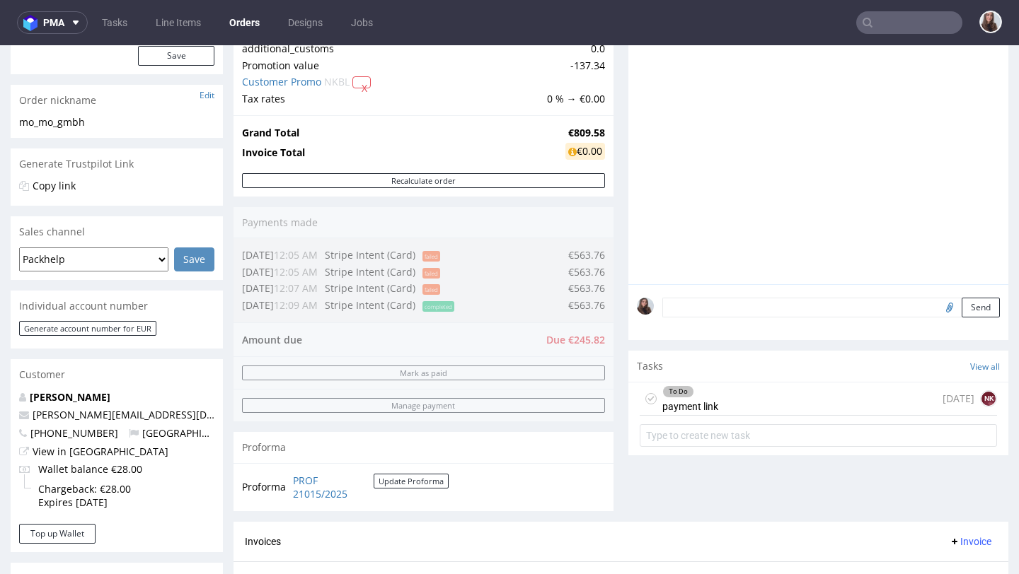
click at [708, 398] on div "To Do" at bounding box center [690, 391] width 54 height 11
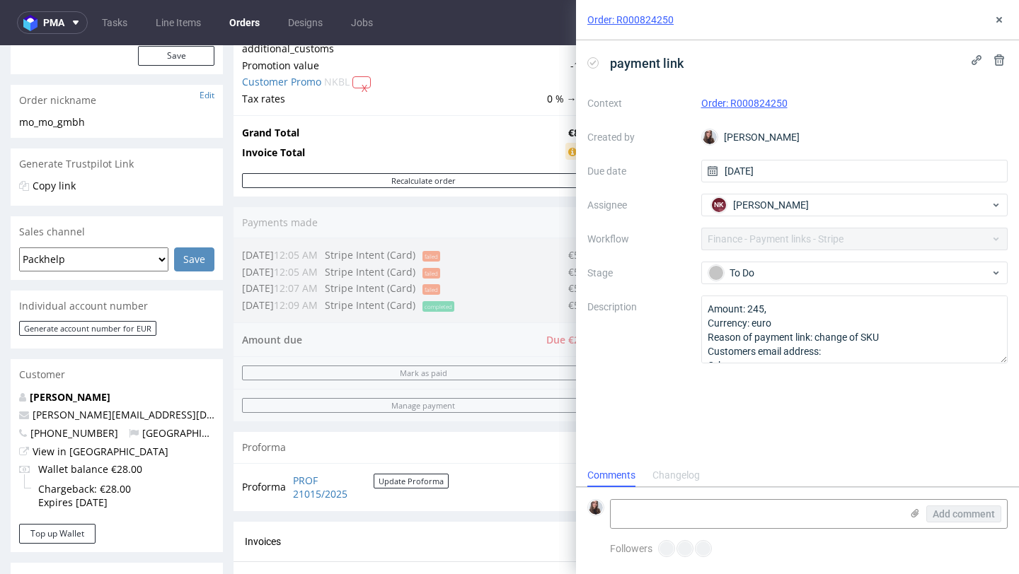
scroll to position [11, 0]
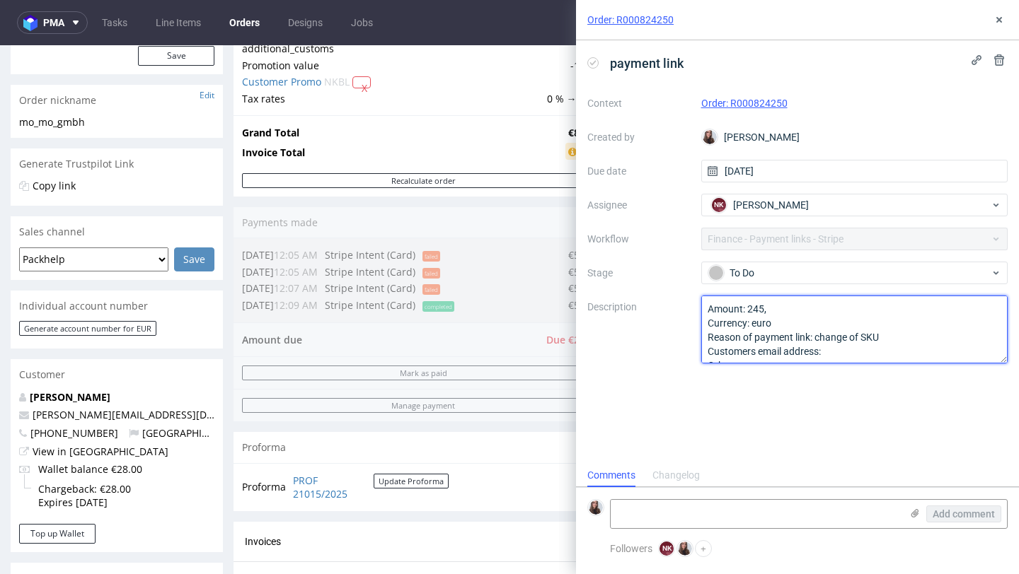
click at [779, 304] on textarea "Amount: 245, Currency: euro Reason of payment link: change of SKU Customers ema…" at bounding box center [854, 330] width 307 height 68
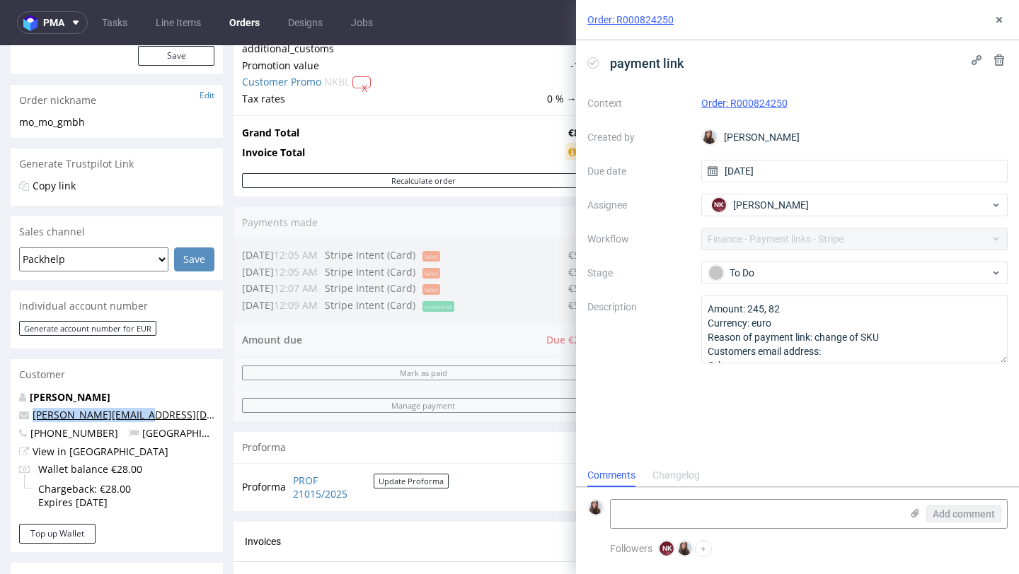
drag, startPoint x: 165, startPoint y: 422, endPoint x: 34, endPoint y: 414, distance: 131.1
click at [34, 414] on div "[PERSON_NAME] [PERSON_NAME][EMAIL_ADDRESS][DOMAIN_NAME] [PHONE_NUMBER] [GEOGRAP…" at bounding box center [117, 457] width 212 height 134
copy link "[PERSON_NAME][EMAIL_ADDRESS][DOMAIN_NAME]"
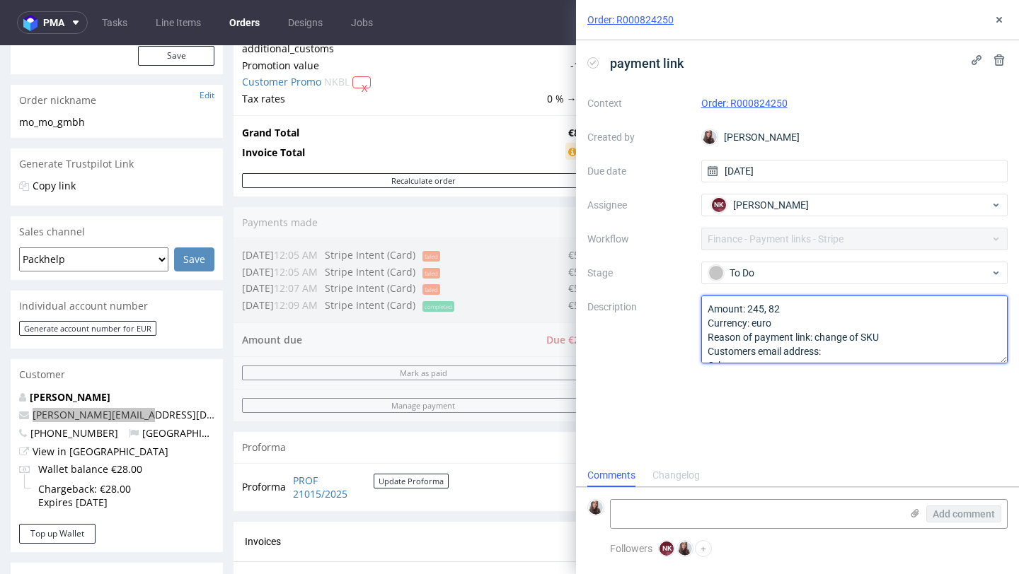
click at [888, 352] on textarea "Amount: 245, 82 Currency: euro Reason of payment link: change of SKU Customers …" at bounding box center [854, 330] width 307 height 68
paste textarea "[PERSON_NAME][EMAIL_ADDRESS][DOMAIN_NAME]"
type textarea "Amount: 245, 82 Currency: euro Reason of payment link: change of SKU Customers …"
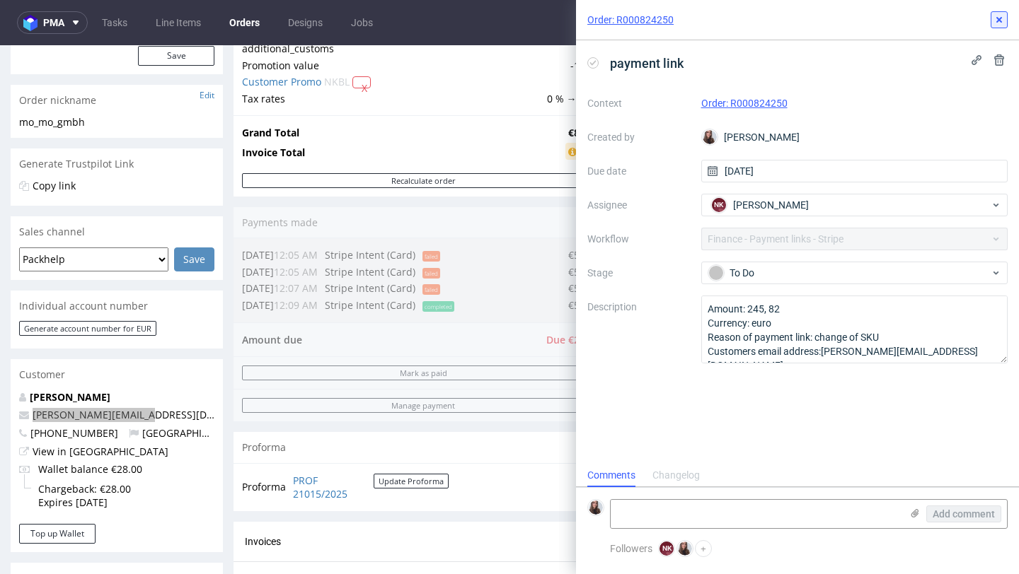
click at [997, 23] on icon at bounding box center [998, 19] width 11 height 11
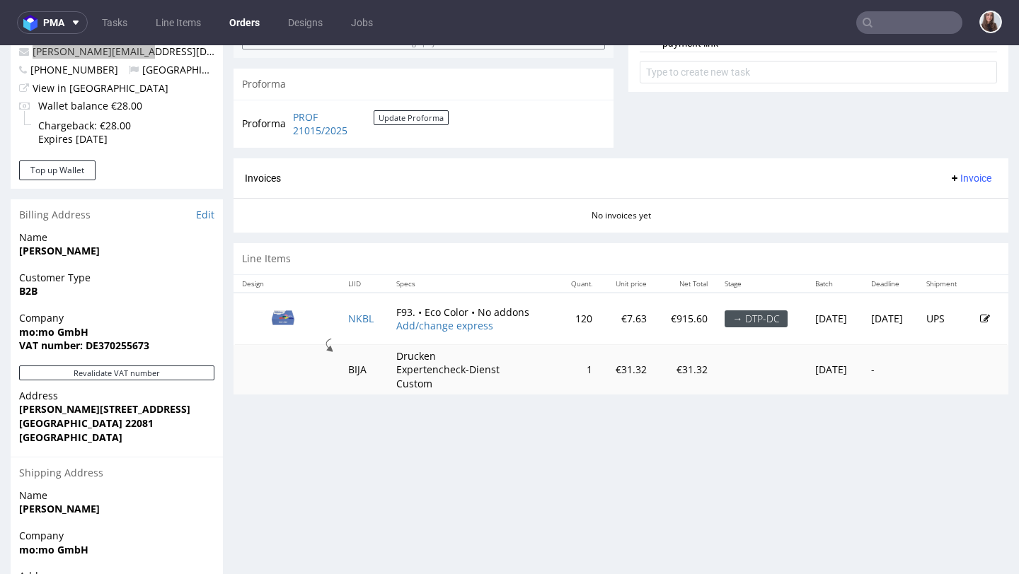
scroll to position [579, 0]
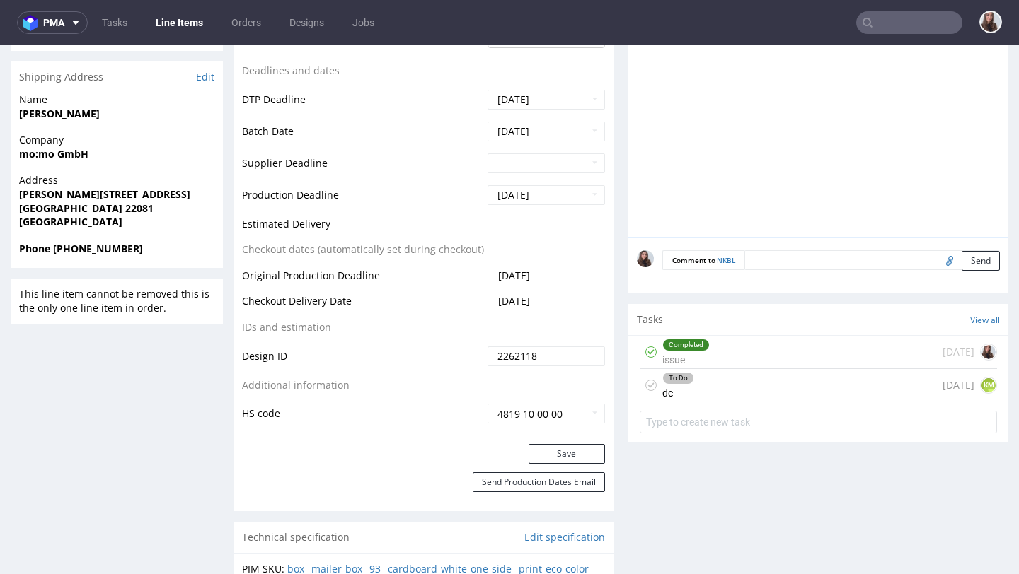
scroll to position [556, 0]
click at [751, 351] on div "Completed issue [DATE]" at bounding box center [817, 351] width 357 height 33
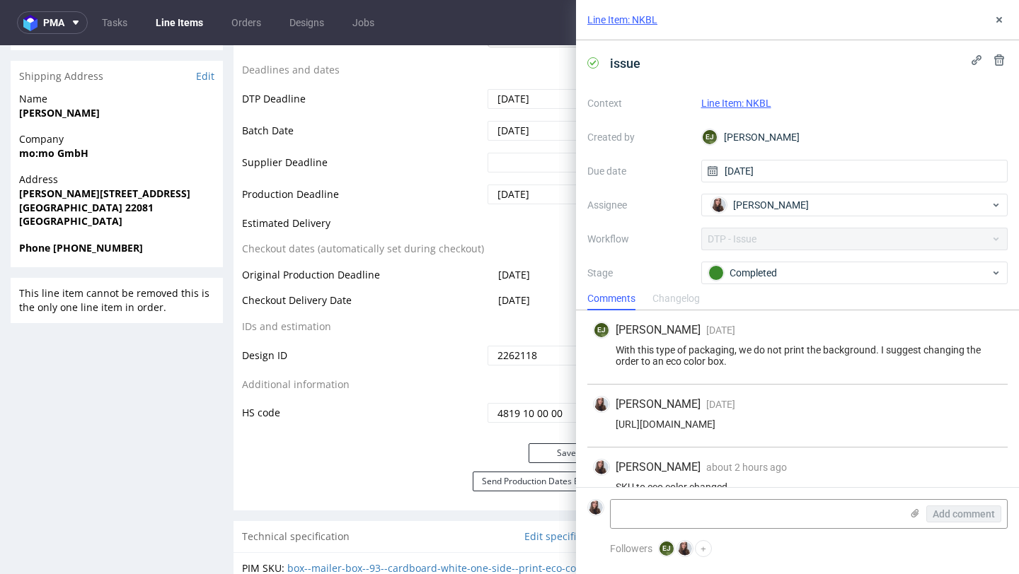
scroll to position [23, 0]
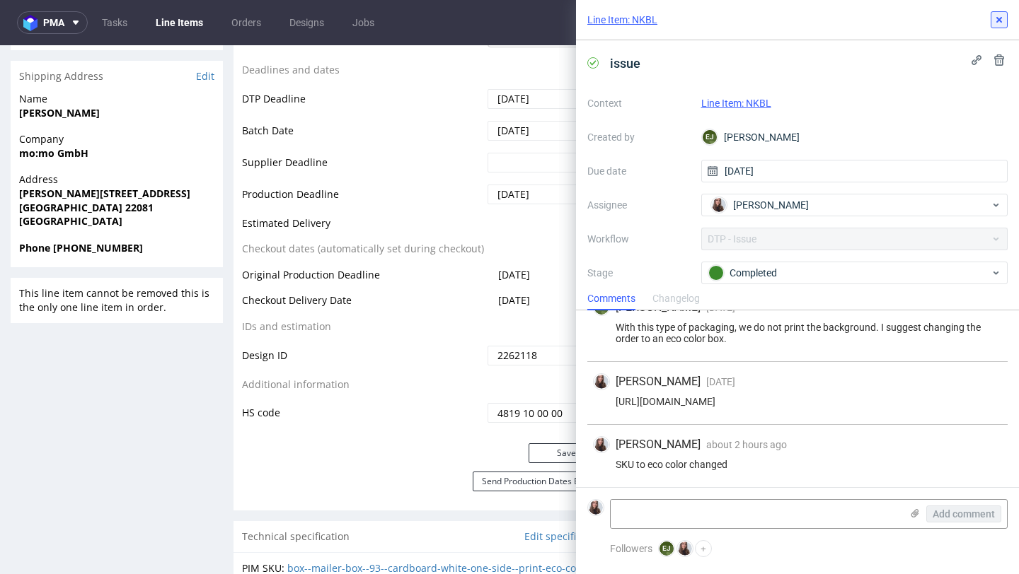
click at [1002, 19] on icon at bounding box center [998, 19] width 11 height 11
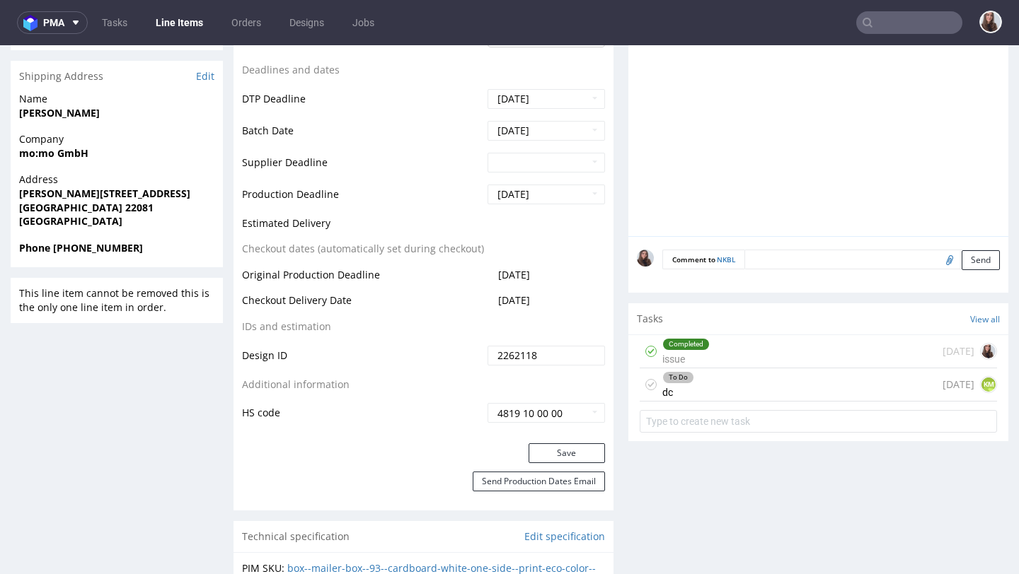
click at [723, 357] on div "Completed issue 5 days ago" at bounding box center [817, 351] width 357 height 33
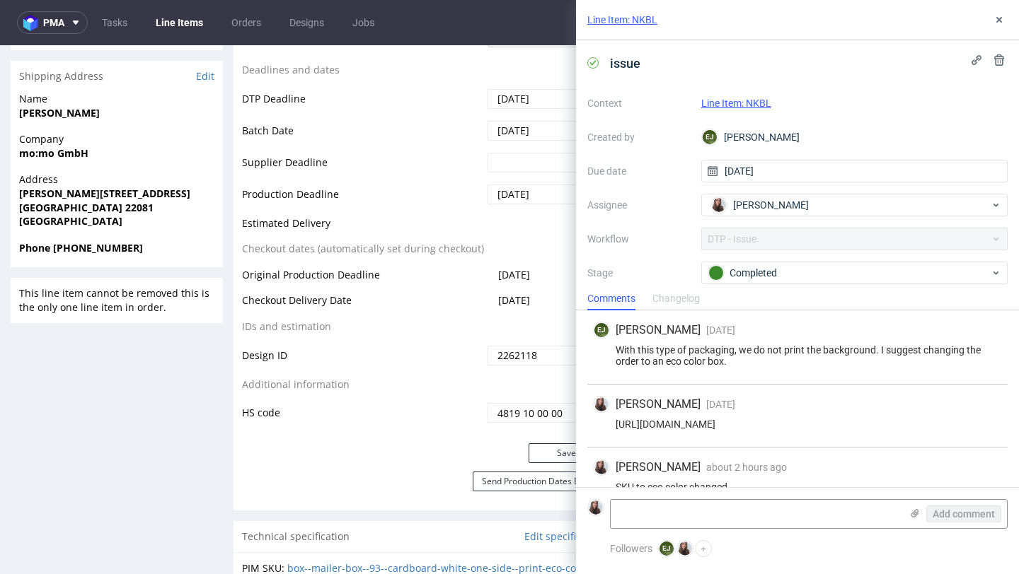
scroll to position [23, 0]
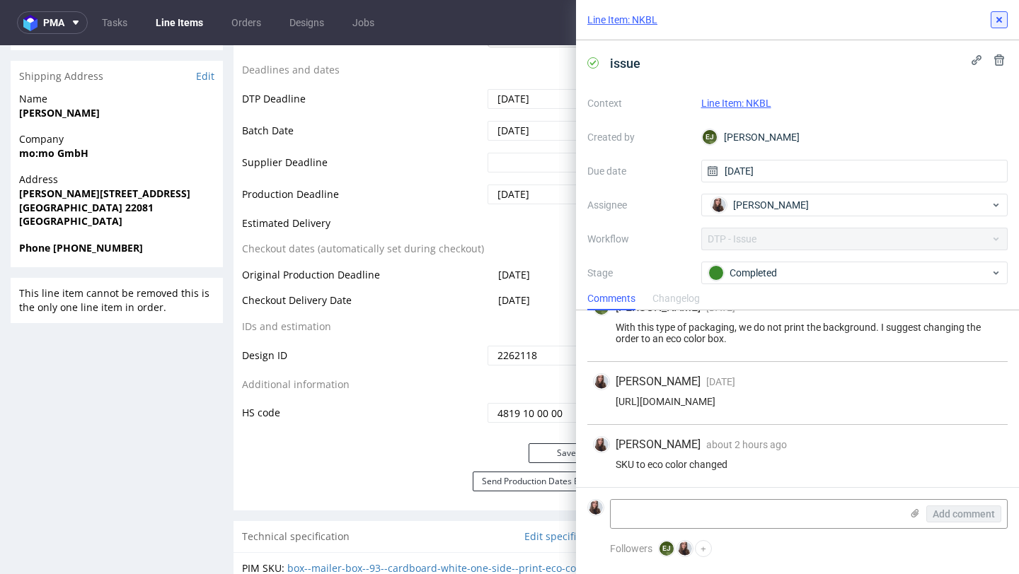
click at [1001, 18] on icon at bounding box center [998, 19] width 11 height 11
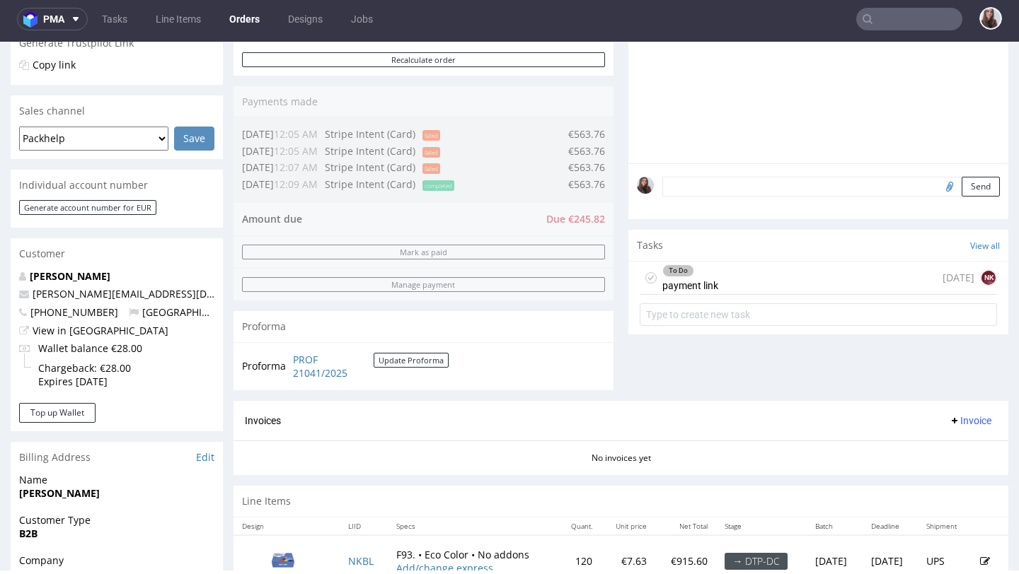
scroll to position [280, 0]
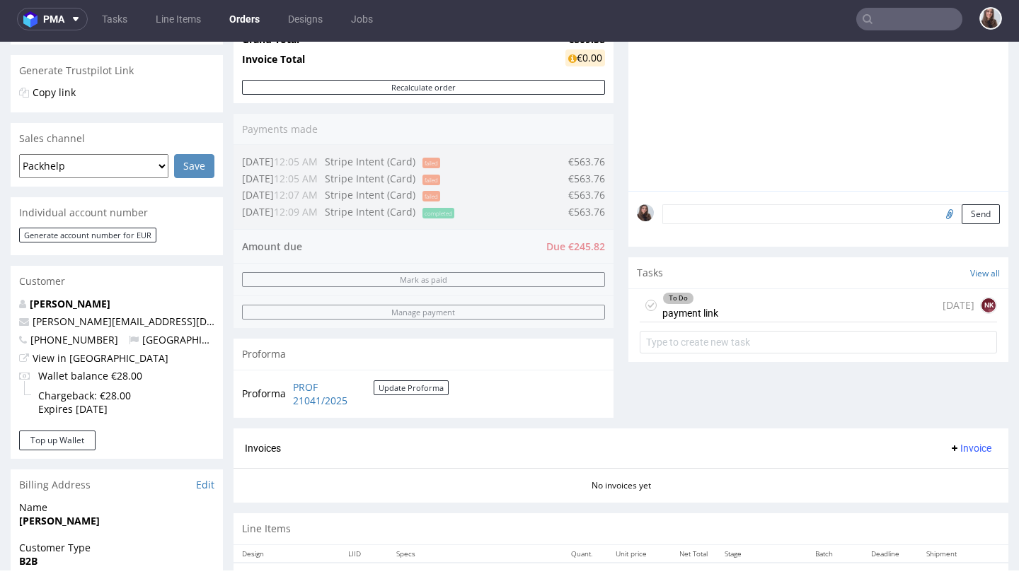
click at [720, 311] on div "To Do payment link today NK" at bounding box center [817, 305] width 357 height 33
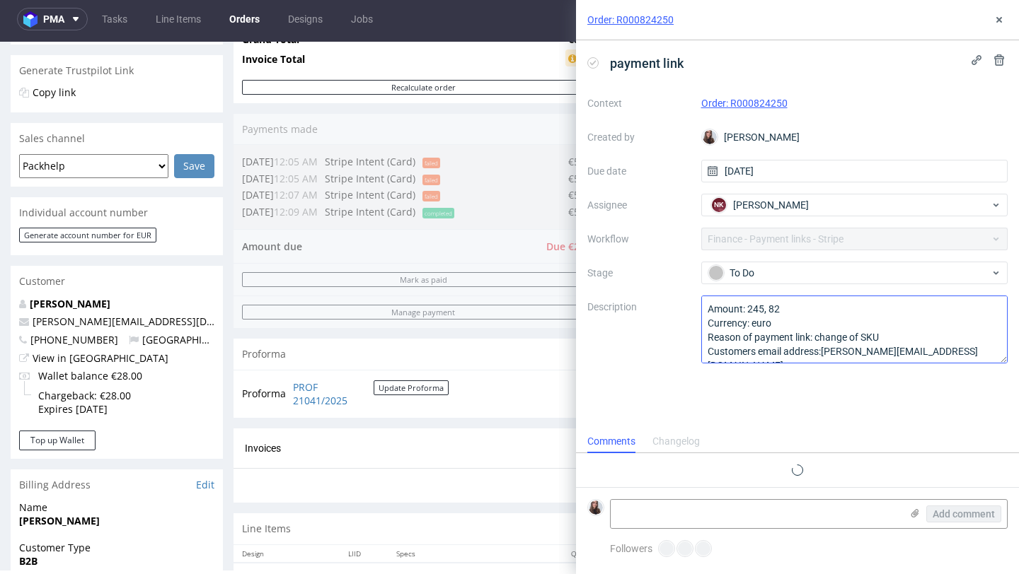
scroll to position [11, 0]
click at [896, 347] on textarea "Amount: 245, 82 Currency: euro Reason of payment link: change of SKU Customers …" at bounding box center [854, 330] width 307 height 68
click at [893, 340] on textarea "Amount: 245, 82 Currency: euro Reason of payment link: change of SKU Customers …" at bounding box center [854, 330] width 307 height 68
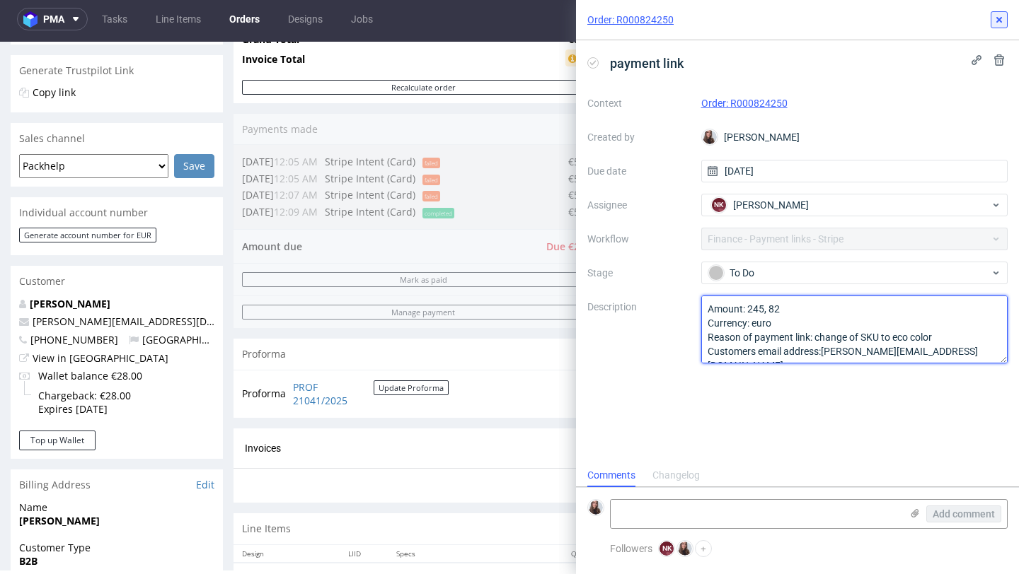
type textarea "Amount: 245, 82 Currency: euro Reason of payment link: change of SKU to eco col…"
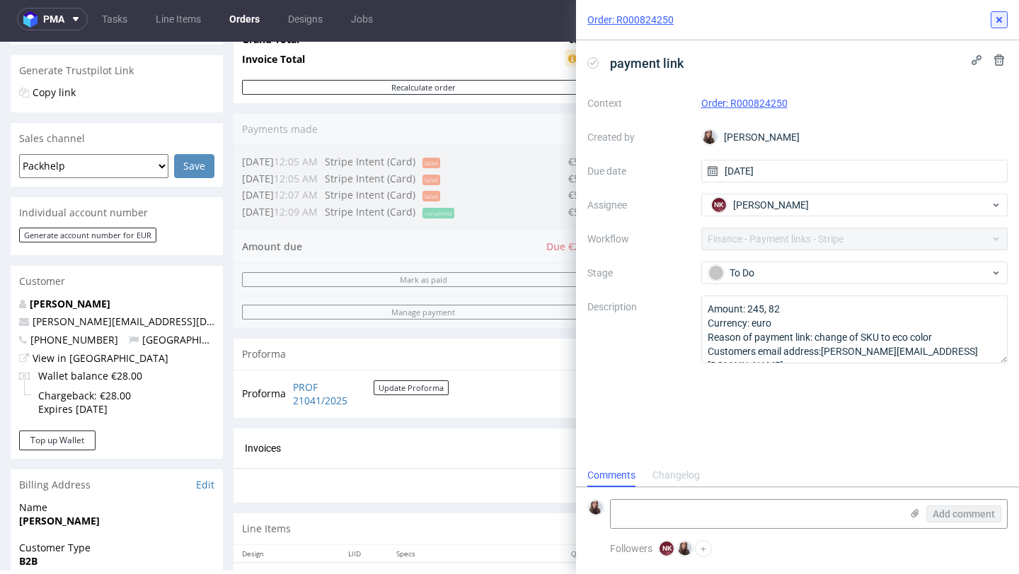
click at [994, 23] on icon at bounding box center [998, 19] width 11 height 11
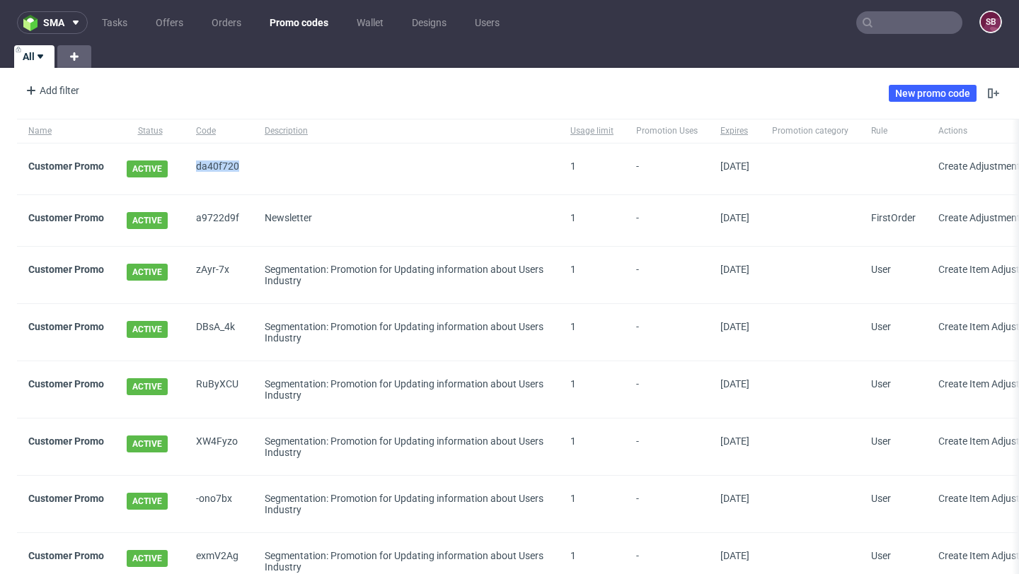
drag, startPoint x: 231, startPoint y: 165, endPoint x: 192, endPoint y: 165, distance: 38.9
click at [192, 165] on div "da40f720" at bounding box center [219, 169] width 69 height 51
copy span "da40f720"
click at [250, 166] on div "da40f720" at bounding box center [219, 169] width 69 height 51
drag, startPoint x: 240, startPoint y: 167, endPoint x: 189, endPoint y: 166, distance: 50.9
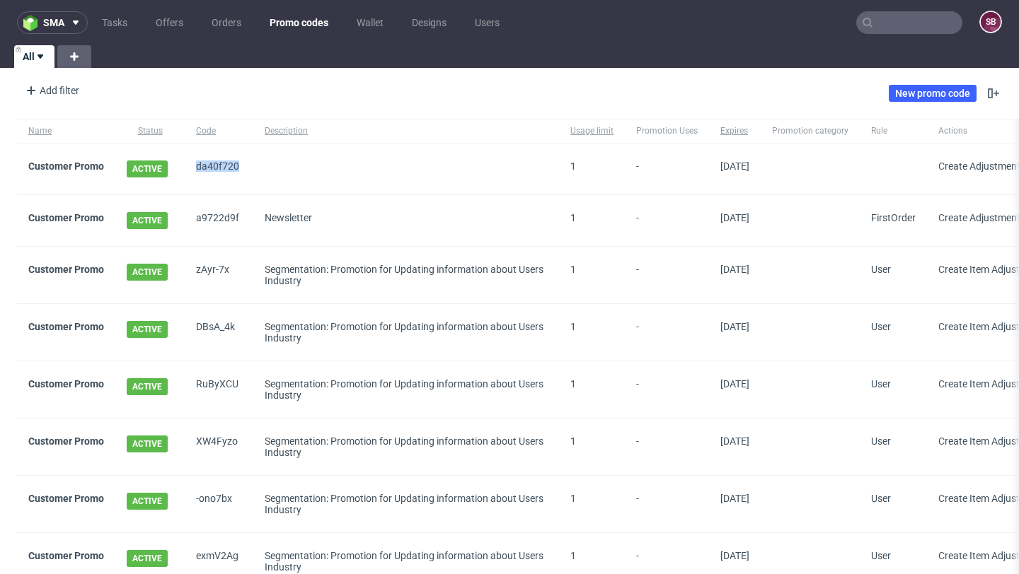
click at [189, 166] on div "da40f720" at bounding box center [219, 169] width 69 height 51
click at [246, 166] on div "da40f720" at bounding box center [219, 169] width 69 height 51
click at [88, 166] on link "Customer Promo" at bounding box center [66, 166] width 76 height 11
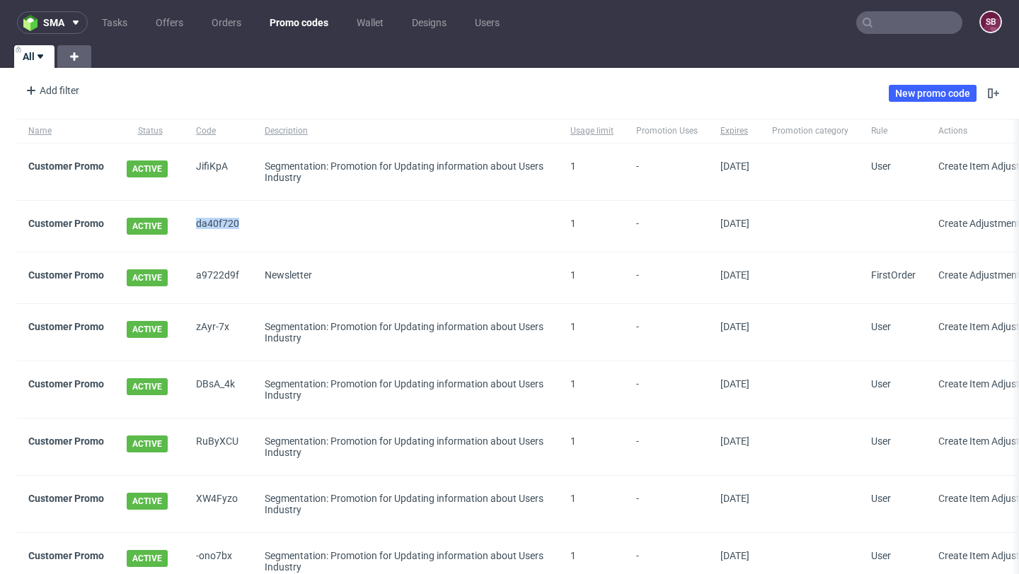
drag, startPoint x: 237, startPoint y: 222, endPoint x: 197, endPoint y: 222, distance: 40.3
click at [197, 222] on span "da40f720" at bounding box center [219, 226] width 46 height 17
copy span "da40f720"
click at [158, 222] on span "ACTIVE" at bounding box center [147, 226] width 41 height 17
click at [94, 226] on link "Customer Promo" at bounding box center [66, 223] width 76 height 11
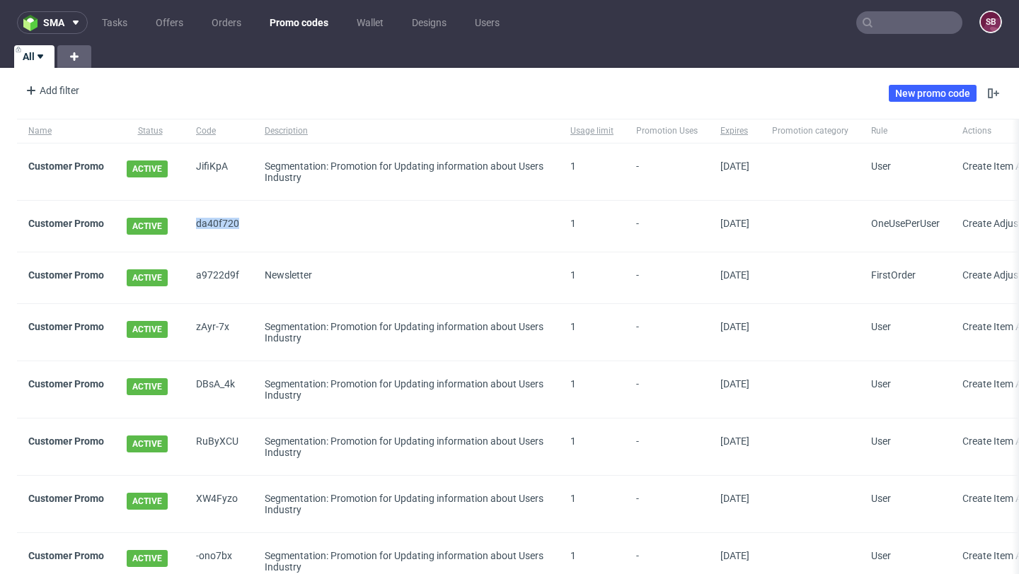
drag, startPoint x: 244, startPoint y: 221, endPoint x: 192, endPoint y: 221, distance: 52.3
click at [192, 221] on div "da40f720" at bounding box center [219, 226] width 69 height 51
copy span "da40f720"
click at [174, 233] on div "ACTIVE" at bounding box center [149, 226] width 69 height 51
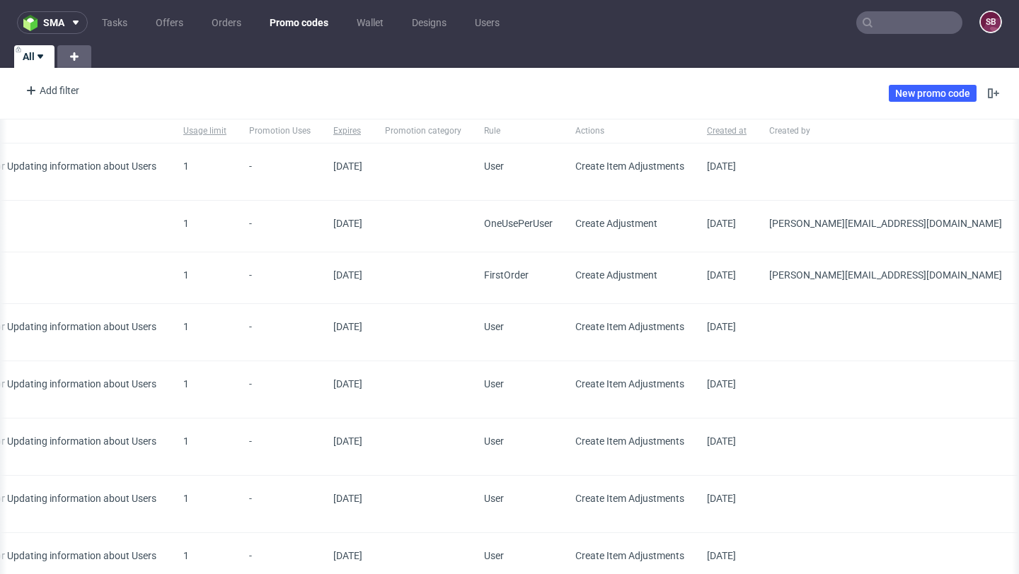
scroll to position [0, 511]
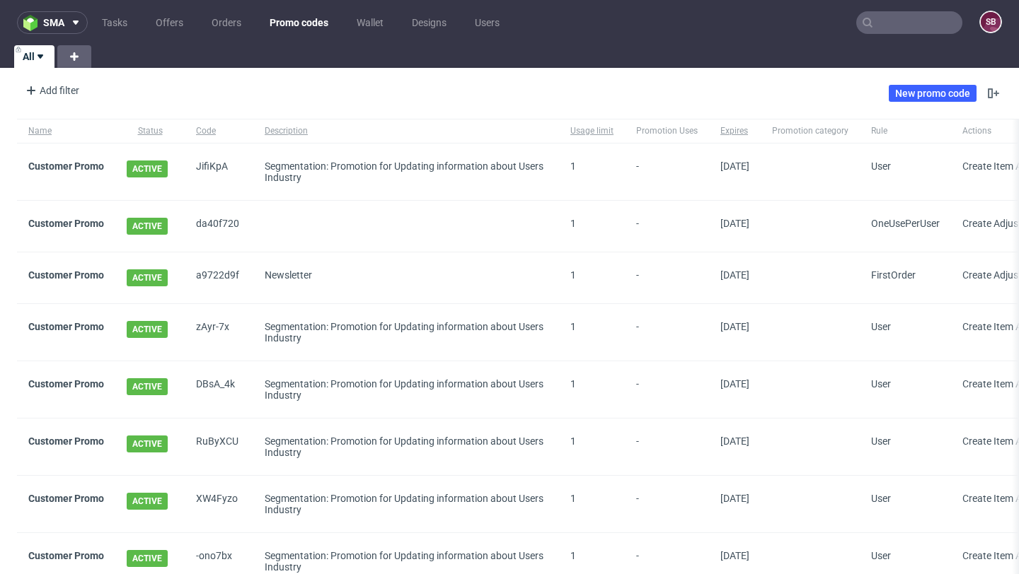
click at [221, 227] on span "da40f720" at bounding box center [219, 226] width 46 height 17
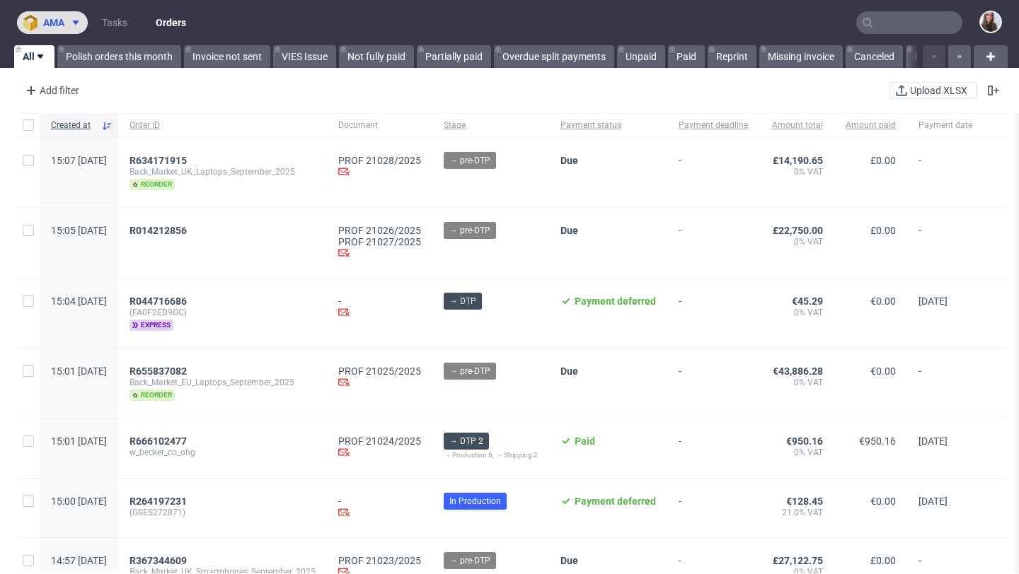
click at [52, 26] on span "ama" at bounding box center [53, 23] width 21 height 10
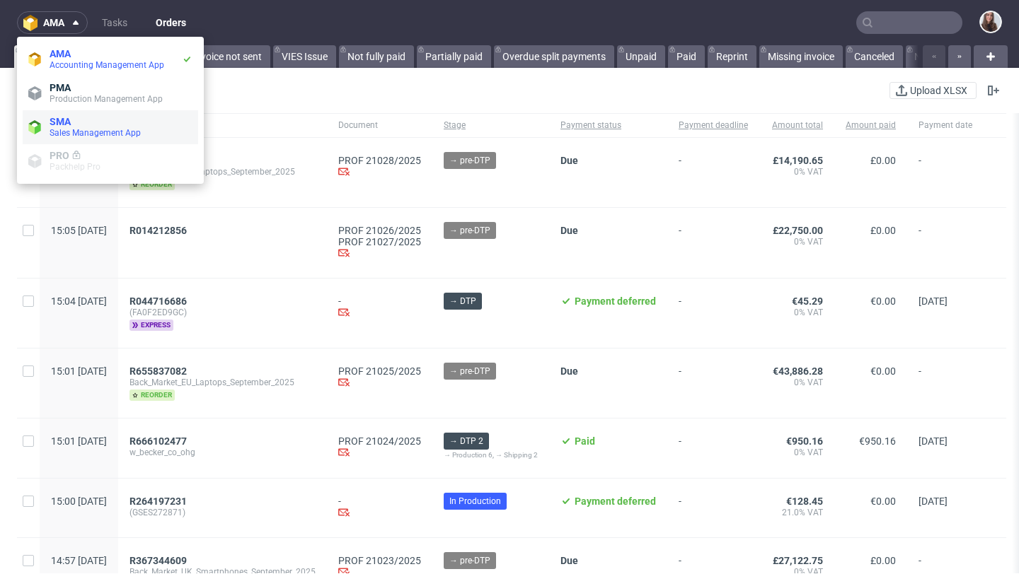
click at [77, 122] on span "SMA" at bounding box center [121, 121] width 143 height 11
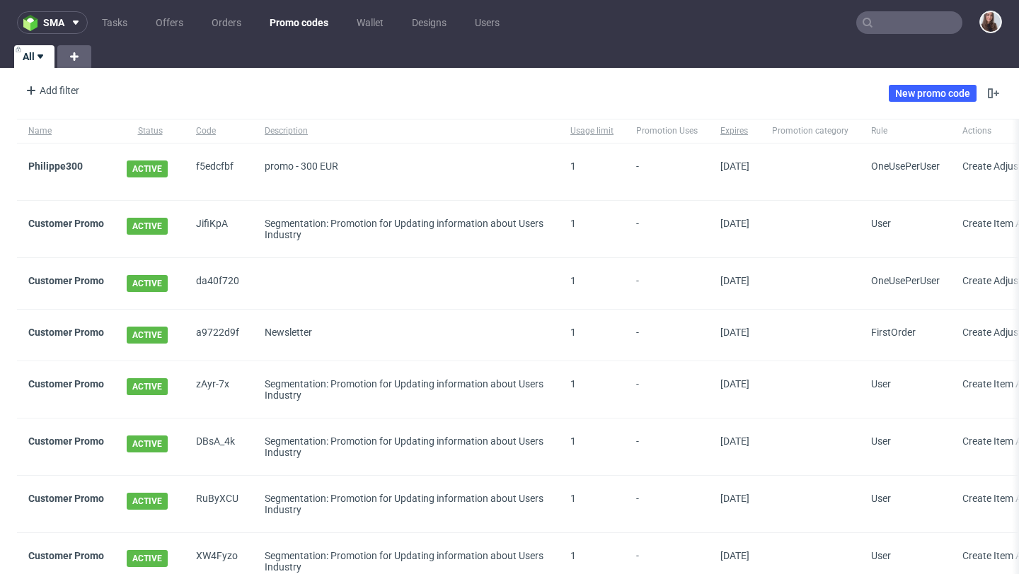
click at [291, 25] on link "Promo codes" at bounding box center [299, 22] width 76 height 23
click at [211, 277] on span "da40f720" at bounding box center [219, 283] width 46 height 17
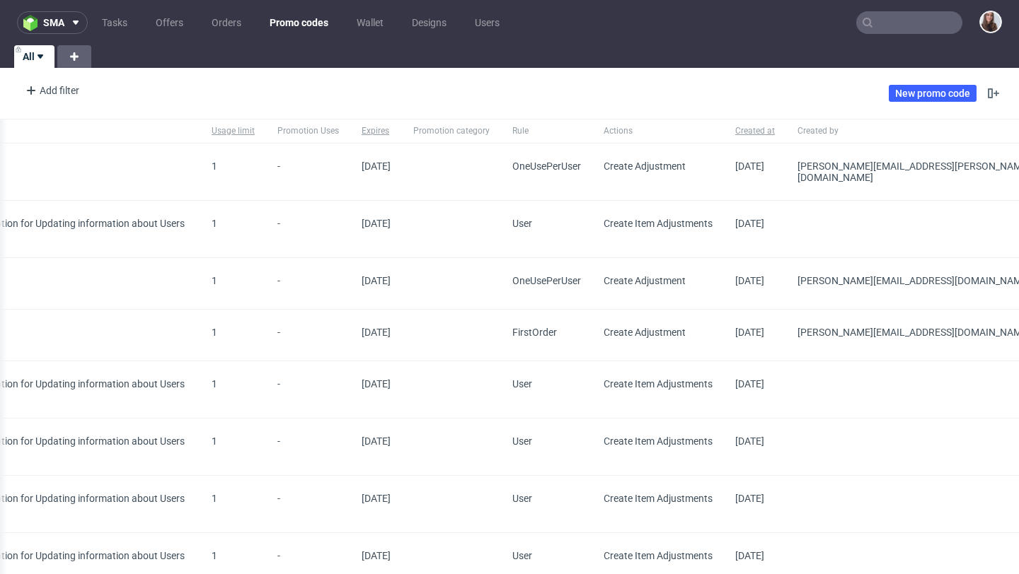
scroll to position [0, 528]
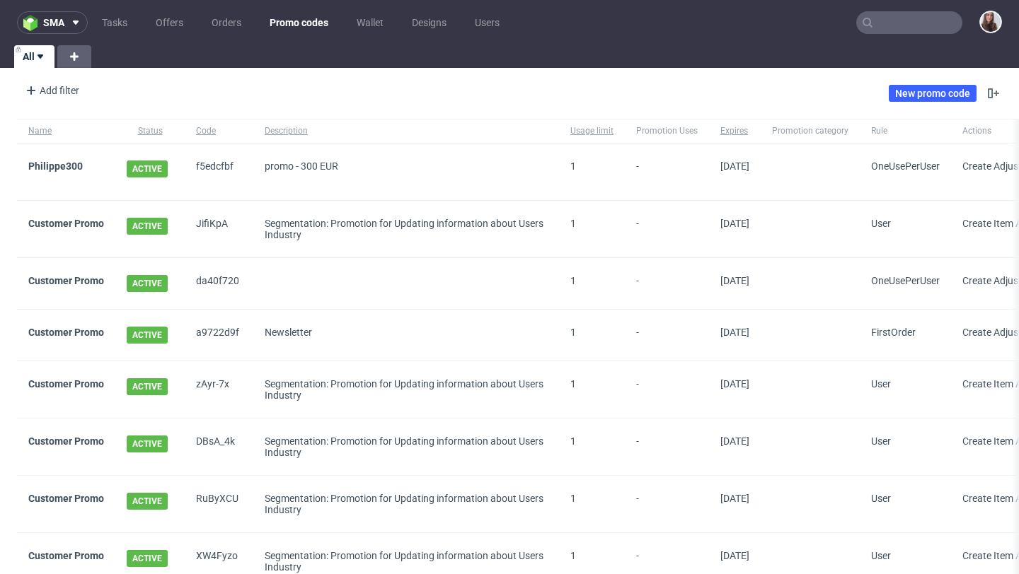
click at [224, 286] on div "da40f720" at bounding box center [219, 283] width 69 height 51
click at [221, 275] on span "da40f720" at bounding box center [219, 283] width 46 height 17
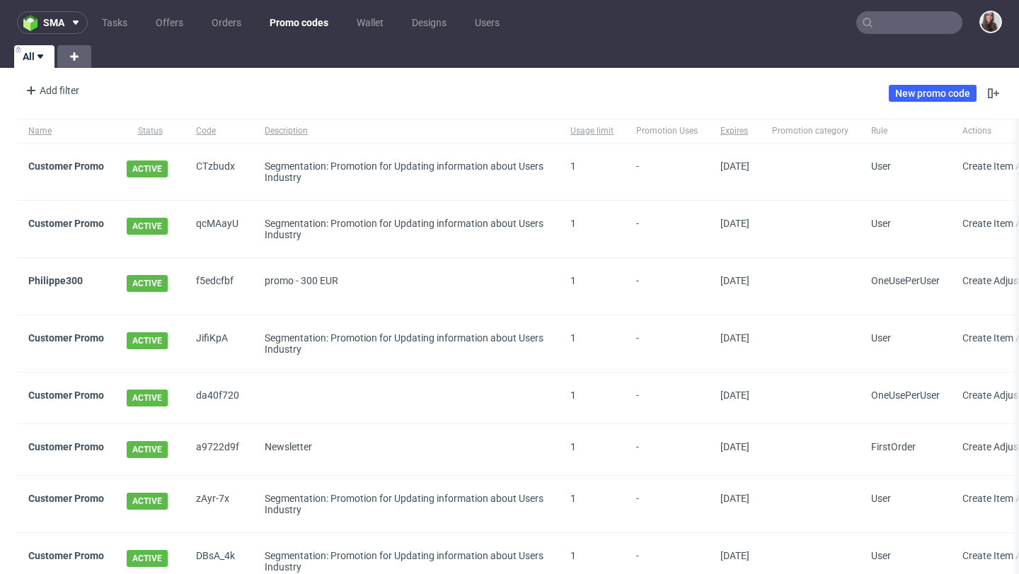
click at [217, 390] on span "da40f720" at bounding box center [219, 398] width 46 height 17
click at [240, 390] on span "da40f720" at bounding box center [219, 398] width 46 height 17
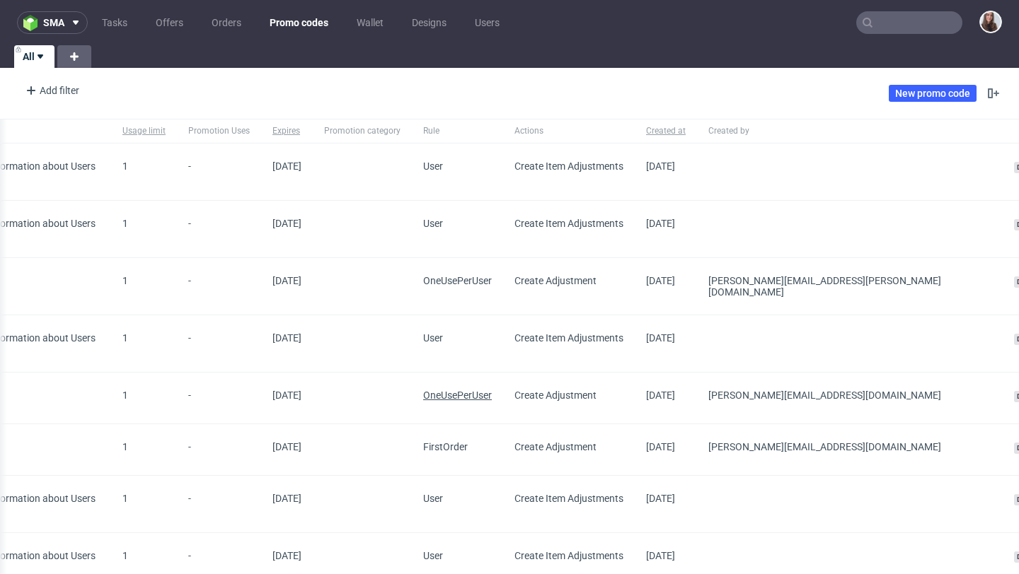
scroll to position [0, 528]
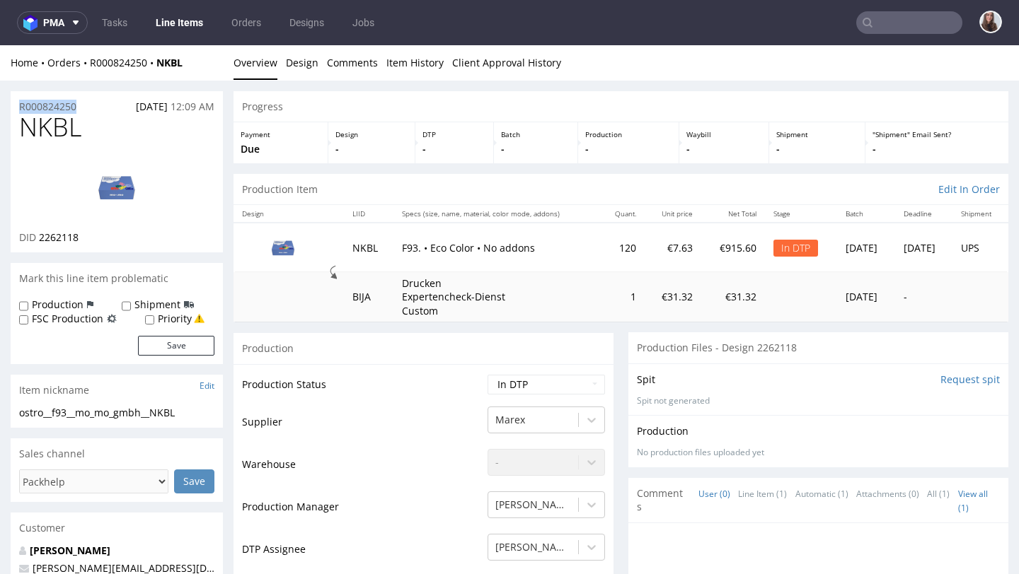
drag, startPoint x: 95, startPoint y: 106, endPoint x: 1, endPoint y: 105, distance: 93.4
copy p "R000824250"
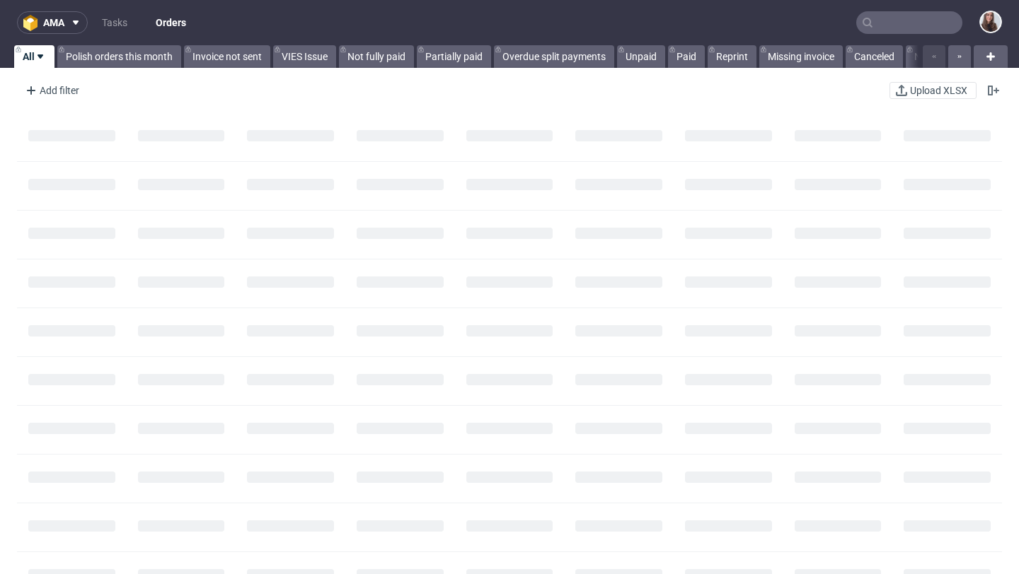
click at [886, 22] on input "text" at bounding box center [909, 22] width 106 height 23
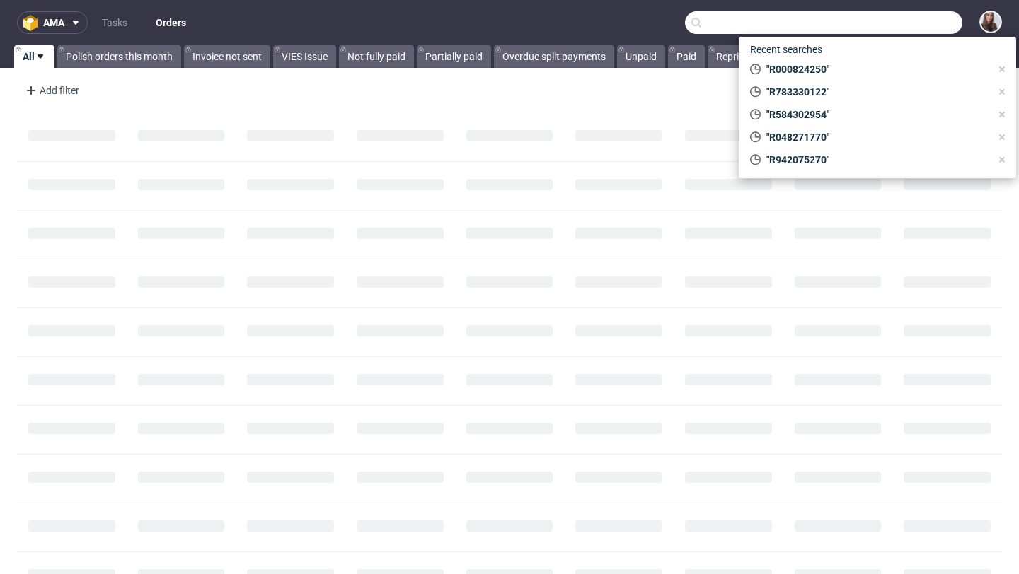
paste input "R783330122"
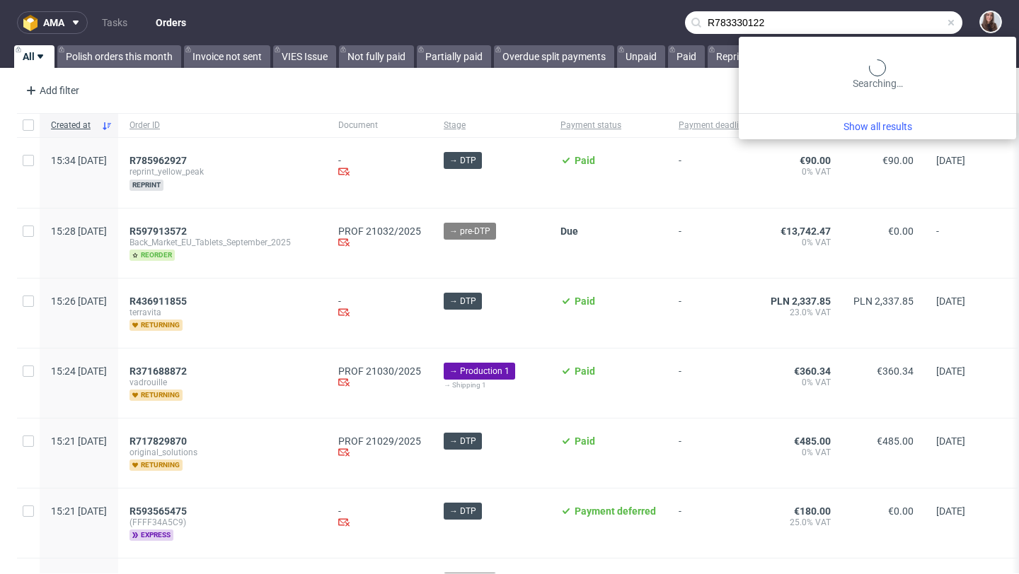
type input "R783330122"
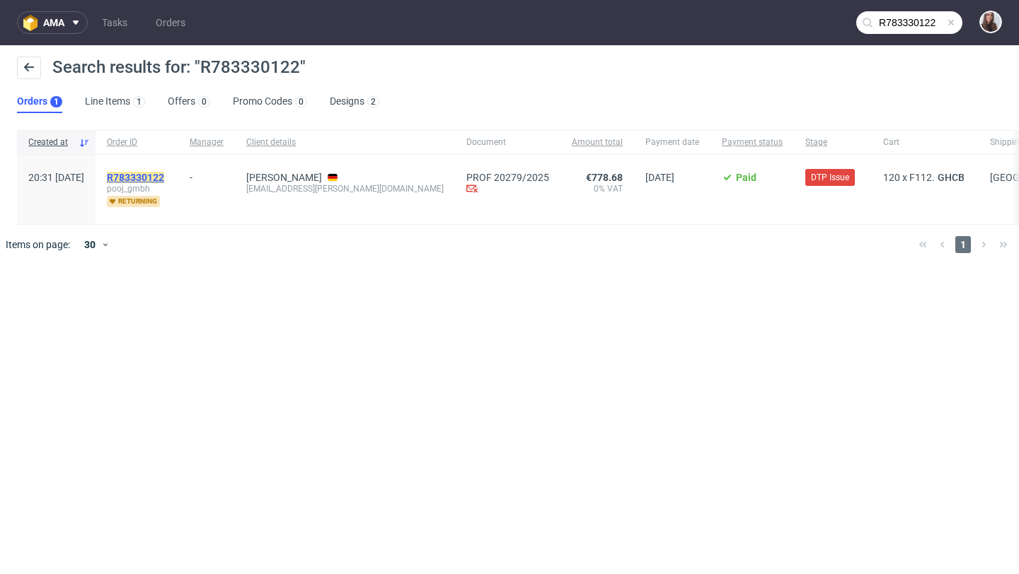
click at [164, 174] on mark "R783330122" at bounding box center [135, 177] width 57 height 11
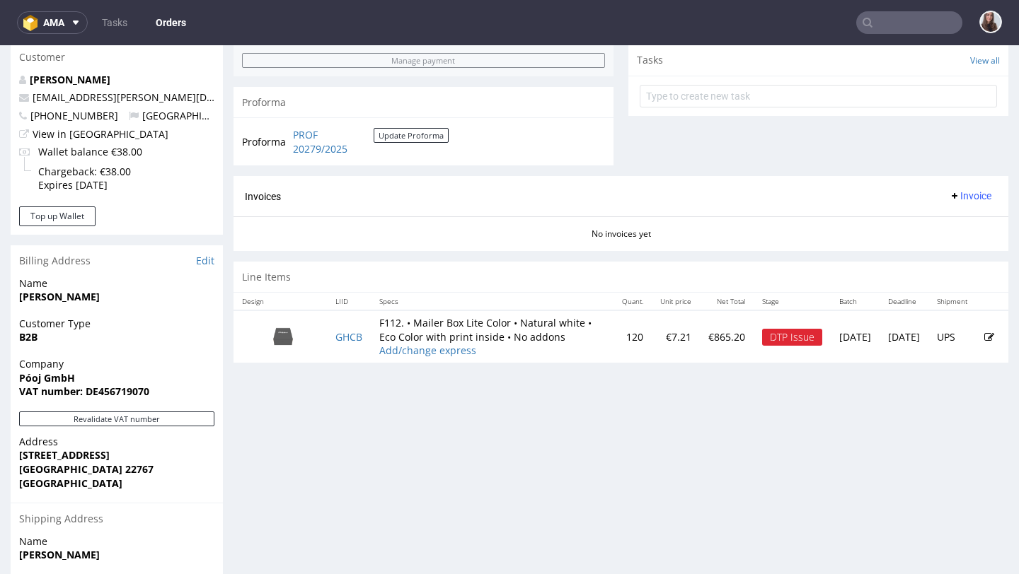
scroll to position [523, 0]
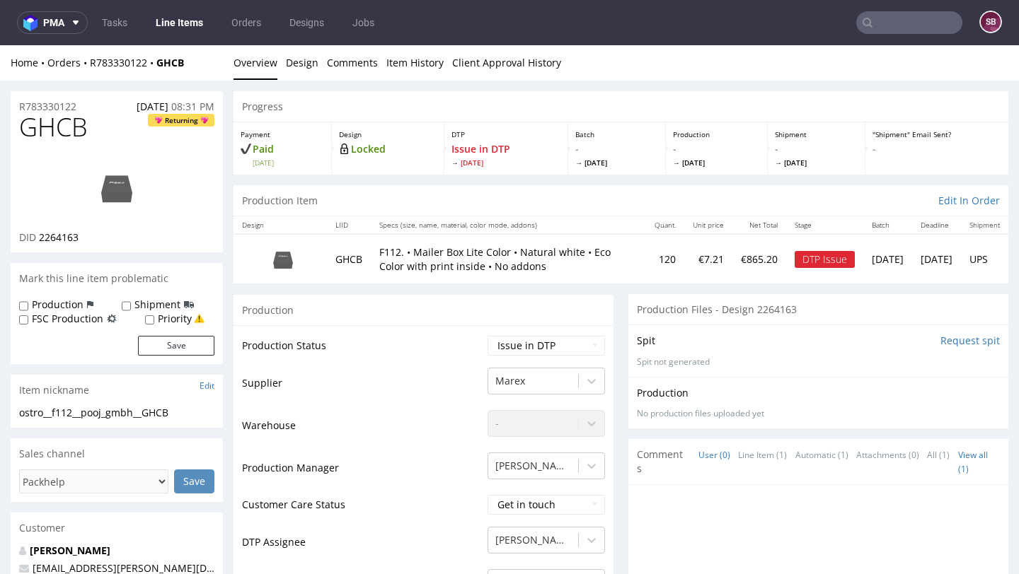
click at [888, 25] on input "text" at bounding box center [909, 22] width 106 height 23
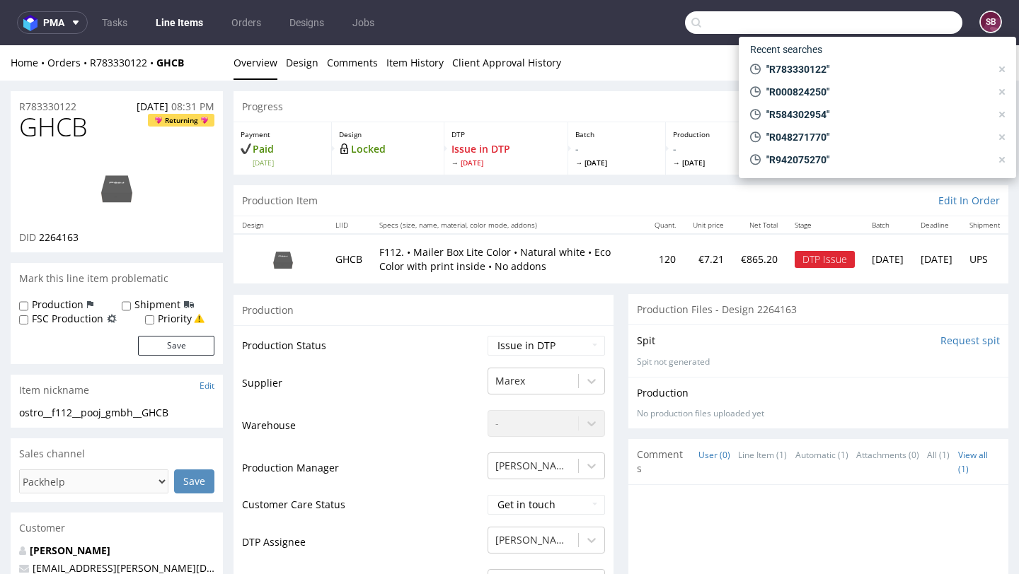
click at [845, 30] on input "text" at bounding box center [823, 22] width 277 height 23
paste input "R048271770"
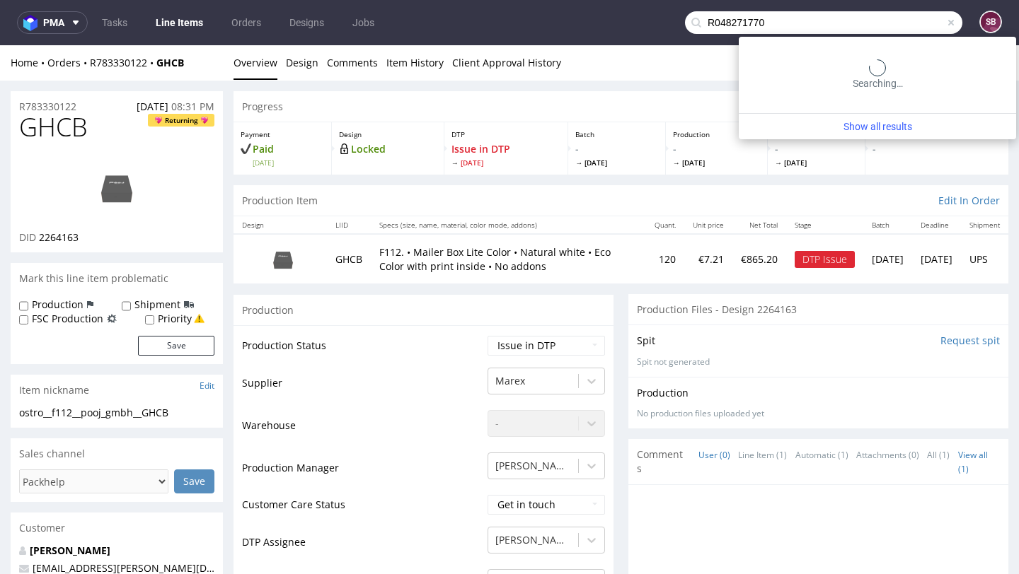
type input "R048271770"
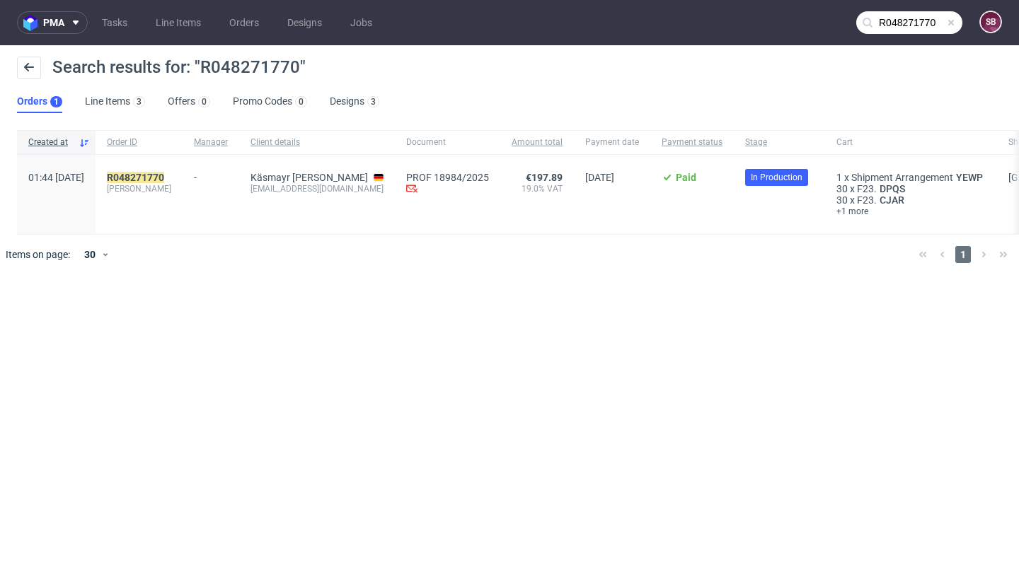
click at [182, 170] on div "R048271770 [PERSON_NAME]" at bounding box center [138, 194] width 87 height 79
click at [164, 176] on mark "R048271770" at bounding box center [135, 177] width 57 height 11
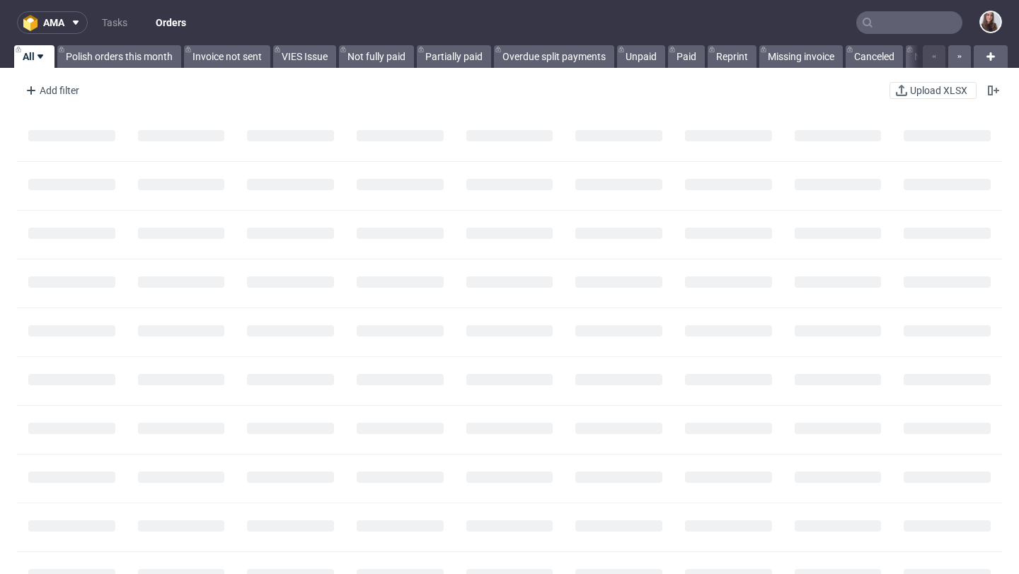
click at [893, 33] on input "text" at bounding box center [909, 22] width 106 height 23
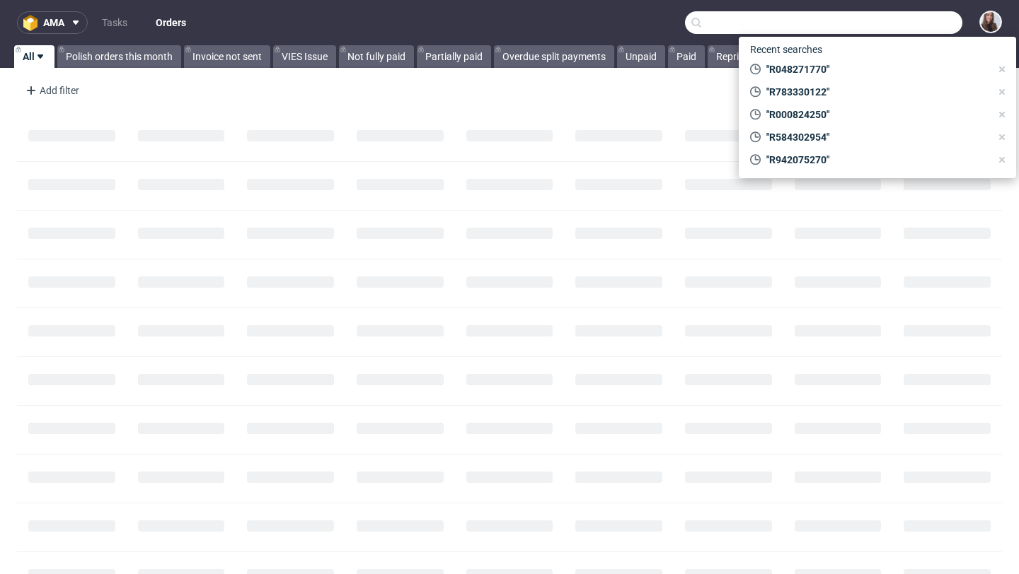
paste input "R048271770"
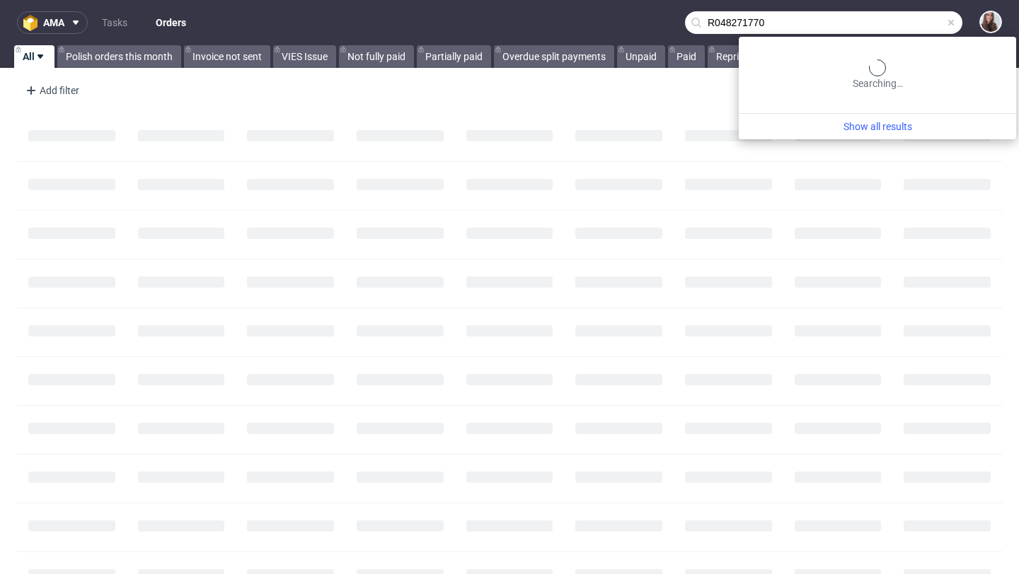
type input "R048271770"
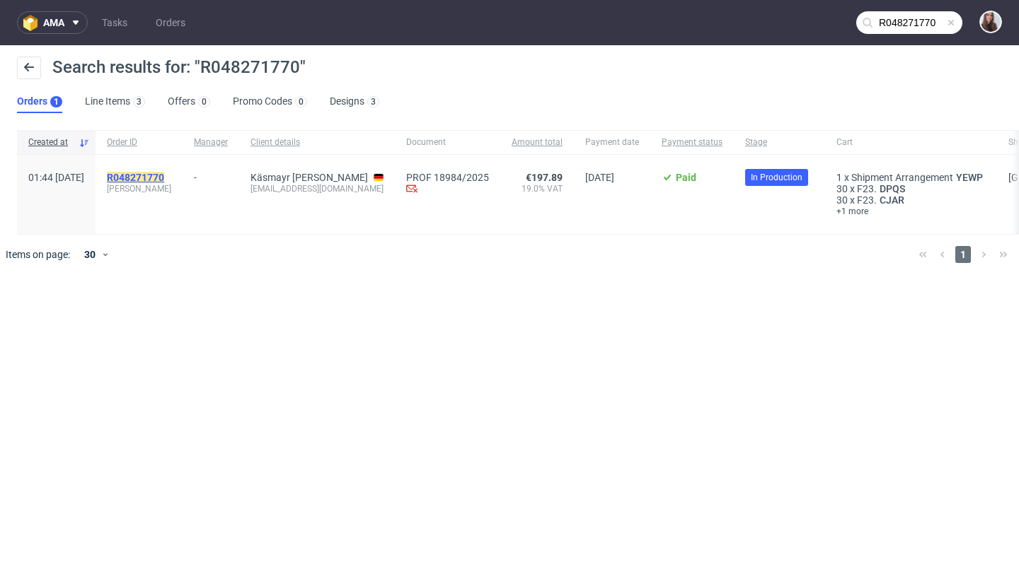
click at [164, 173] on mark "R048271770" at bounding box center [135, 177] width 57 height 11
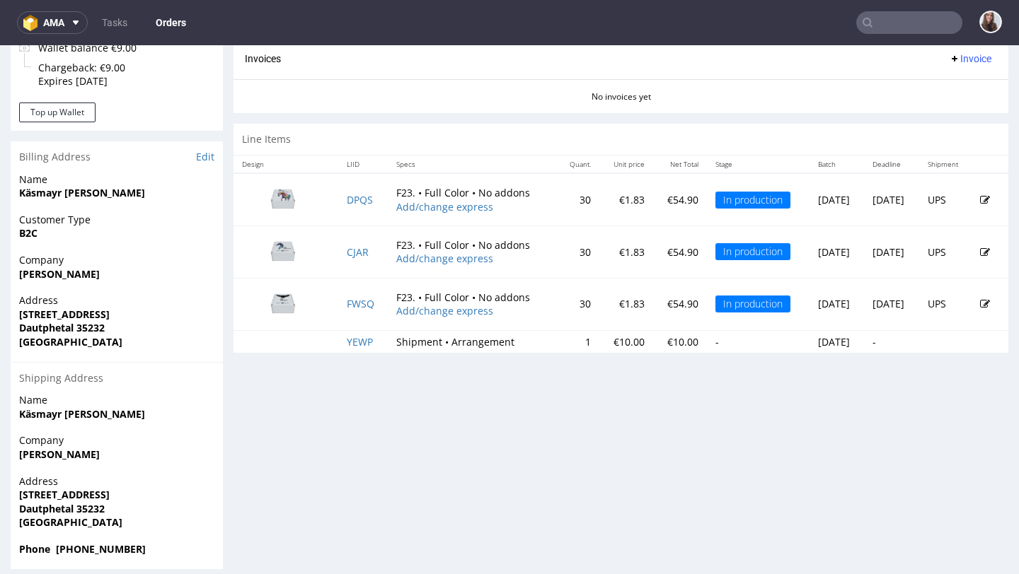
scroll to position [625, 0]
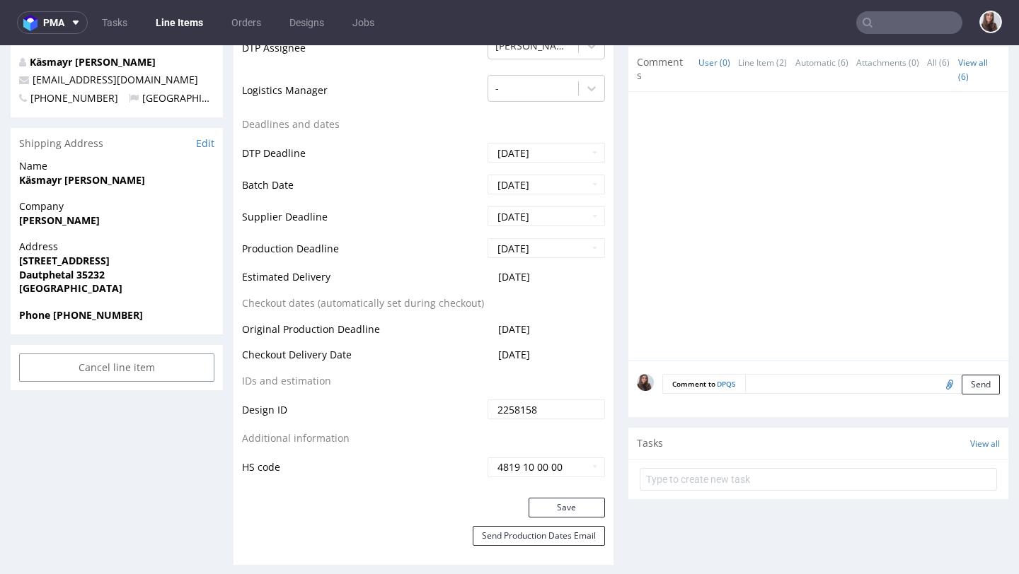
scroll to position [495, 0]
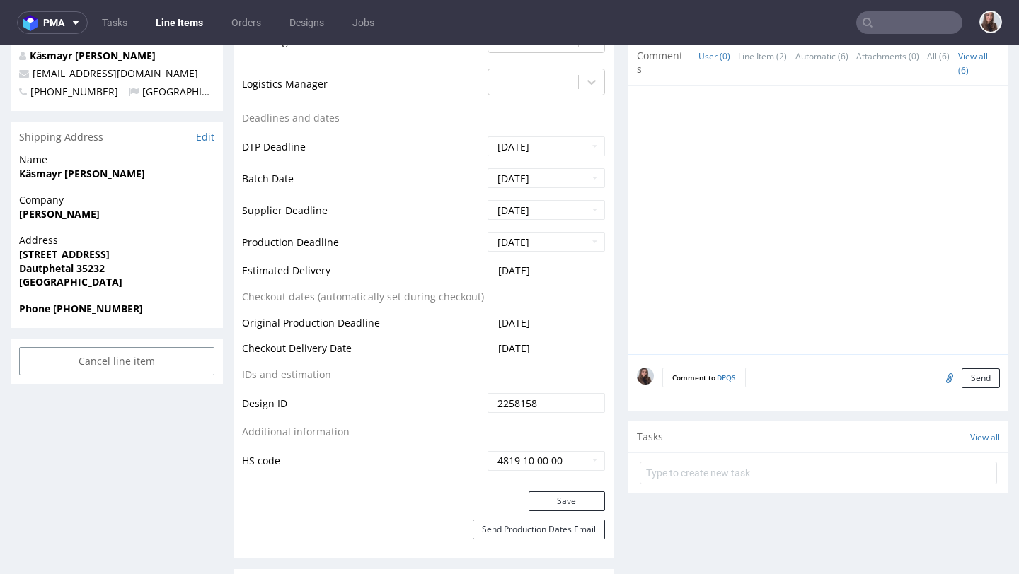
drag, startPoint x: 556, startPoint y: 348, endPoint x: 485, endPoint y: 347, distance: 71.4
click at [485, 347] on td "2025-09-25" at bounding box center [544, 353] width 121 height 26
copy span "2025-09-25"
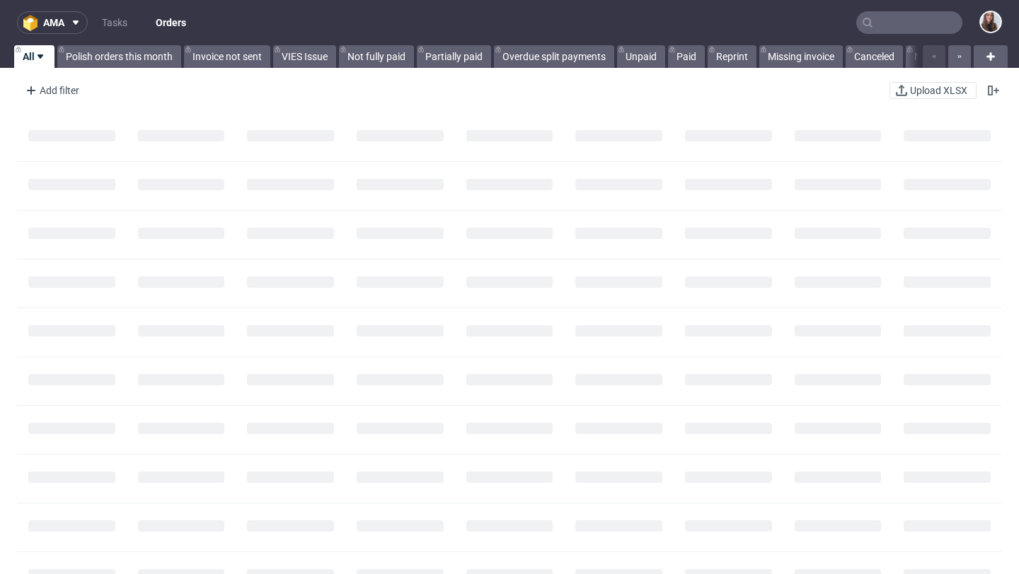
click at [908, 22] on input "text" at bounding box center [909, 22] width 106 height 23
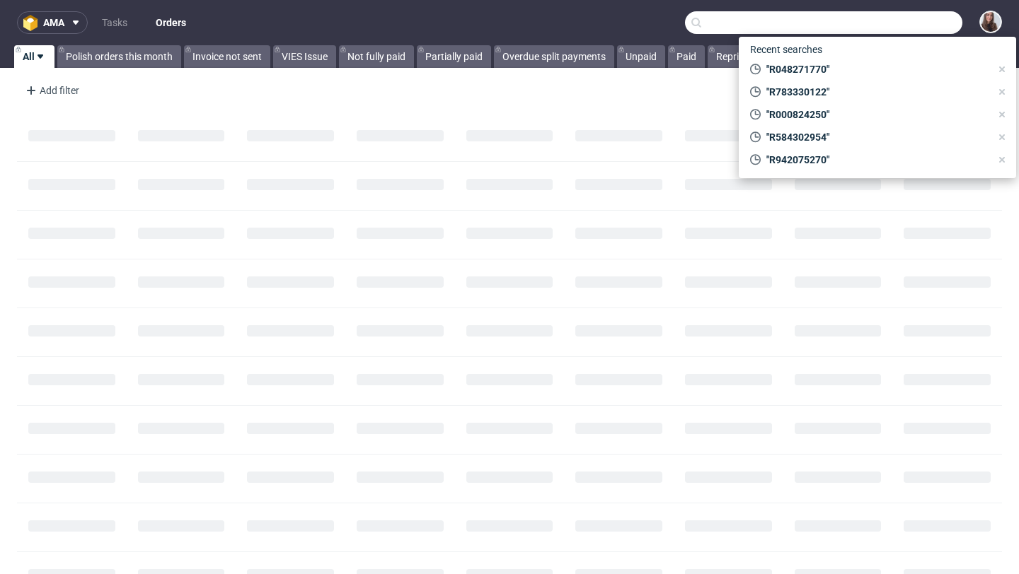
paste input "R567239945"
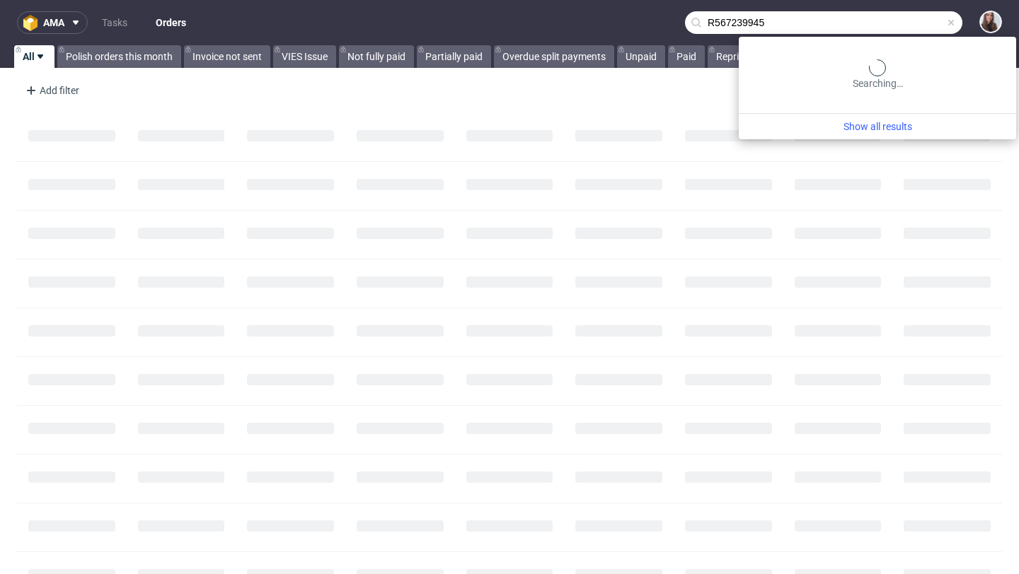
type input "R567239945"
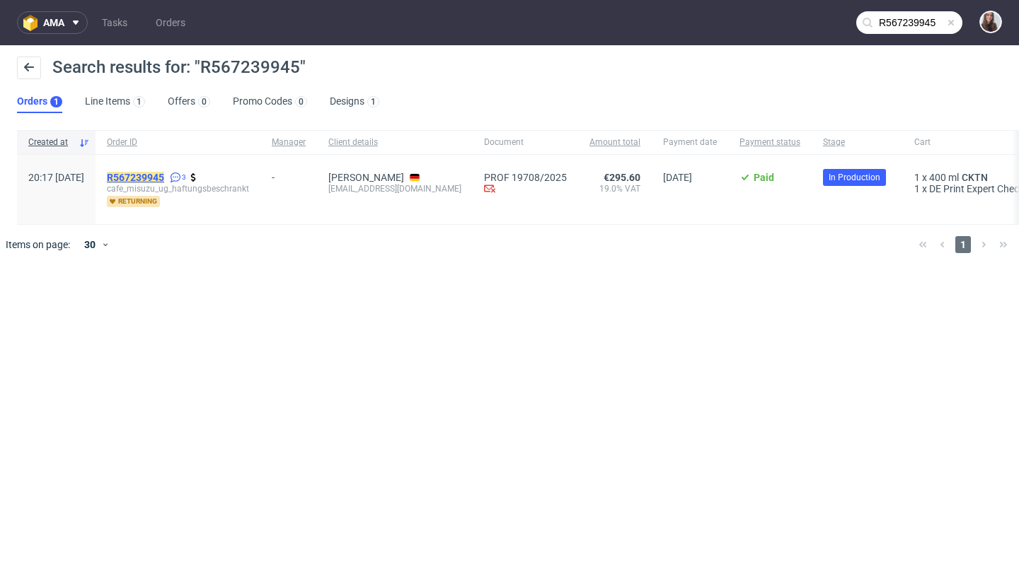
click at [164, 175] on mark "R567239945" at bounding box center [135, 177] width 57 height 11
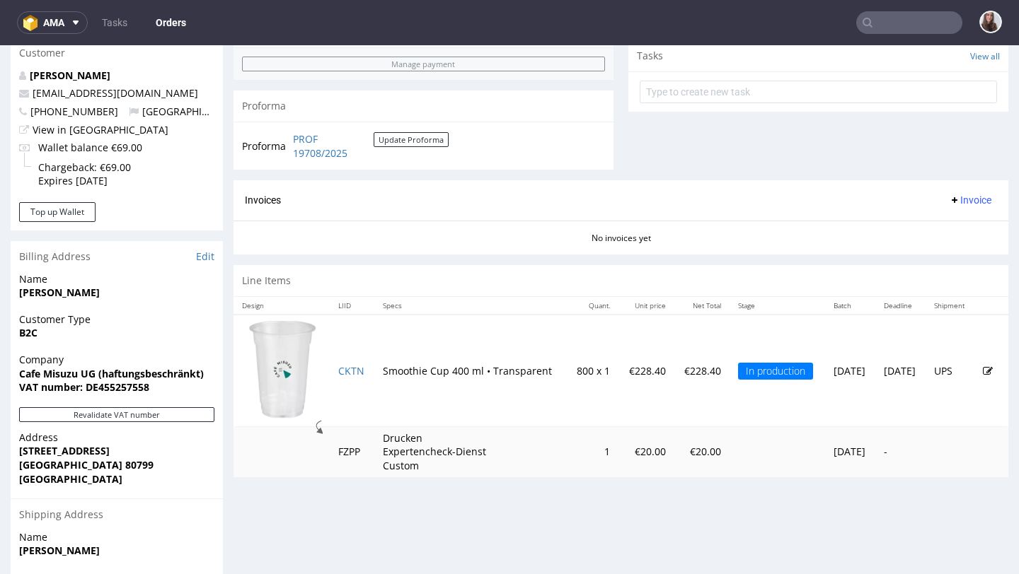
scroll to position [514, 0]
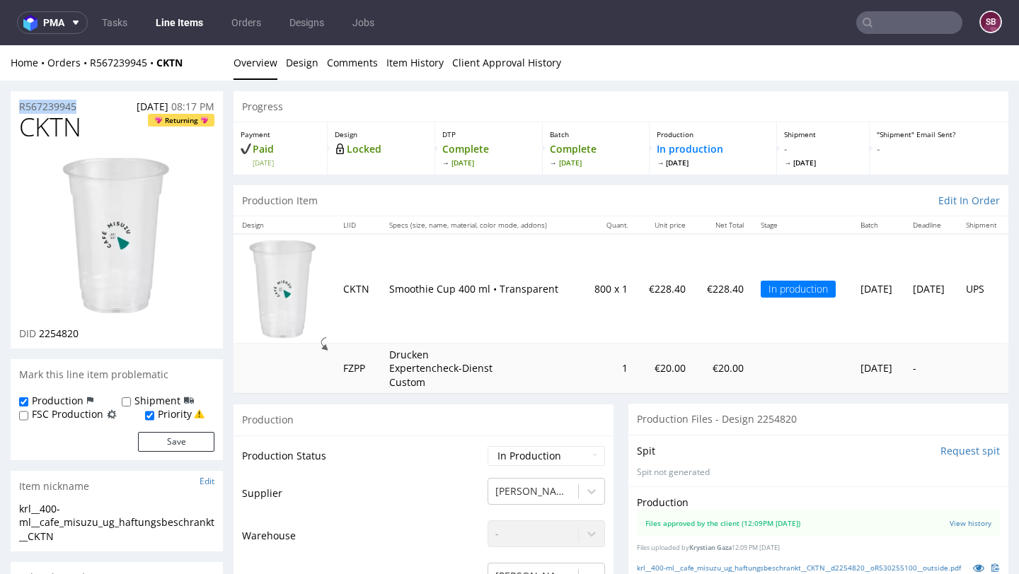
drag, startPoint x: 87, startPoint y: 103, endPoint x: 18, endPoint y: 103, distance: 68.6
click at [18, 103] on div "R567239945 08.09.2025 08:17 PM" at bounding box center [117, 102] width 212 height 23
copy p "R567239945"
click at [296, 61] on link "Design" at bounding box center [302, 62] width 33 height 35
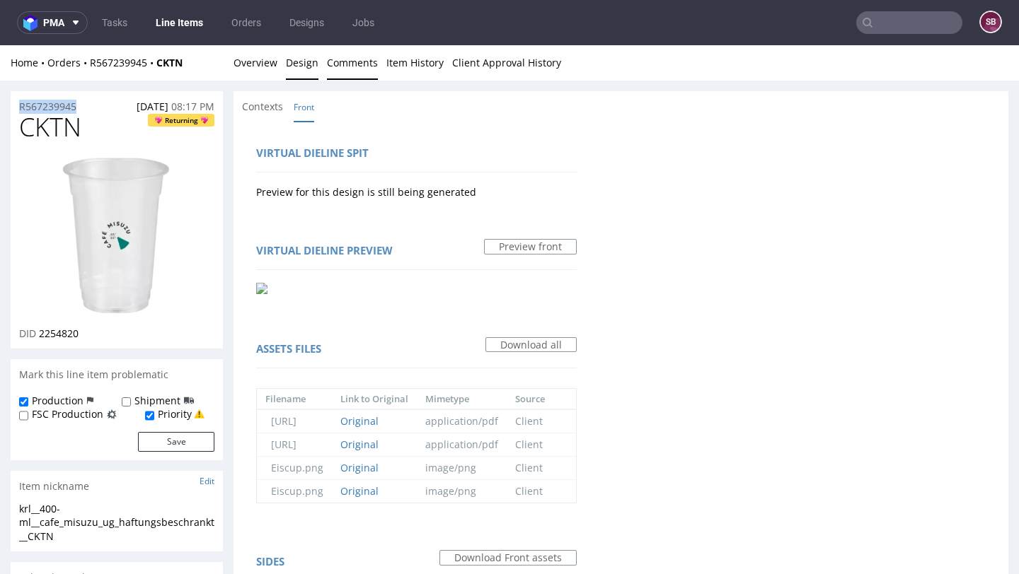
click at [363, 66] on link "Comments" at bounding box center [352, 62] width 51 height 35
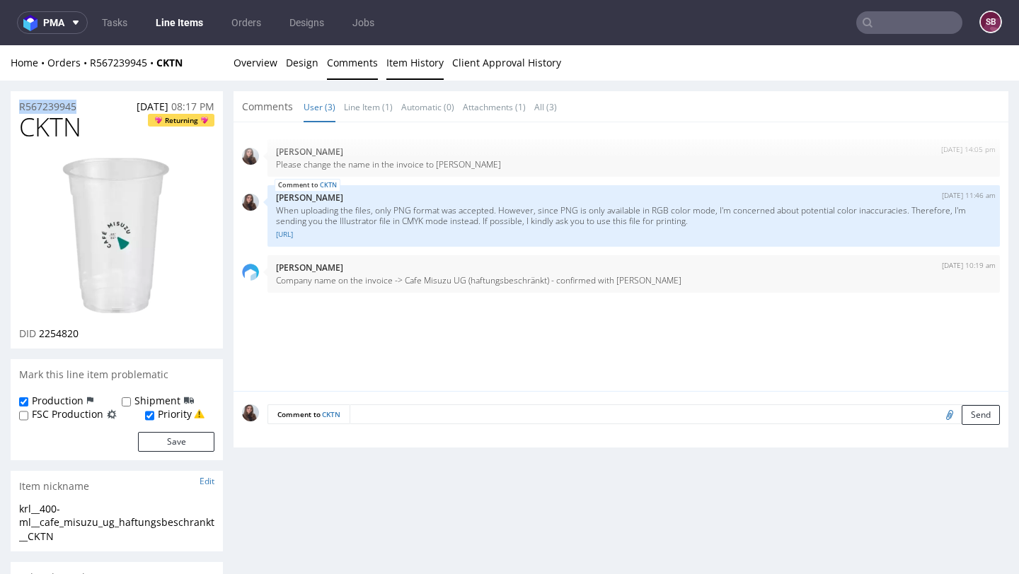
click at [400, 65] on link "Item History" at bounding box center [414, 62] width 57 height 35
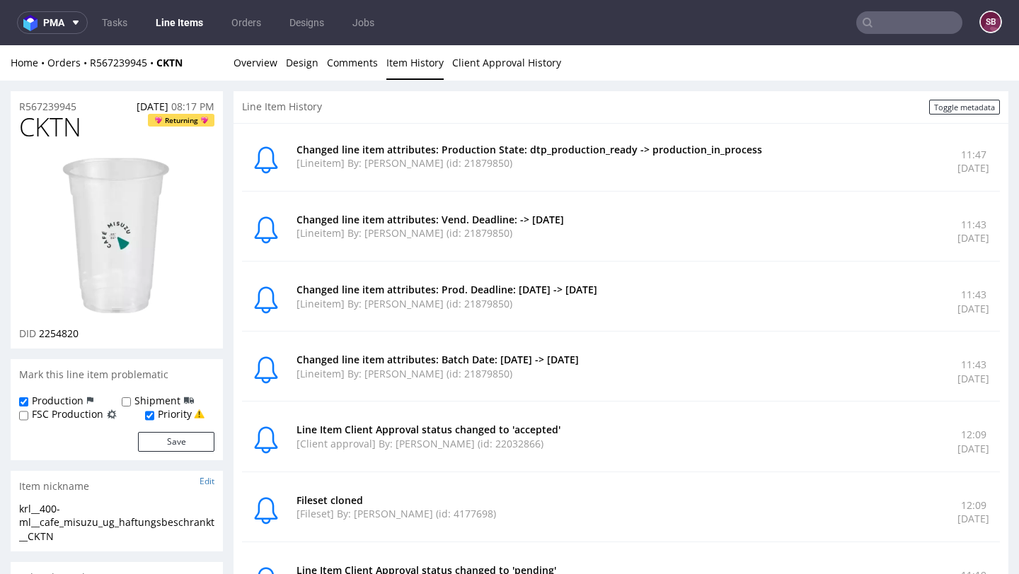
click at [103, 110] on div "R567239945 08.09.2025 08:17 PM" at bounding box center [117, 102] width 212 height 23
drag, startPoint x: 82, startPoint y: 111, endPoint x: 11, endPoint y: 112, distance: 70.7
click at [11, 112] on div "R567239945 08.09.2025 08:17 PM" at bounding box center [117, 102] width 212 height 23
copy p "R567239945"
click at [263, 59] on link "Overview" at bounding box center [255, 62] width 44 height 35
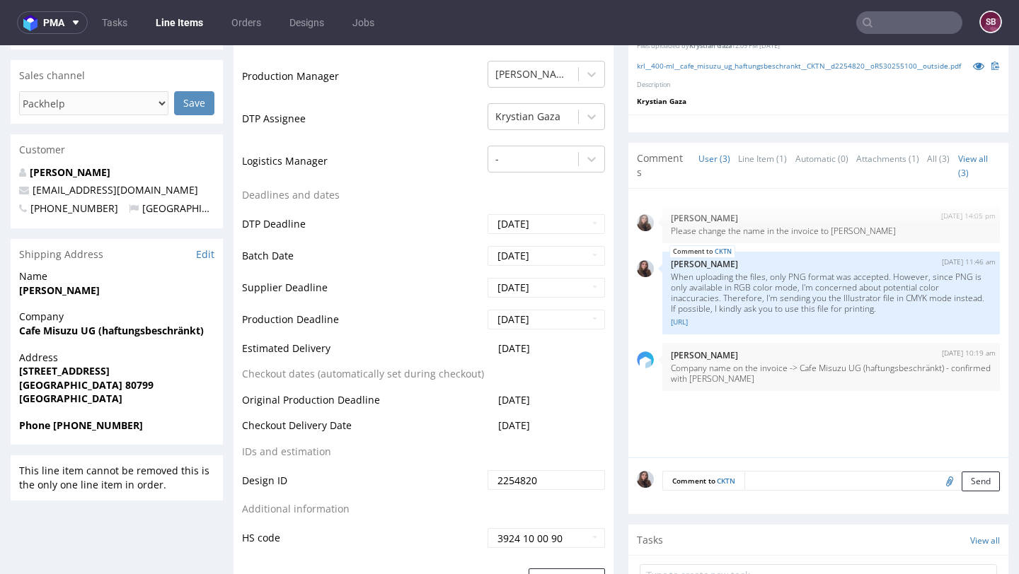
scroll to position [506, 0]
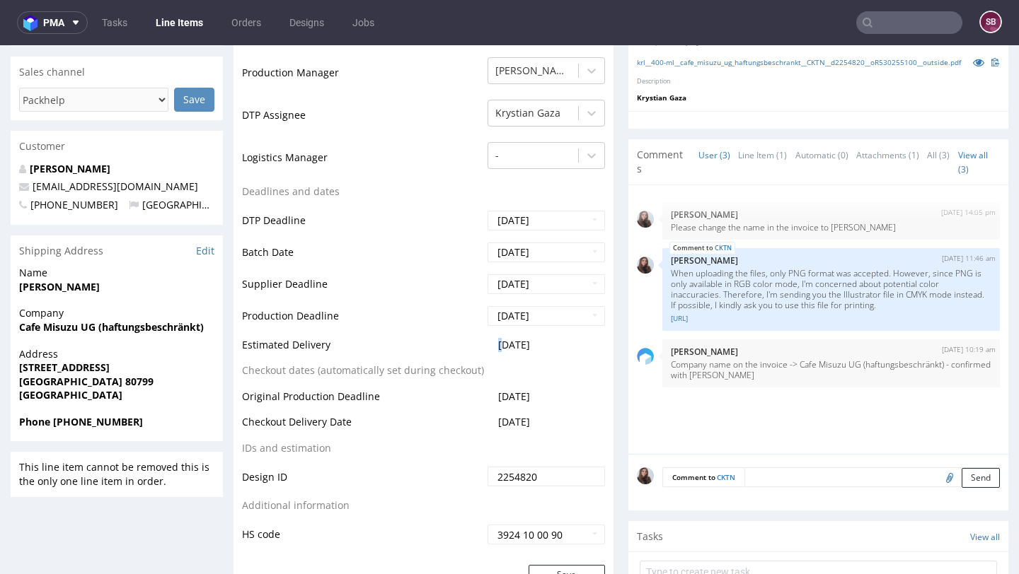
drag, startPoint x: 552, startPoint y: 344, endPoint x: 498, endPoint y: 341, distance: 54.5
click at [498, 341] on td "2025-11-10" at bounding box center [544, 350] width 121 height 26
drag, startPoint x: 554, startPoint y: 344, endPoint x: 482, endPoint y: 344, distance: 71.4
click at [484, 344] on td "2025-11-10" at bounding box center [544, 350] width 121 height 26
copy span "2025-11-10"
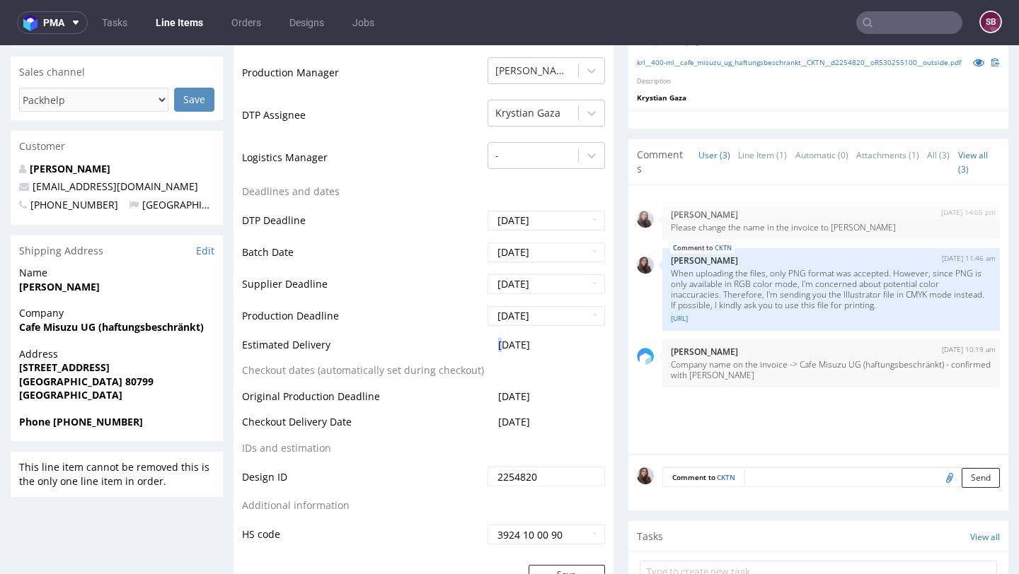
scroll to position [0, 0]
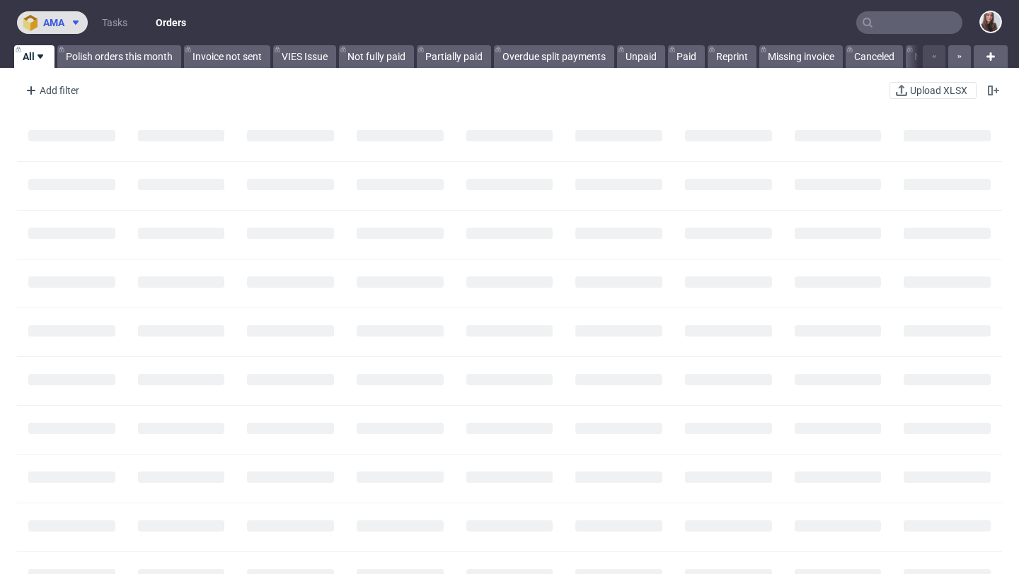
click at [65, 28] on span at bounding box center [72, 22] width 17 height 11
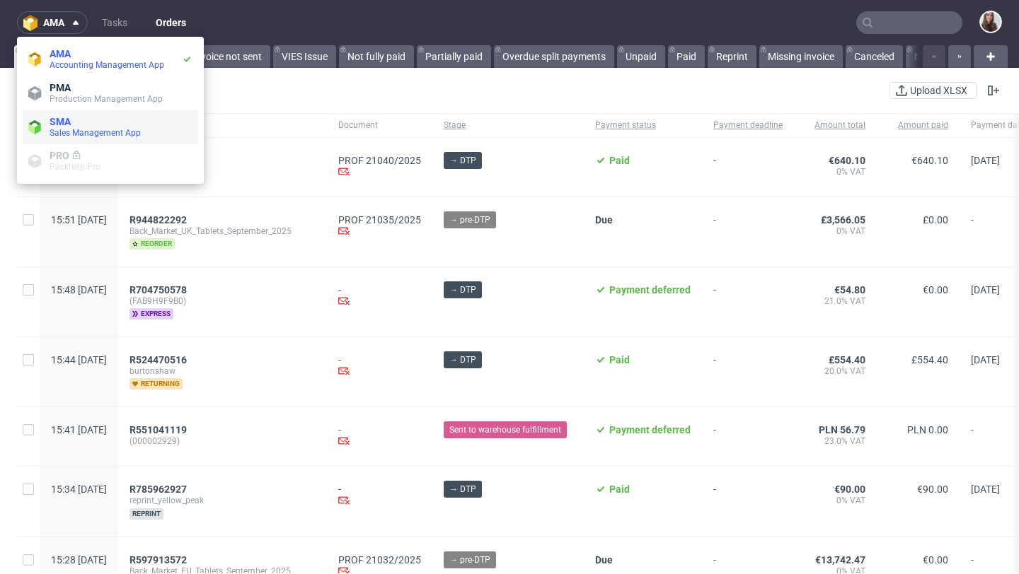
click at [86, 121] on span "SMA" at bounding box center [121, 121] width 143 height 11
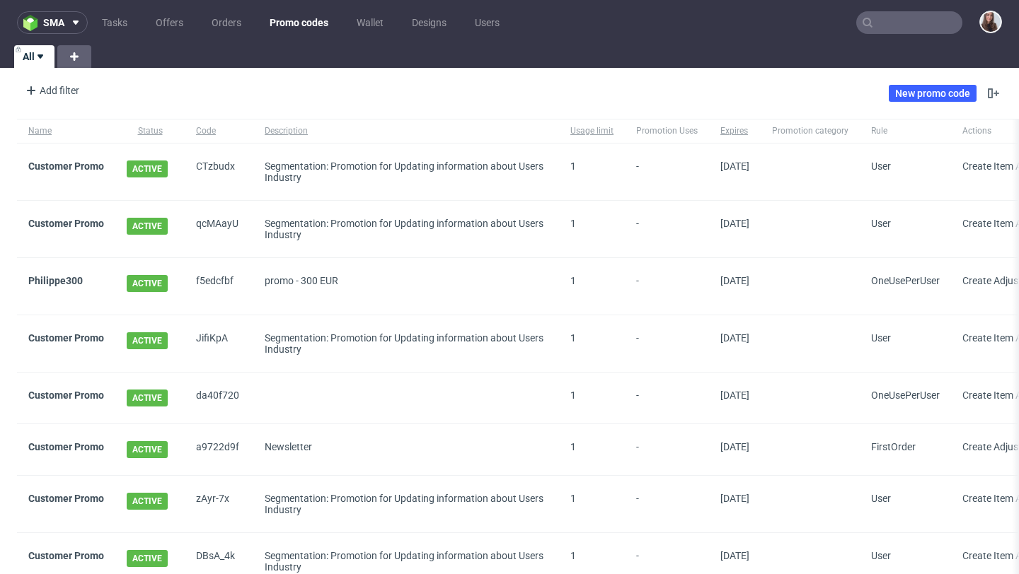
click at [215, 381] on div "da40f720" at bounding box center [219, 398] width 69 height 51
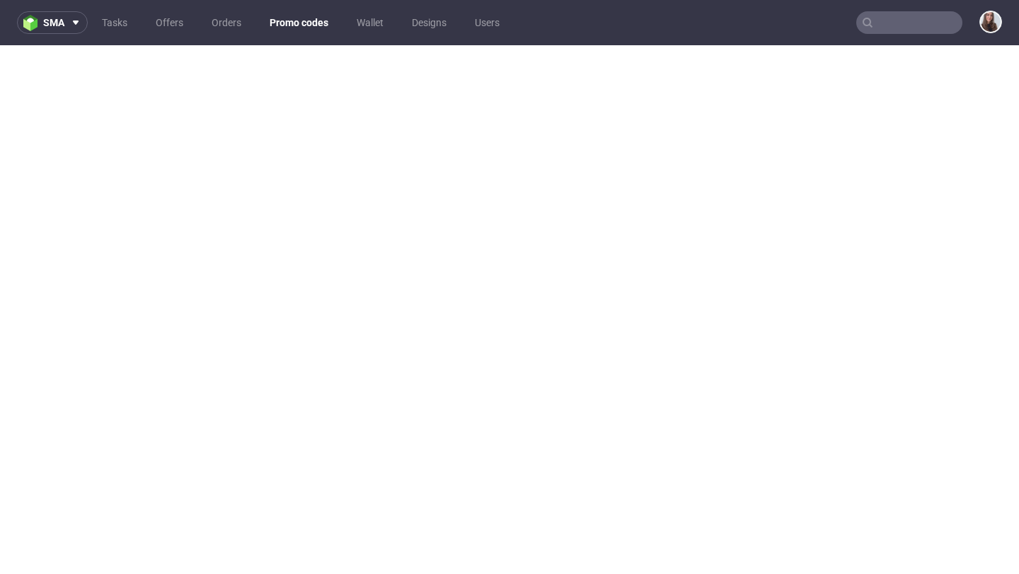
click at [289, 27] on link "Promo codes" at bounding box center [299, 22] width 76 height 23
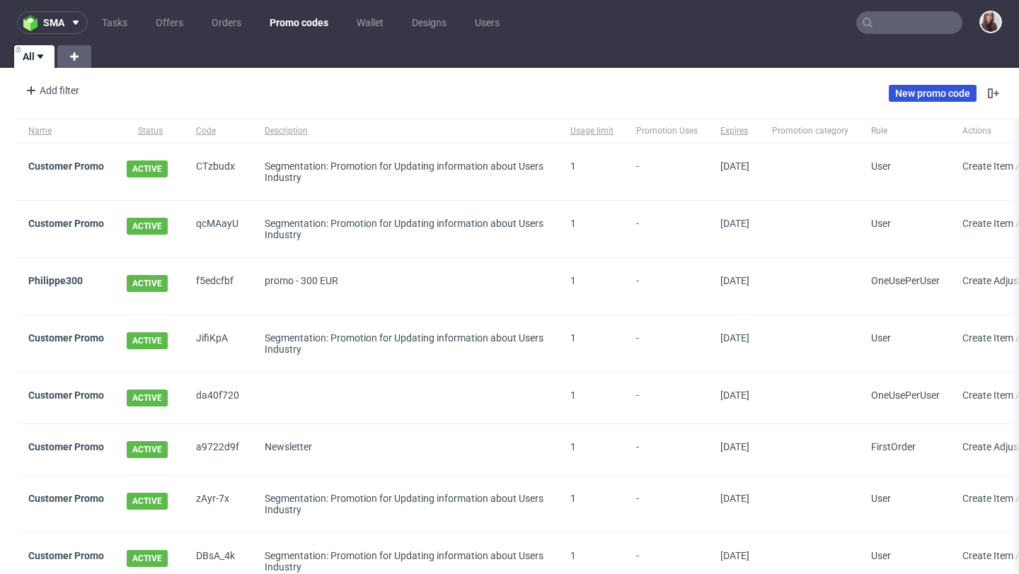
click at [946, 85] on link "New promo code" at bounding box center [932, 93] width 88 height 17
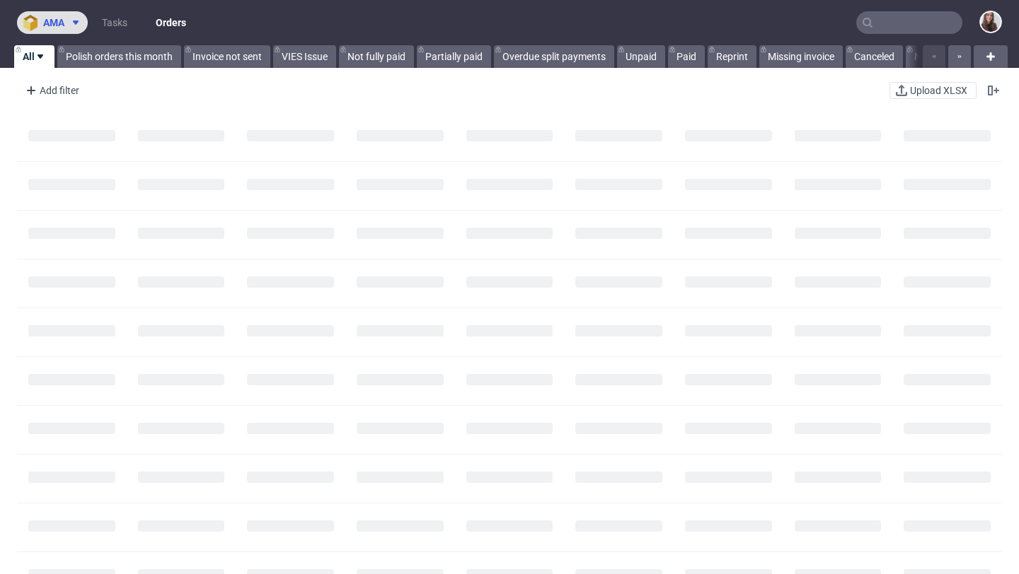
click at [73, 22] on icon at bounding box center [75, 22] width 11 height 11
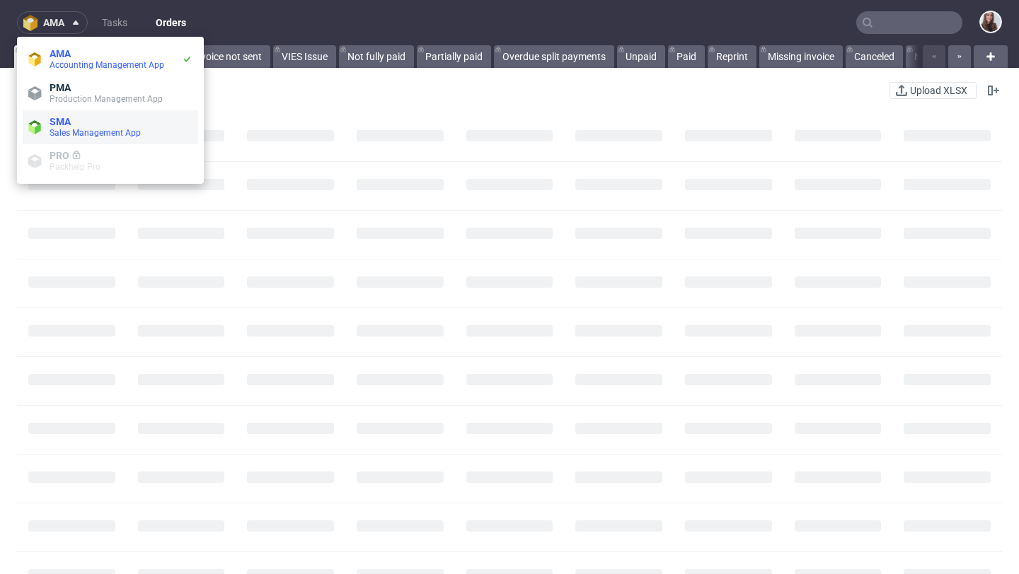
click at [68, 119] on span "SMA" at bounding box center [60, 121] width 21 height 11
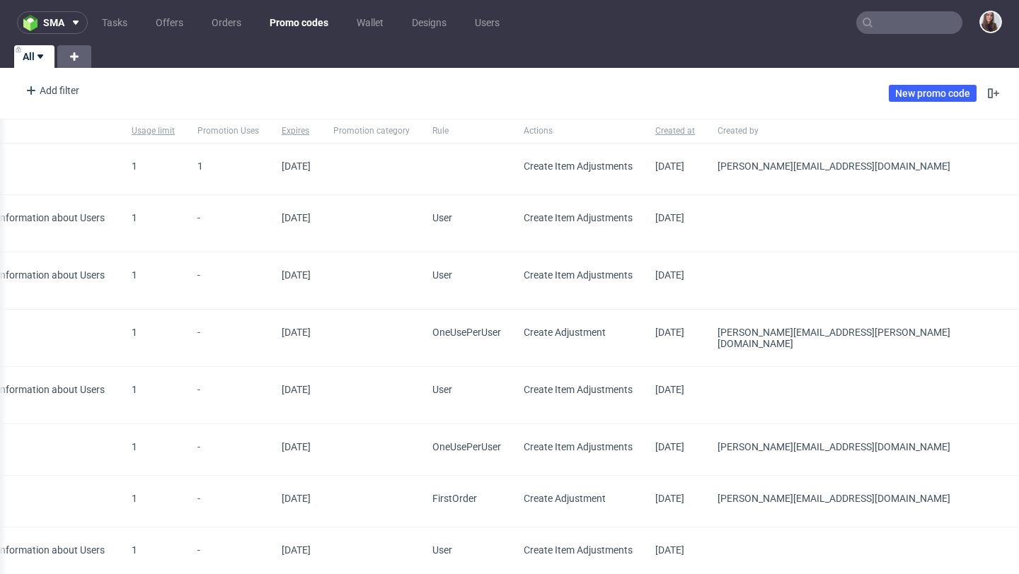
scroll to position [0, 528]
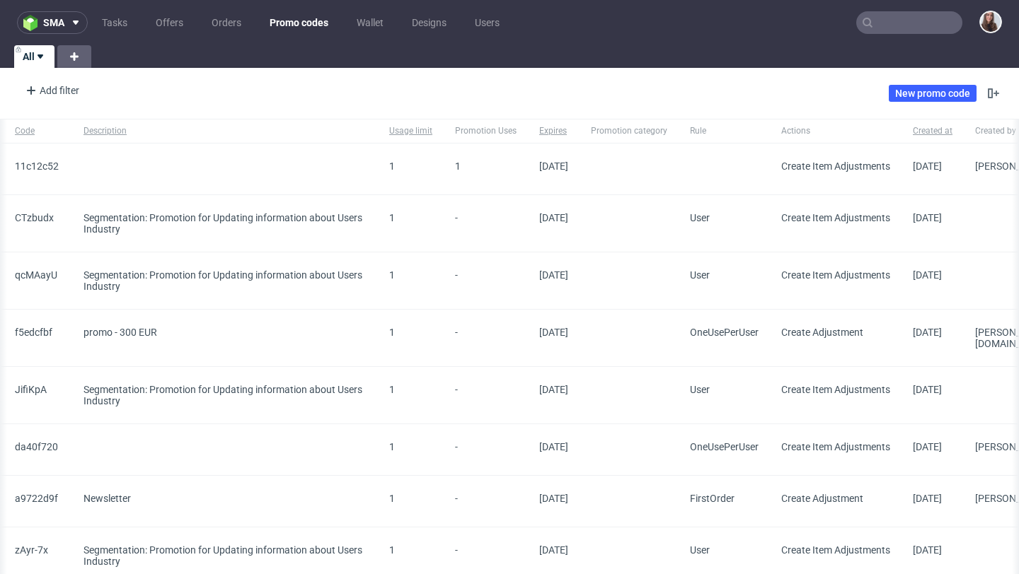
scroll to position [0, 528]
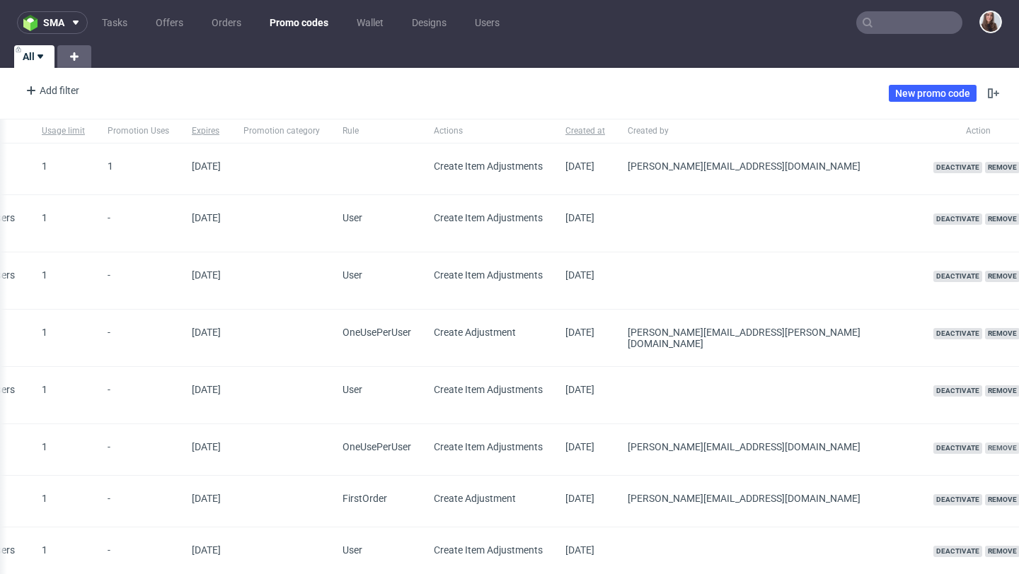
click at [985, 443] on span "Remove" at bounding box center [1002, 448] width 35 height 11
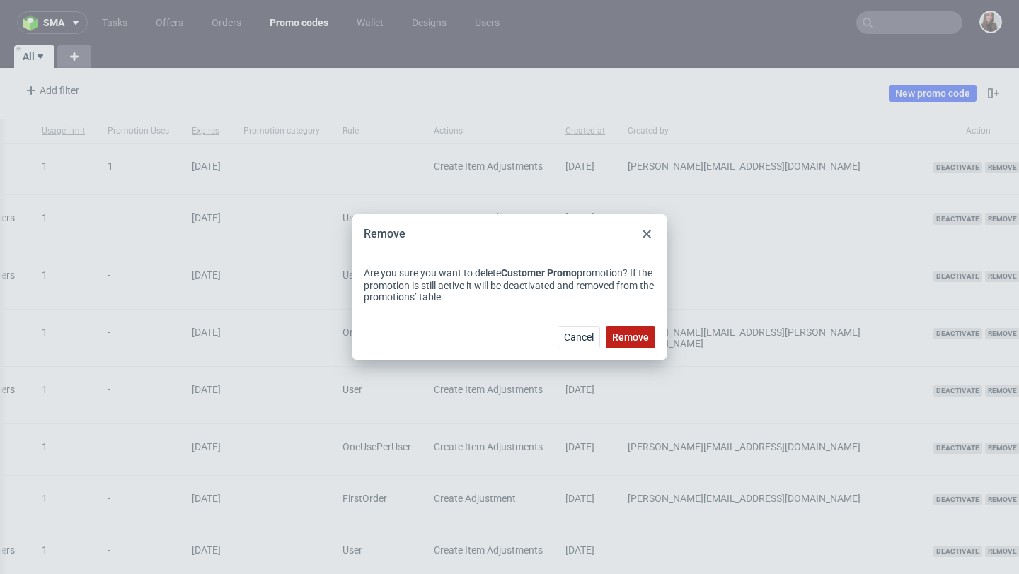
click at [633, 340] on span "Remove" at bounding box center [630, 337] width 37 height 10
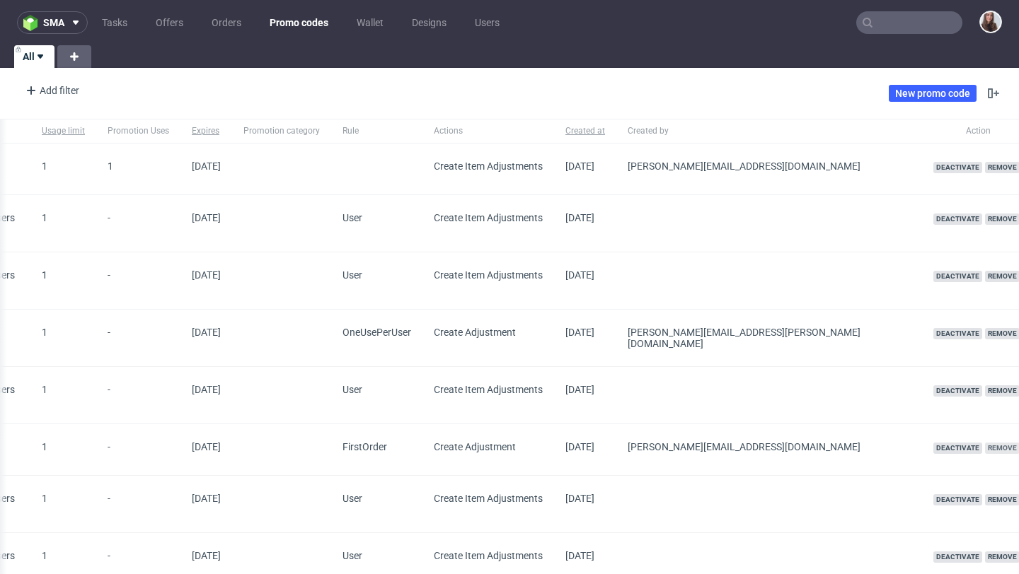
click at [985, 443] on span "Remove" at bounding box center [1002, 448] width 35 height 11
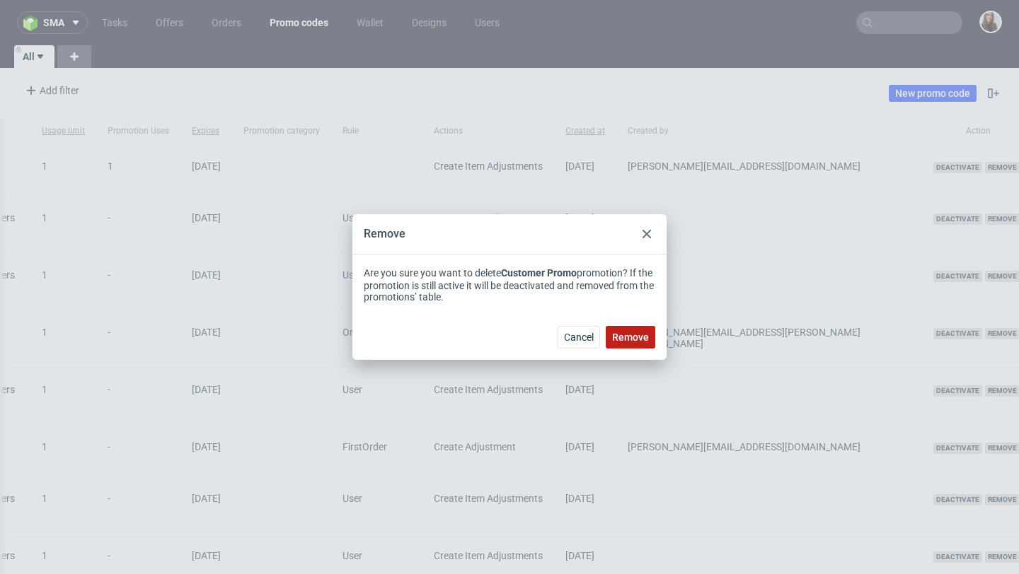
click at [626, 335] on span "Remove" at bounding box center [630, 337] width 37 height 10
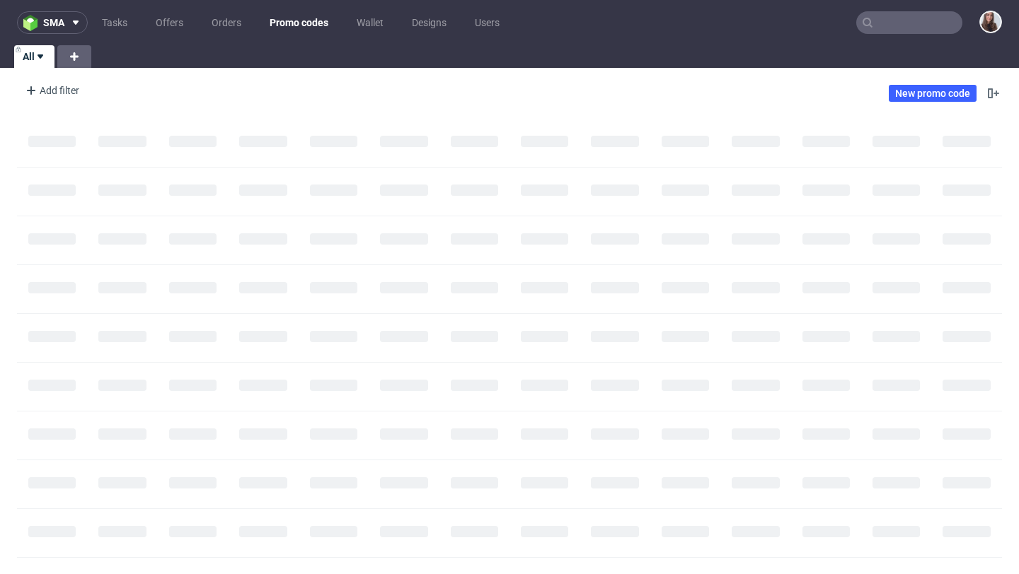
scroll to position [0, 0]
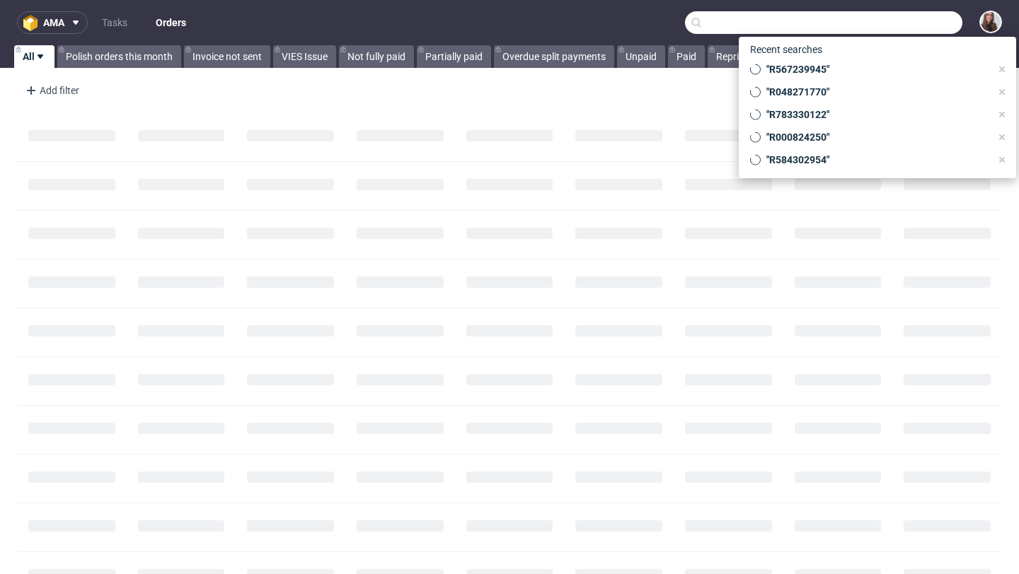
click at [886, 22] on input "text" at bounding box center [823, 22] width 277 height 23
paste input "R313182183"
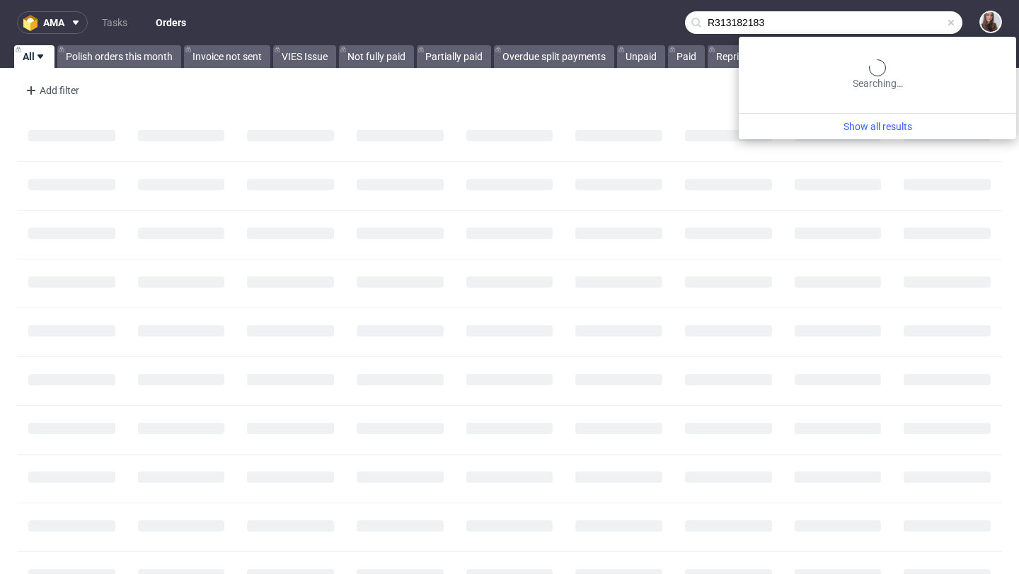
type input "R313182183"
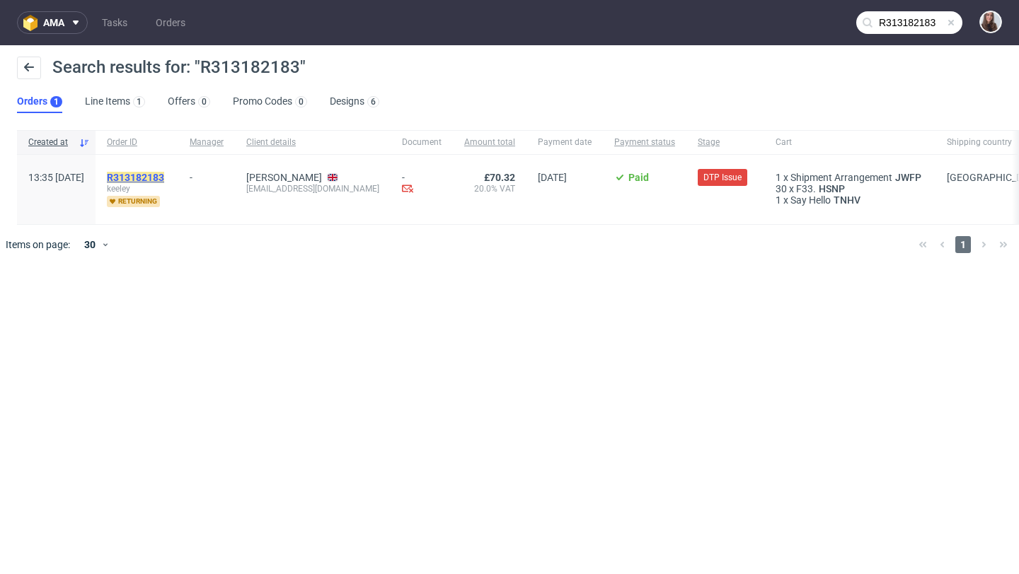
click at [164, 174] on mark "R313182183" at bounding box center [135, 177] width 57 height 11
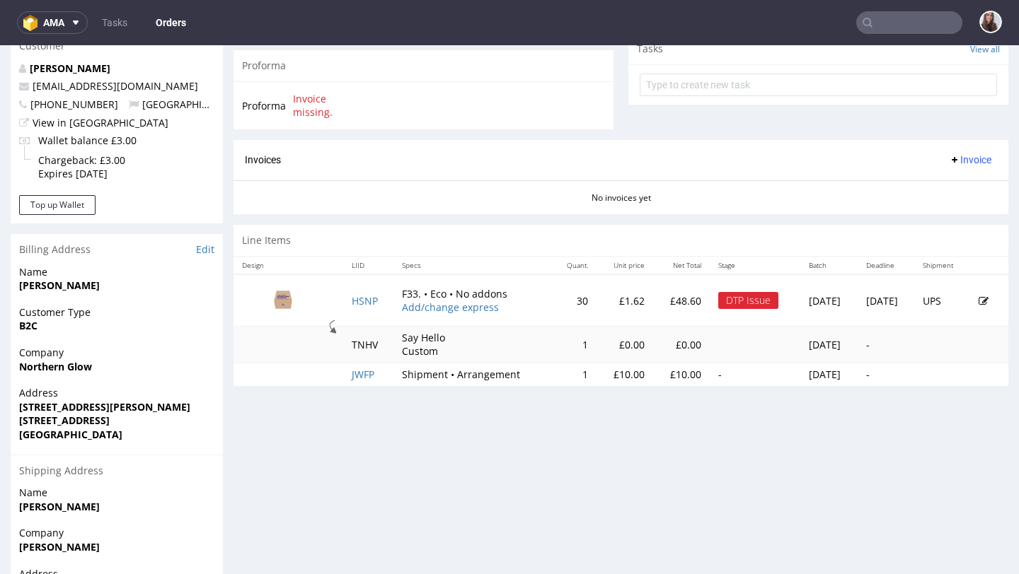
scroll to position [526, 0]
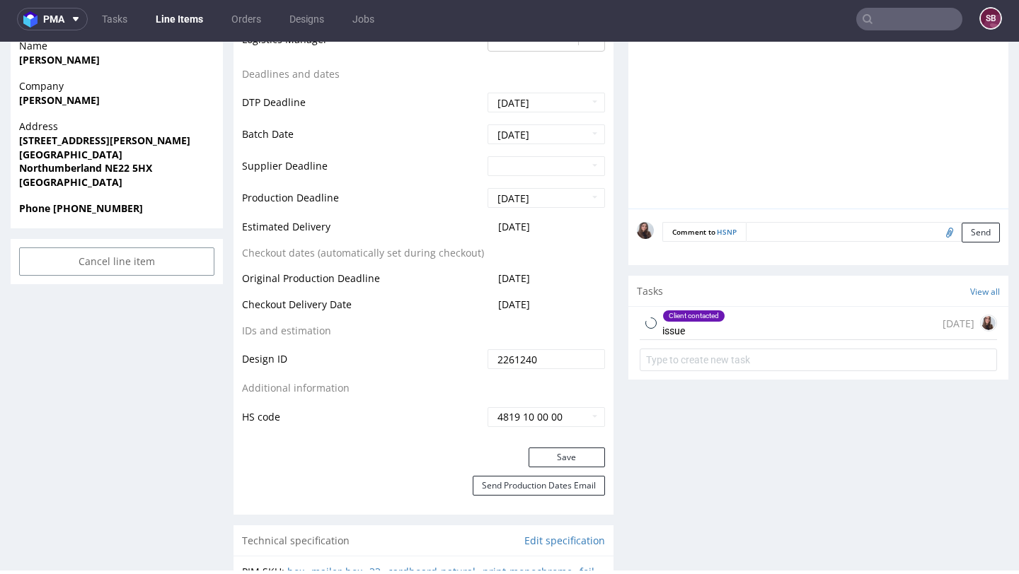
scroll to position [603, 0]
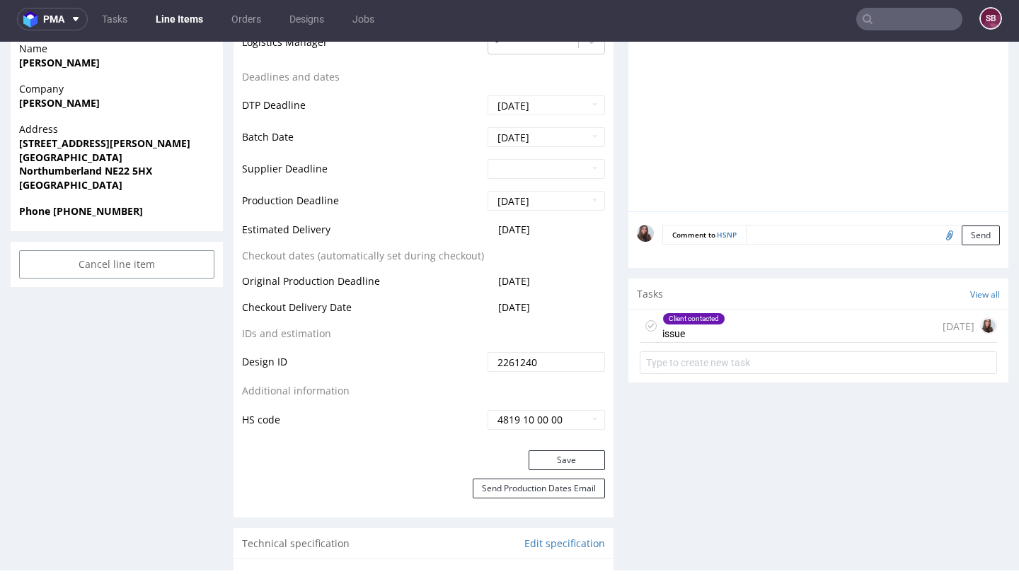
click at [712, 323] on div "Client contacted" at bounding box center [694, 318] width 62 height 11
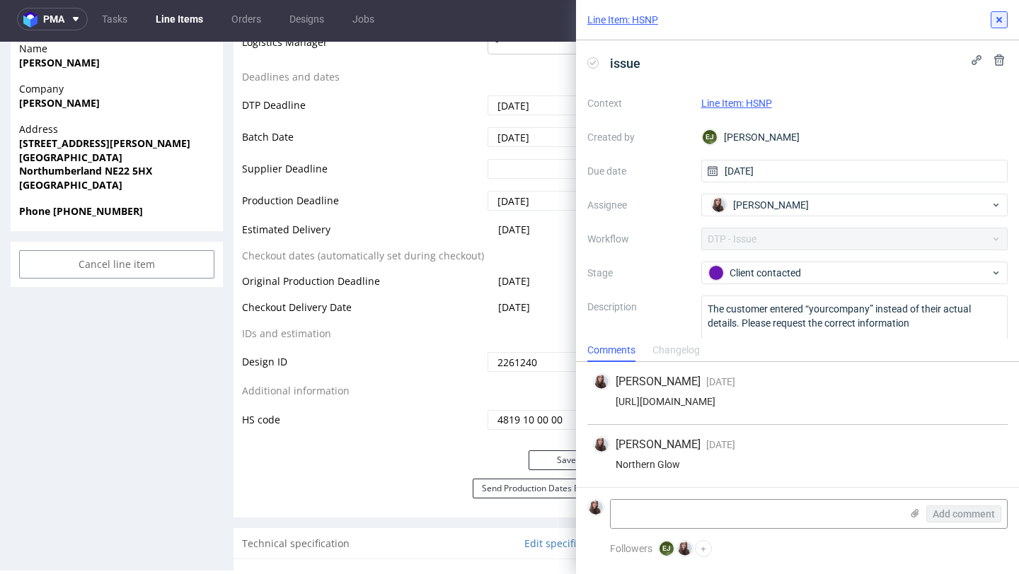
click at [999, 20] on use at bounding box center [999, 20] width 6 height 6
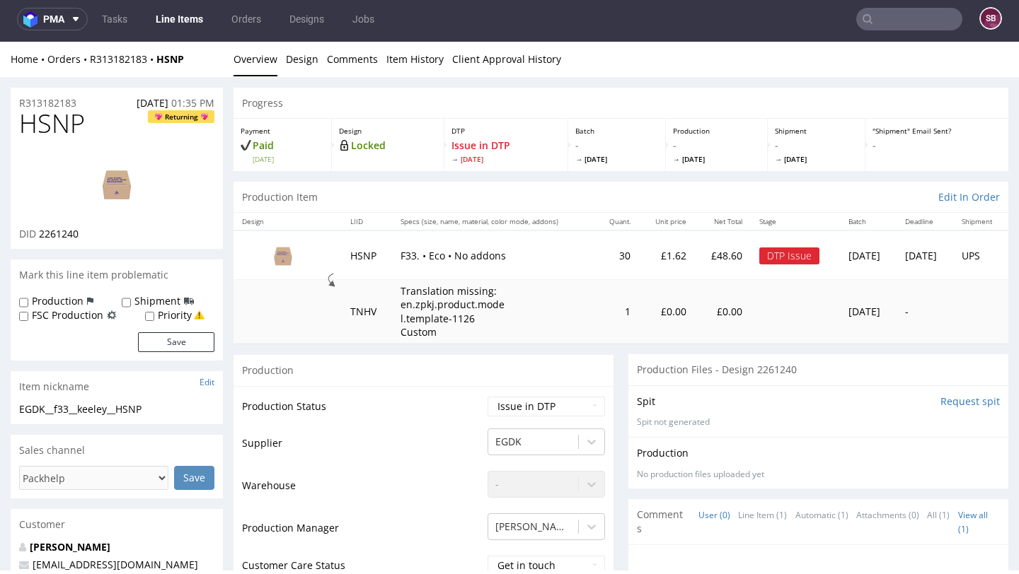
click at [321, 54] on li "Design" at bounding box center [306, 59] width 41 height 14
click at [304, 54] on link "Design" at bounding box center [302, 59] width 33 height 35
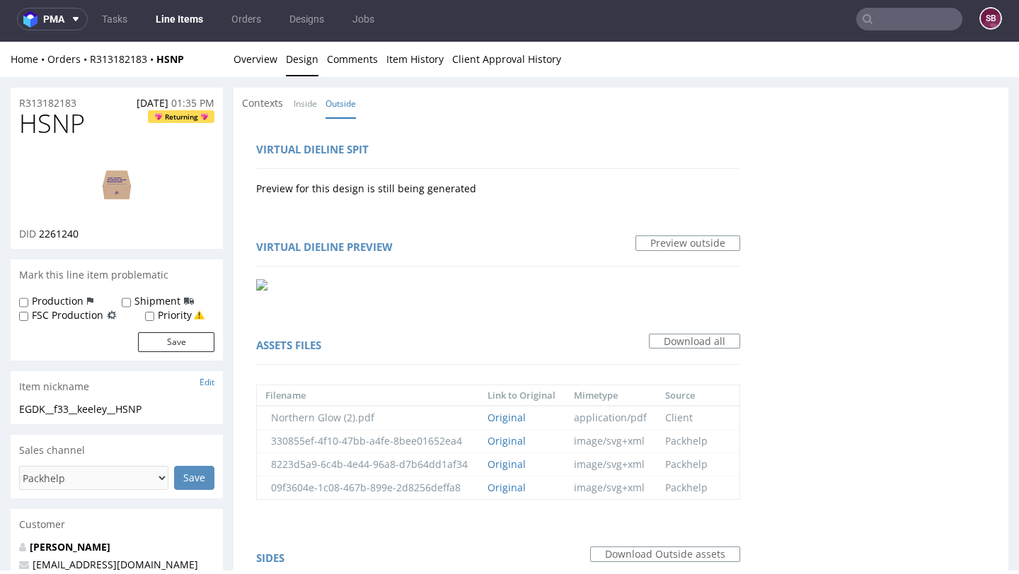
click at [263, 280] on img at bounding box center [261, 284] width 11 height 11
click at [115, 185] on img at bounding box center [116, 184] width 113 height 64
click at [127, 173] on img at bounding box center [116, 184] width 113 height 64
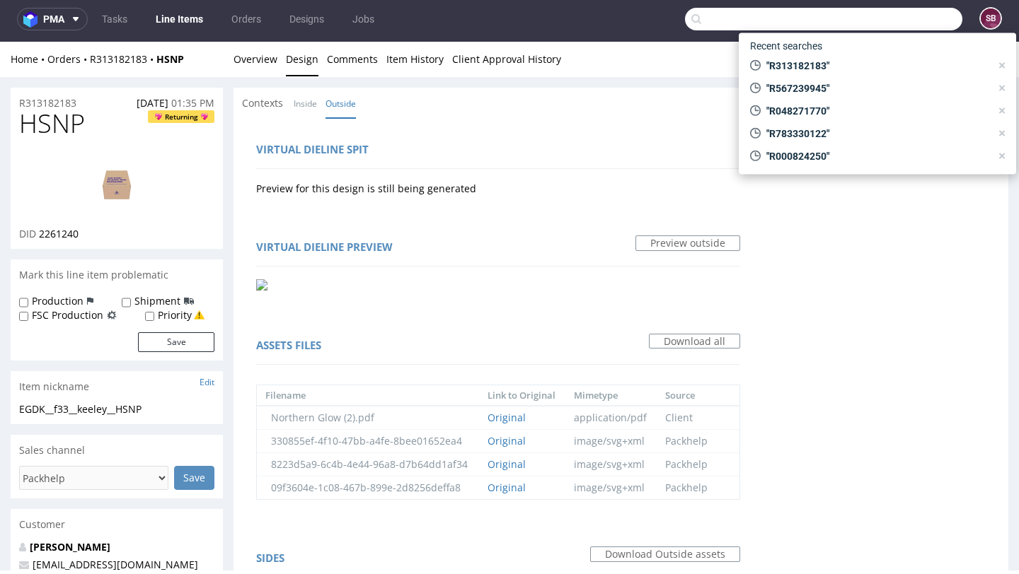
click at [896, 25] on input "text" at bounding box center [823, 19] width 277 height 23
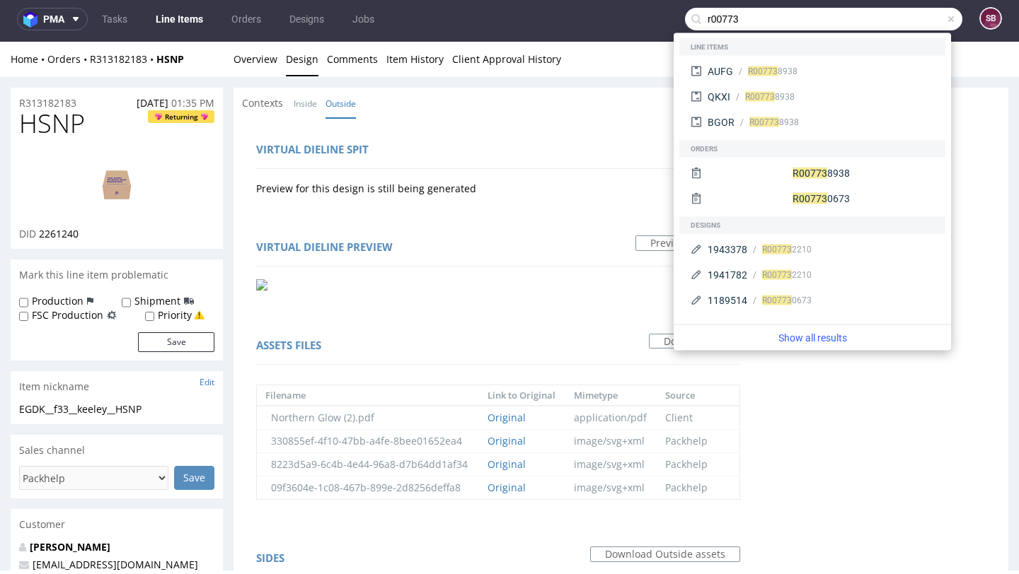
type input "r00773"
click at [787, 69] on div "R00773 8938" at bounding box center [773, 71] width 50 height 13
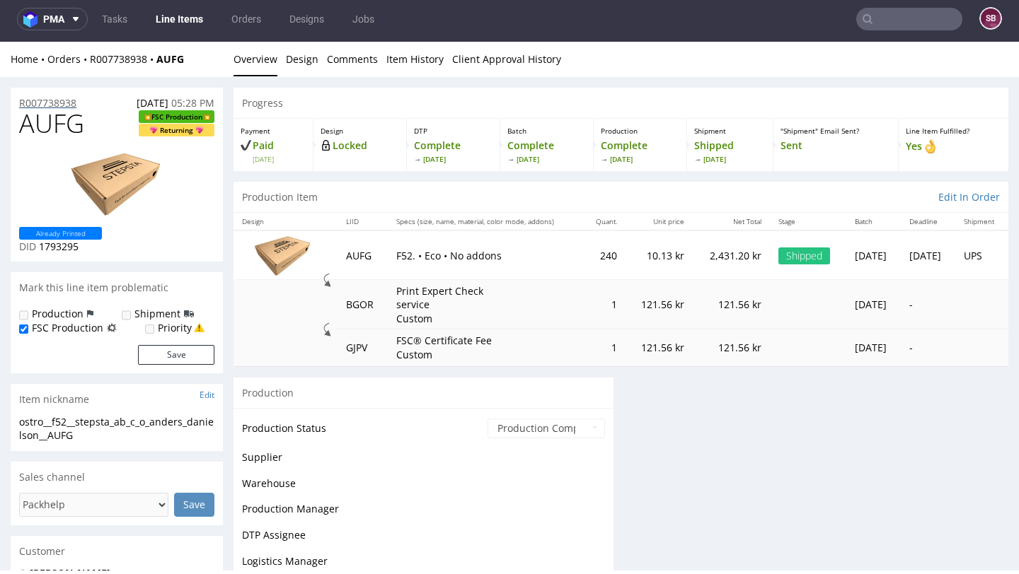
click at [69, 103] on p "R007738938" at bounding box center [47, 103] width 57 height 14
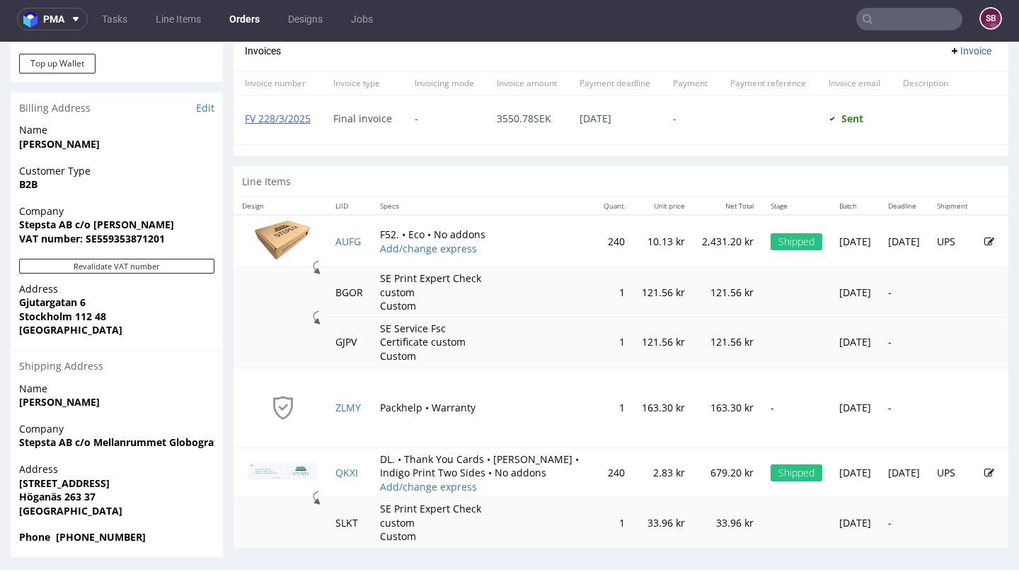
scroll to position [638, 0]
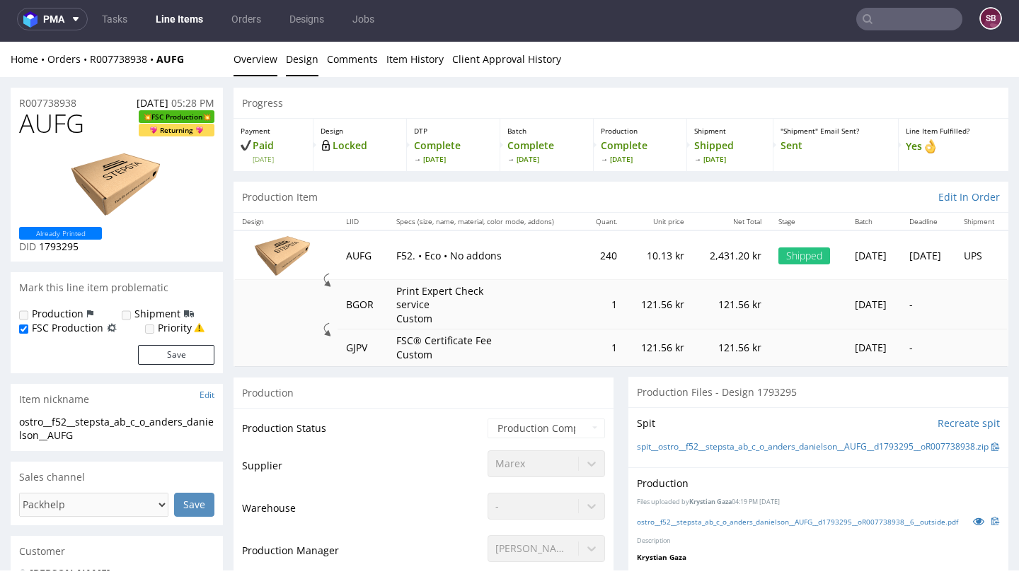
click at [299, 59] on link "Design" at bounding box center [302, 59] width 33 height 35
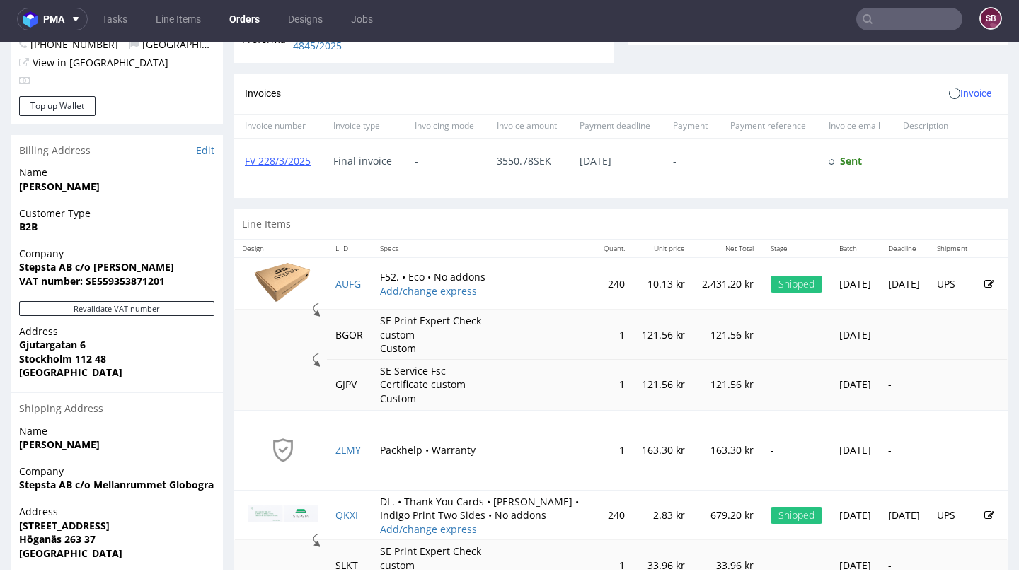
scroll to position [638, 0]
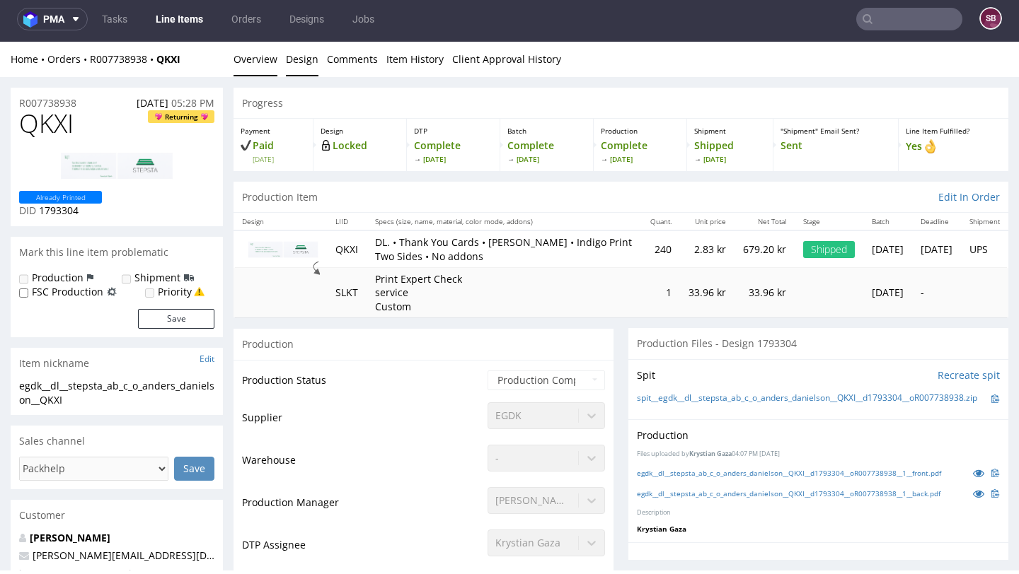
click at [303, 54] on link "Design" at bounding box center [302, 59] width 33 height 35
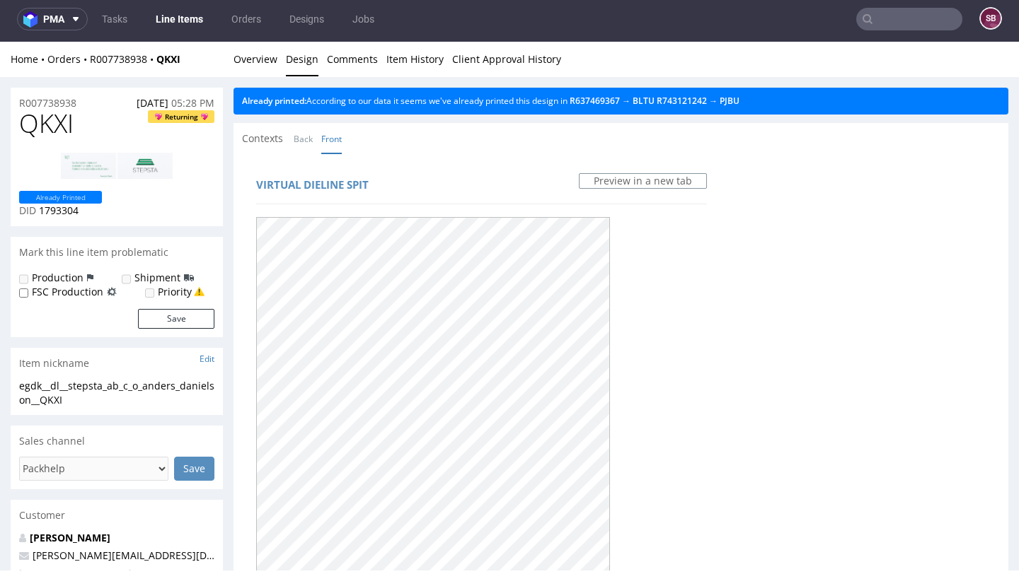
click at [161, 170] on img at bounding box center [116, 166] width 113 height 28
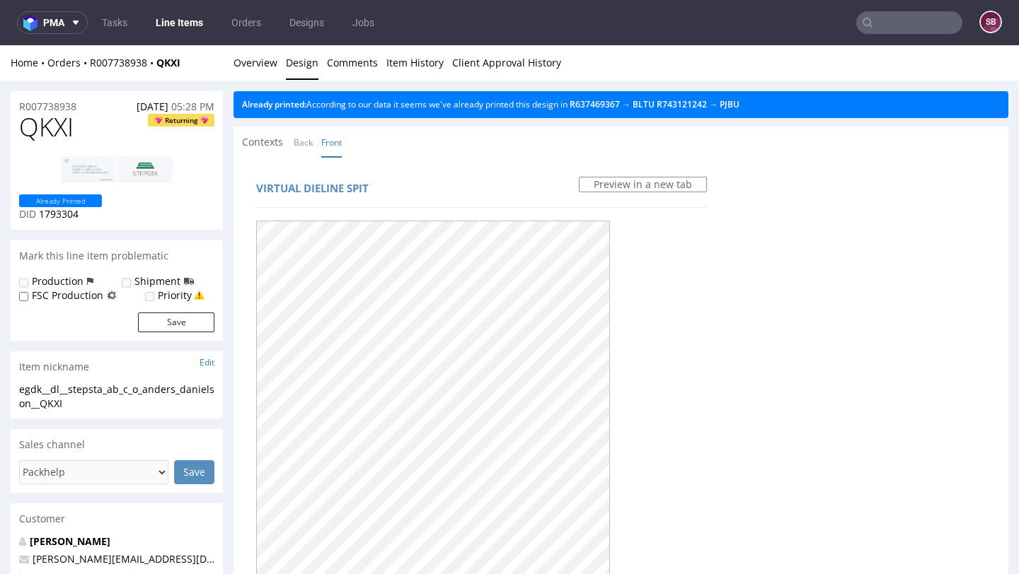
click at [53, 132] on span "QKXI" at bounding box center [46, 127] width 54 height 28
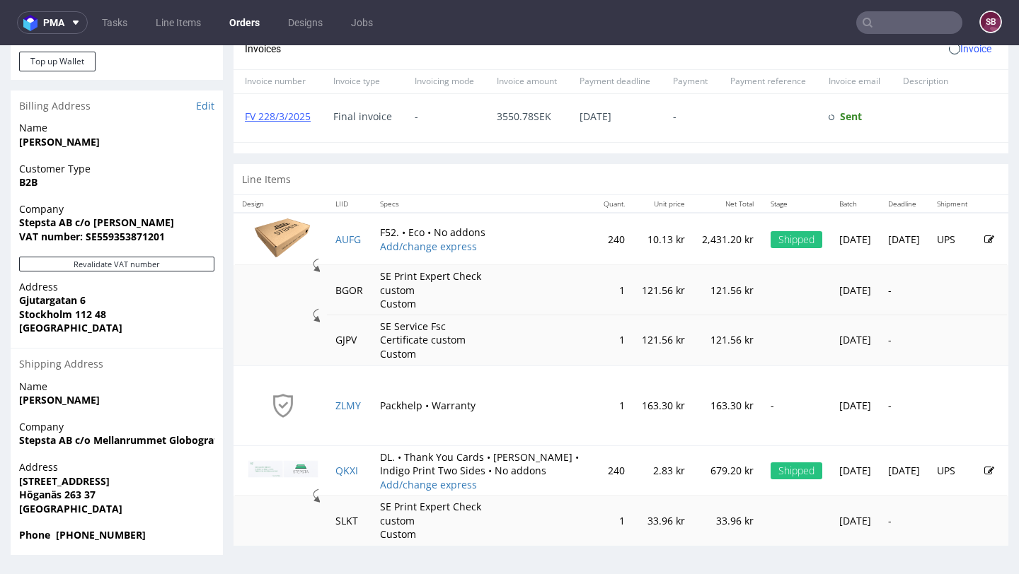
scroll to position [638, 0]
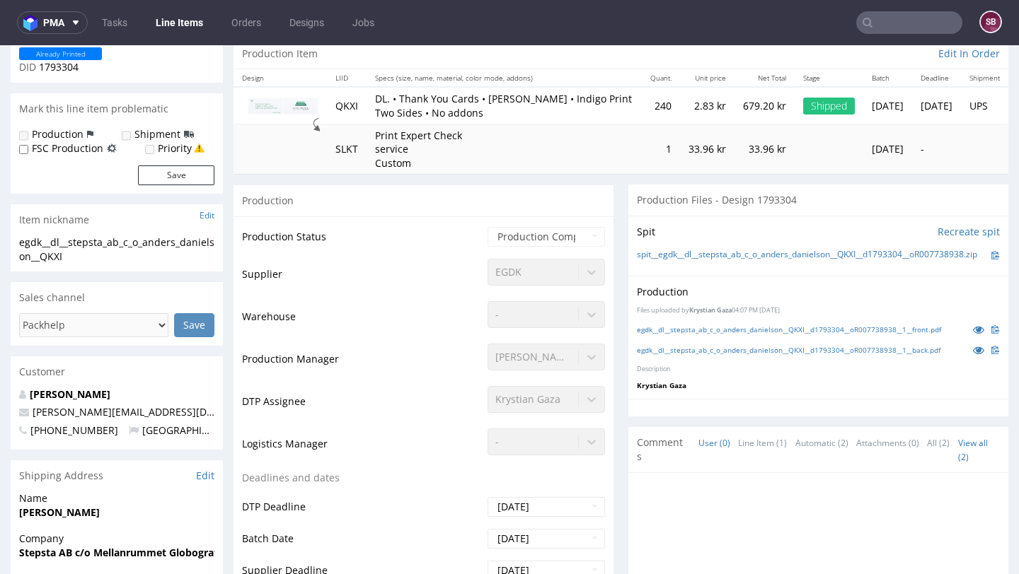
scroll to position [148, 0]
click at [756, 354] on link "egdk__dl__stepsta_ab_c_o_anders_danielson__QKXI__d1793304__oR007738938__1__back…" at bounding box center [788, 349] width 303 height 10
